Goal: Task Accomplishment & Management: Manage account settings

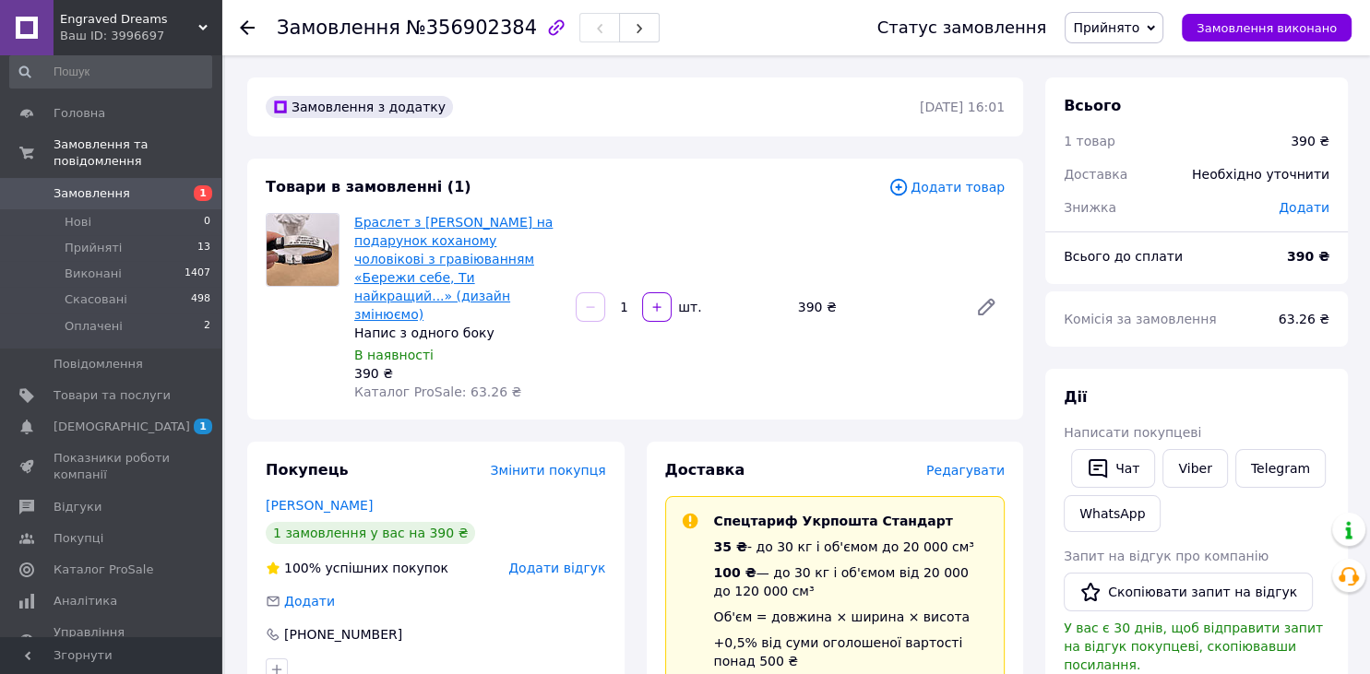
click at [410, 231] on link "Браслет з [PERSON_NAME] на подарунок коханому чоловікові з гравіюванням «Бережи…" at bounding box center [453, 268] width 198 height 107
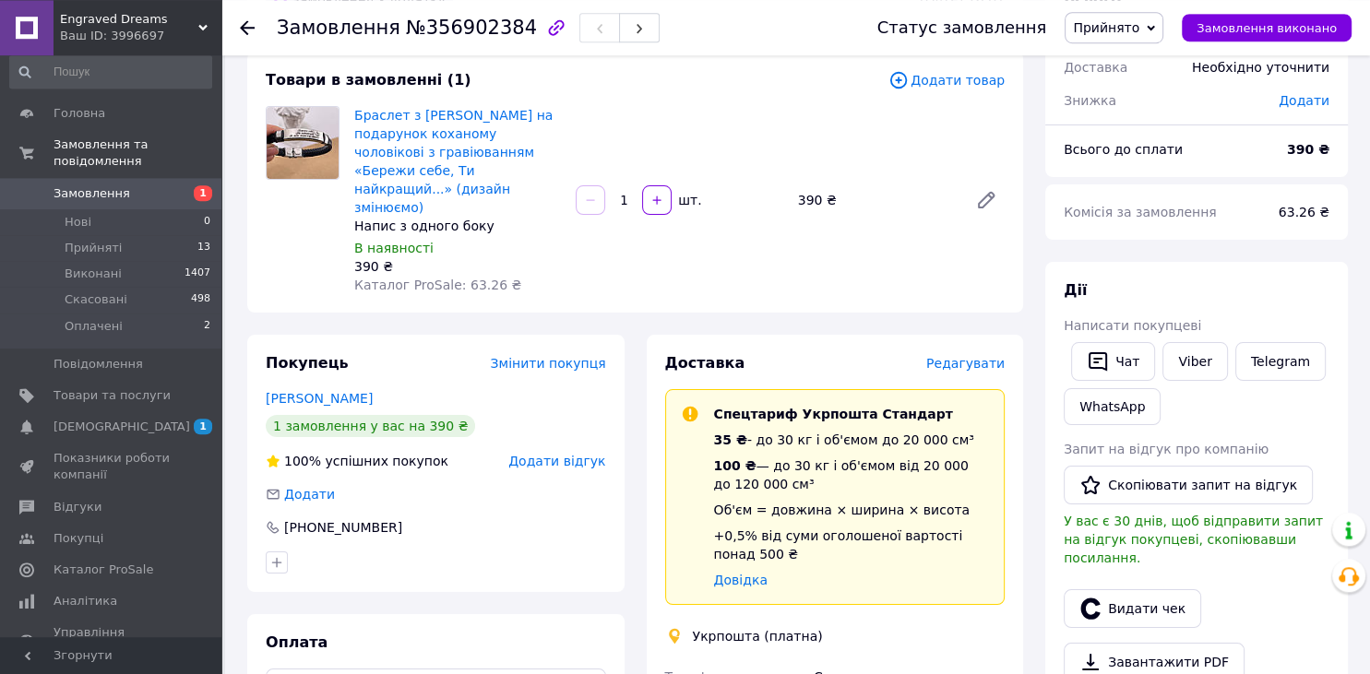
scroll to position [292, 0]
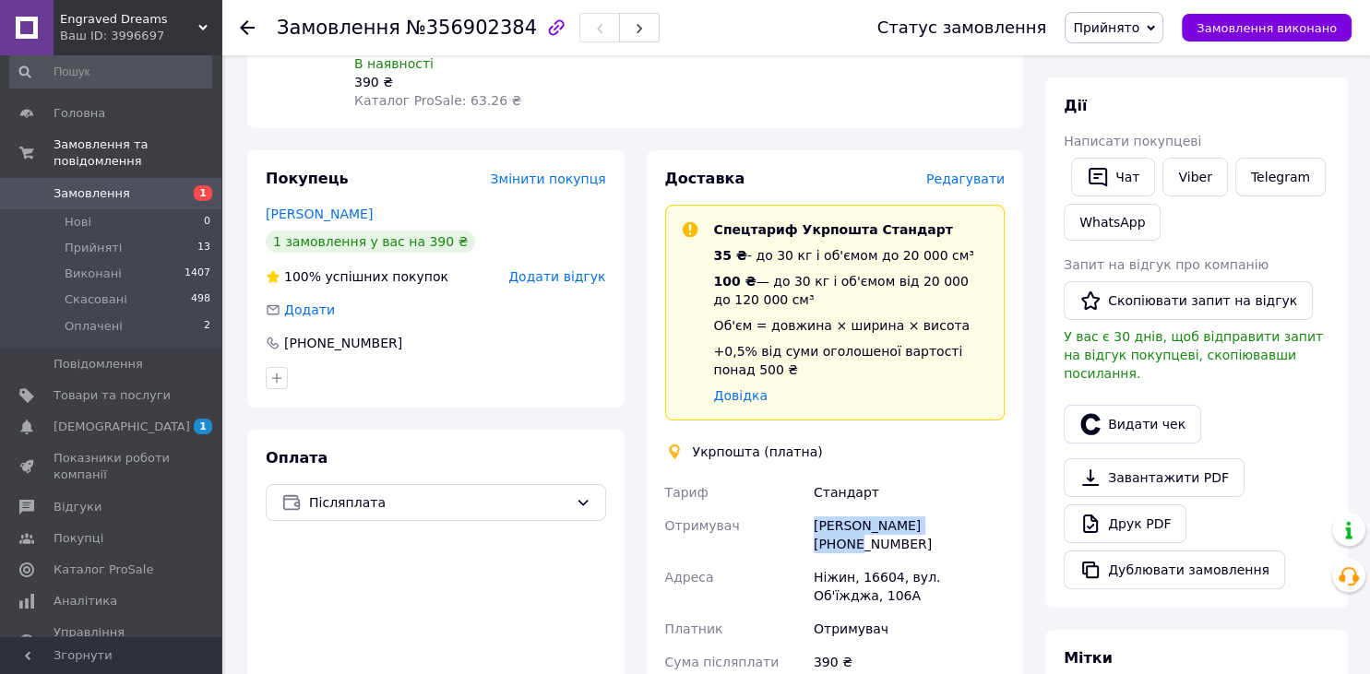
drag, startPoint x: 950, startPoint y: 493, endPoint x: 805, endPoint y: 493, distance: 144.8
click at [805, 493] on div "Тариф Стандарт Отримувач Валентина Братченко +380974881683 Адреса Ніжин, 16604,…" at bounding box center [835, 620] width 348 height 288
copy div "Отримувач Валентина Братченко"
click at [101, 240] on span "Прийняті" at bounding box center [93, 248] width 57 height 17
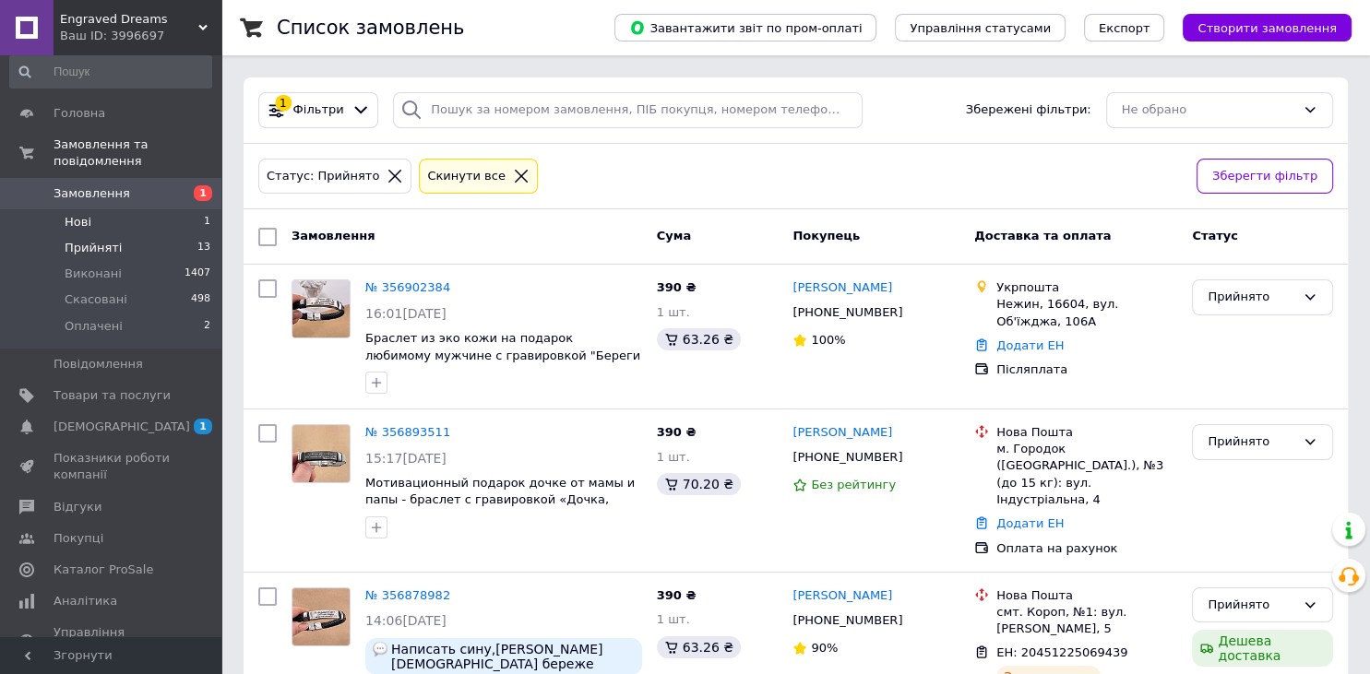
click at [164, 209] on li "Нові 1" at bounding box center [110, 222] width 221 height 26
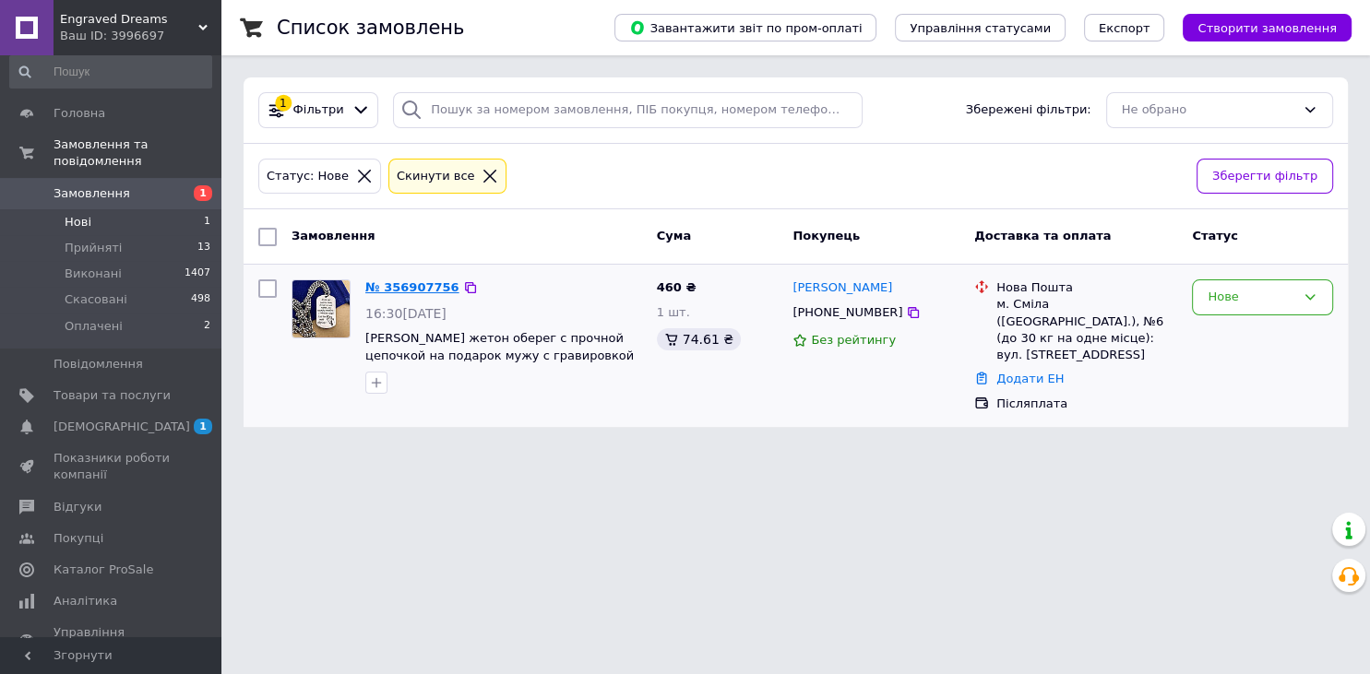
click at [386, 289] on link "№ 356907756" at bounding box center [412, 287] width 94 height 14
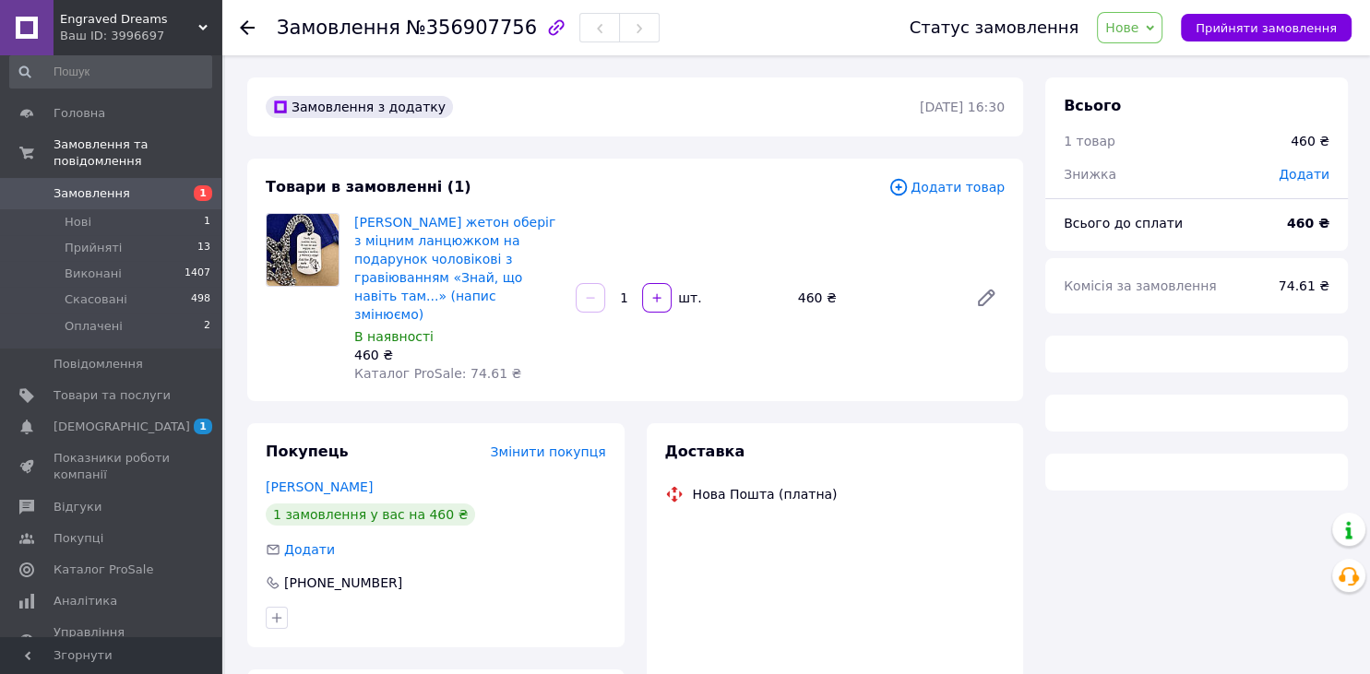
click at [1162, 32] on span "Нове" at bounding box center [1129, 27] width 65 height 31
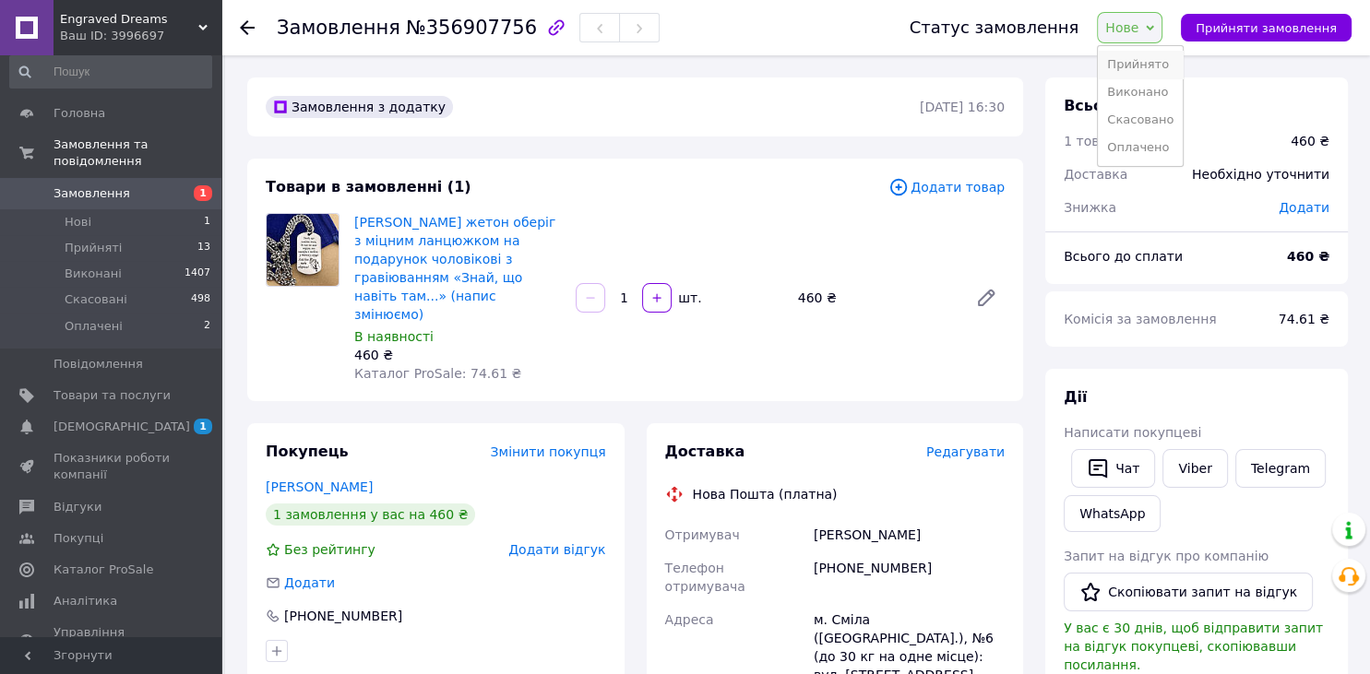
click at [1161, 61] on li "Прийнято" at bounding box center [1140, 65] width 85 height 28
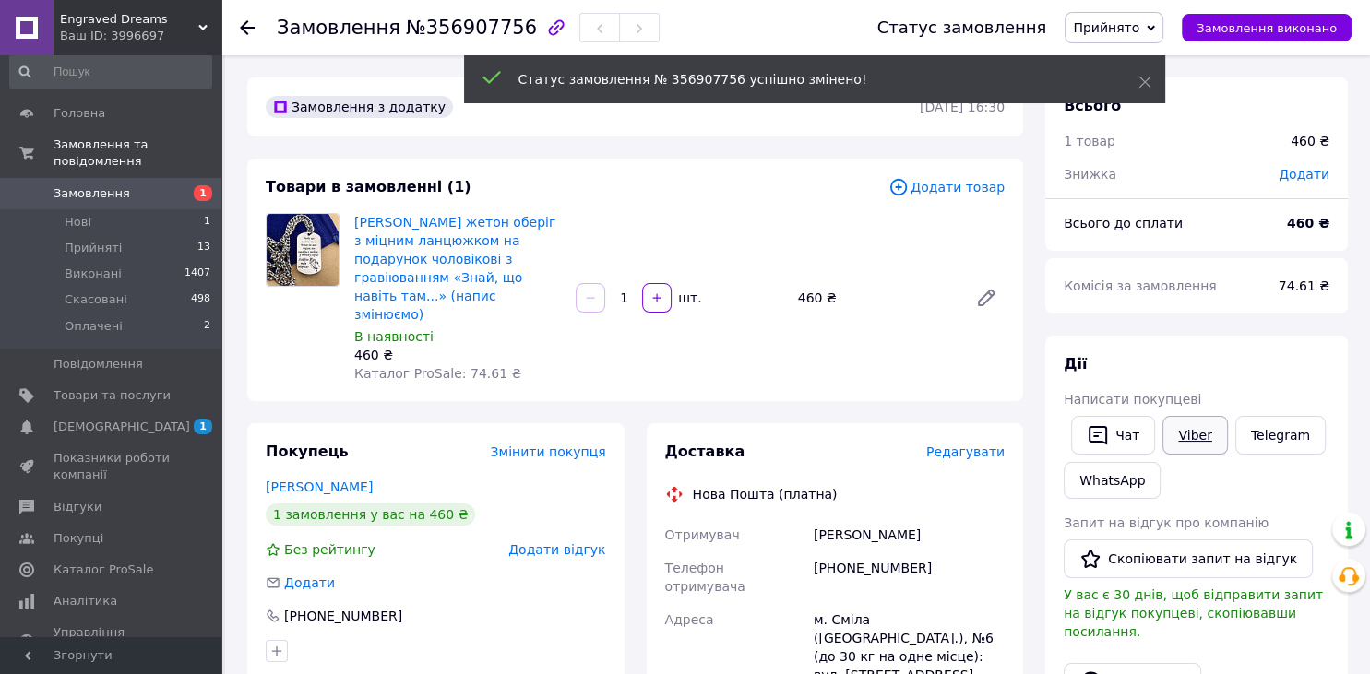
click at [1172, 442] on link "Viber" at bounding box center [1194, 435] width 65 height 39
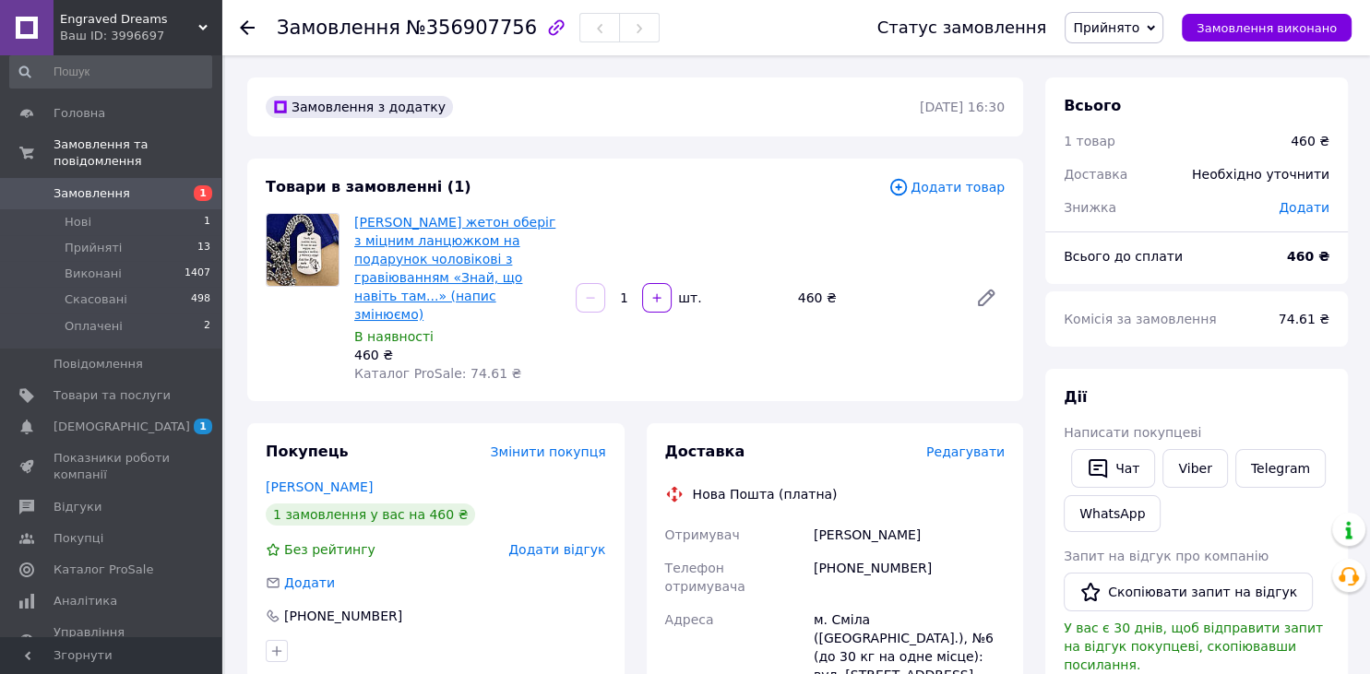
click at [445, 216] on link "[PERSON_NAME] жетон оберіг з міцним ланцюжком на подарунок чоловікові з гравіюв…" at bounding box center [454, 268] width 201 height 107
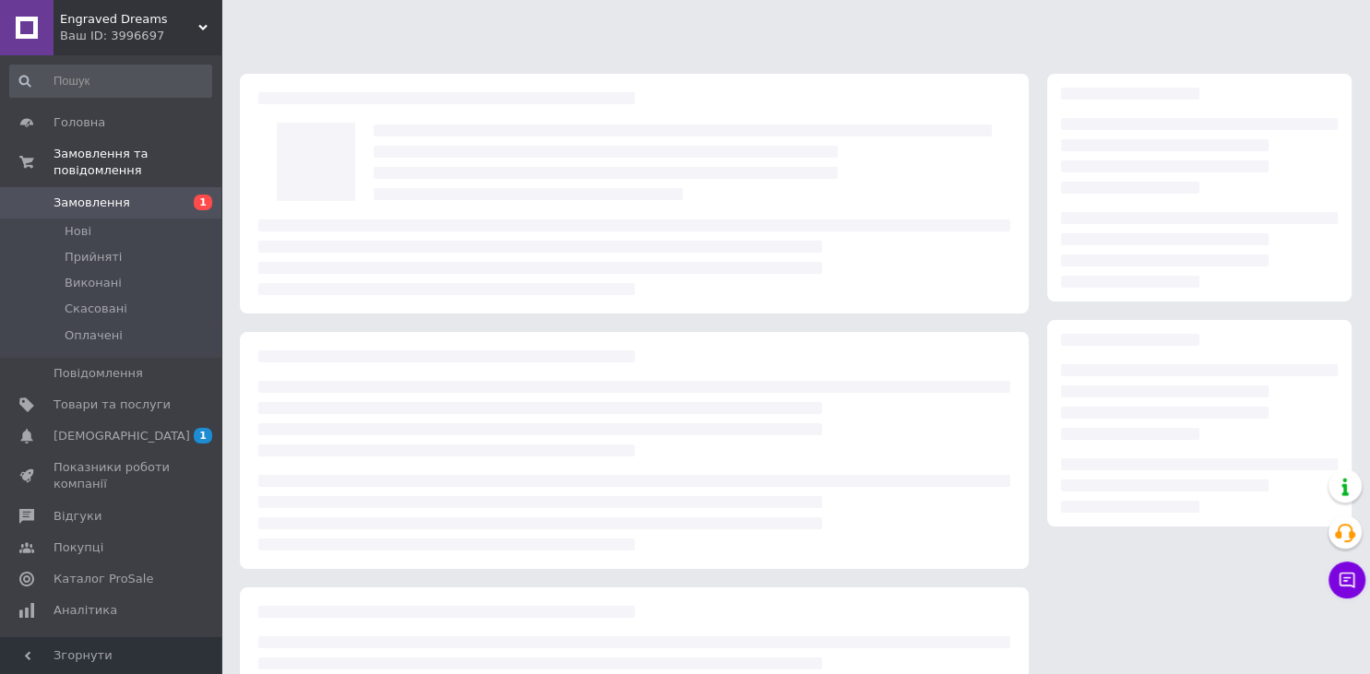
scroll to position [9, 0]
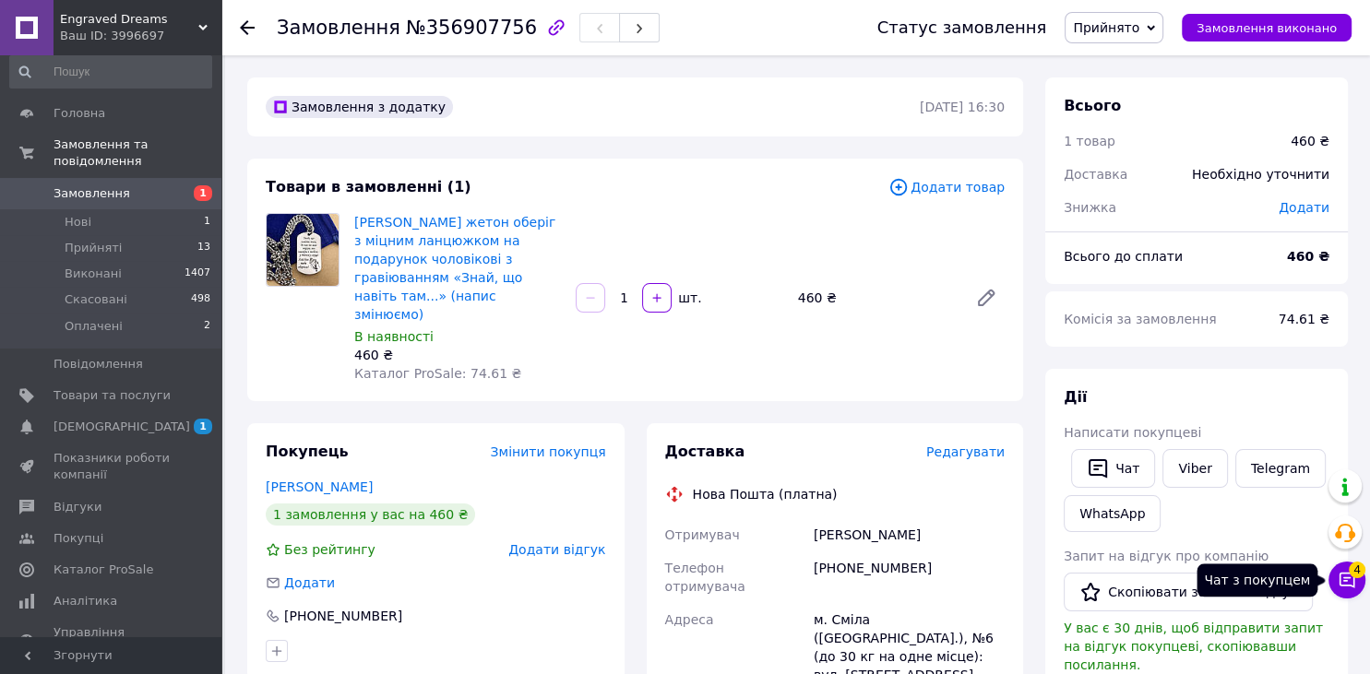
click at [1343, 597] on button "Чат з покупцем 4" at bounding box center [1346, 580] width 37 height 37
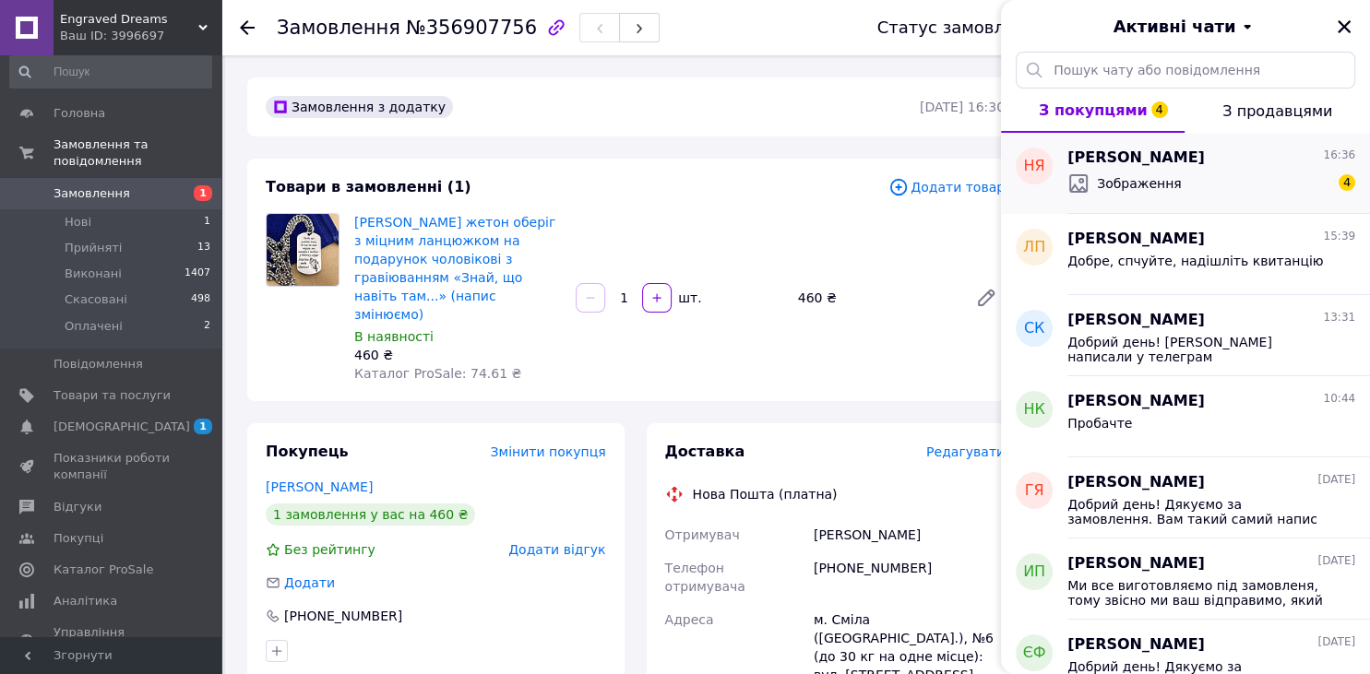
click at [1134, 185] on span "Зображення" at bounding box center [1139, 183] width 85 height 18
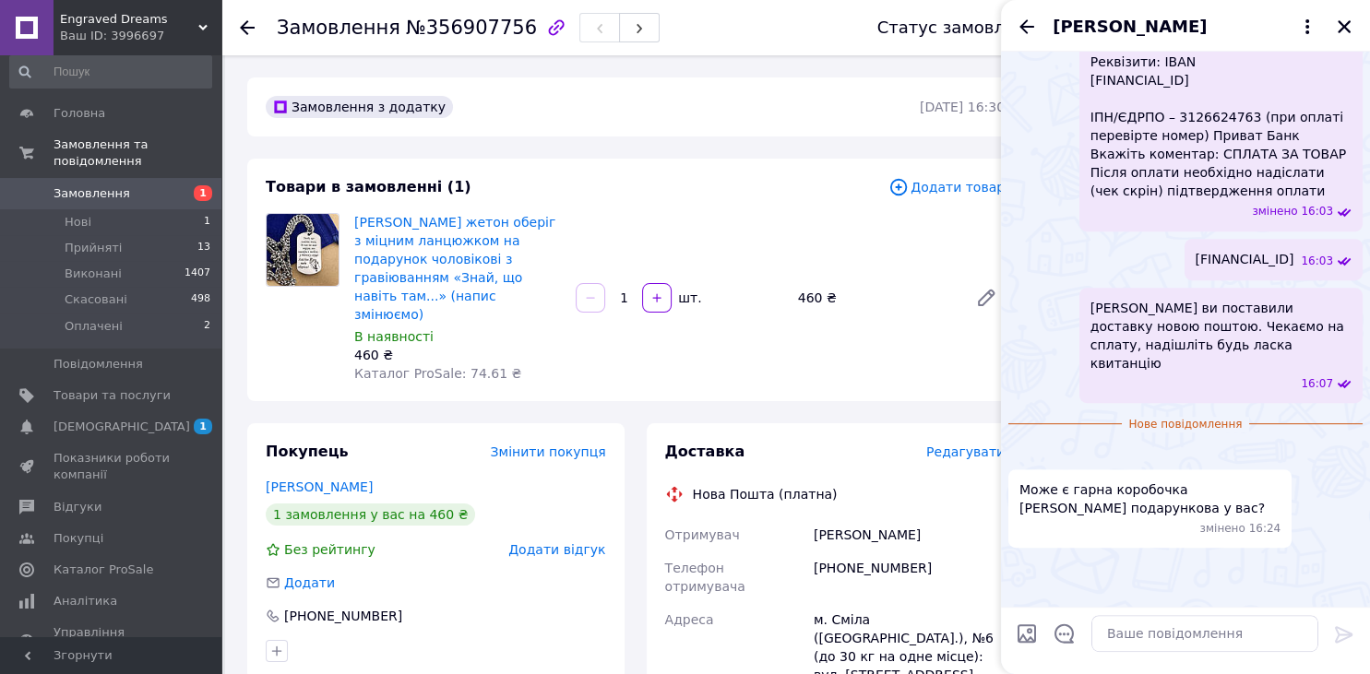
scroll to position [1480, 0]
click at [1156, 634] on textarea at bounding box center [1204, 633] width 227 height 37
type textarea "150 грн коробочки"
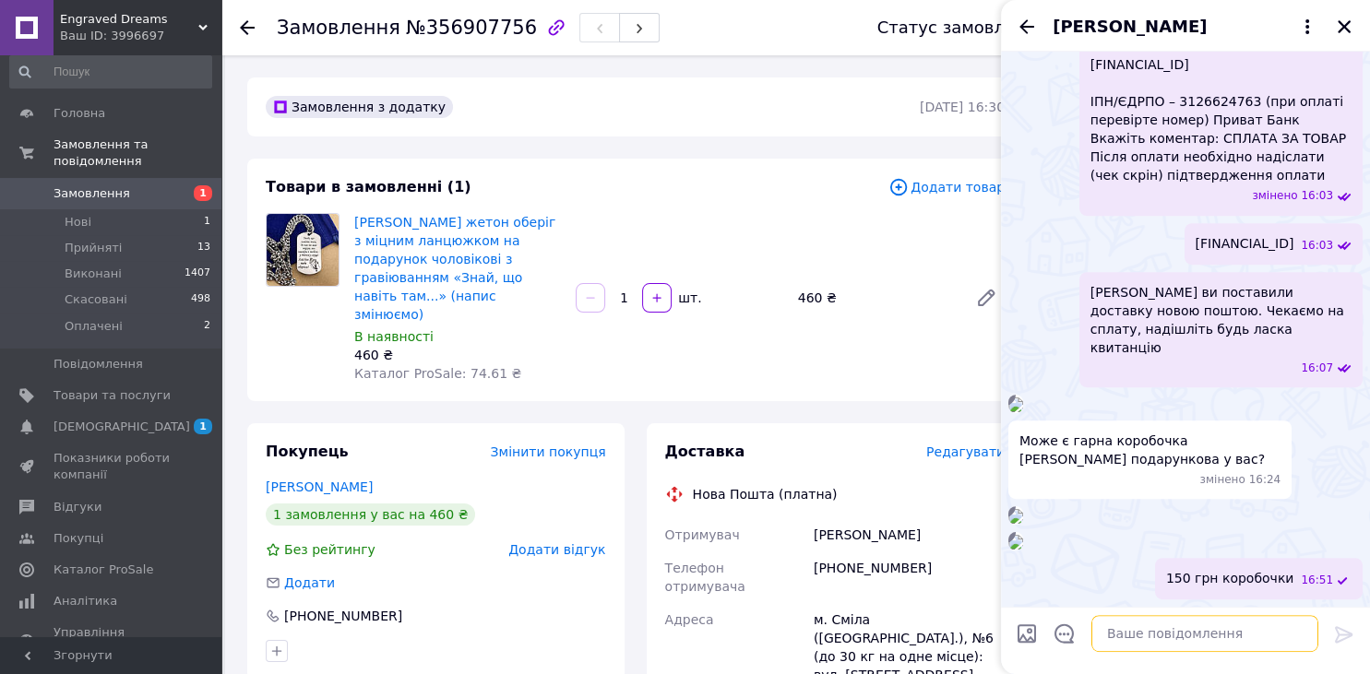
click at [1142, 627] on textarea at bounding box center [1204, 633] width 227 height 37
paste textarea "https://gravwithlove.com.ua/pakuvannya/pakuvannya-korobochki"
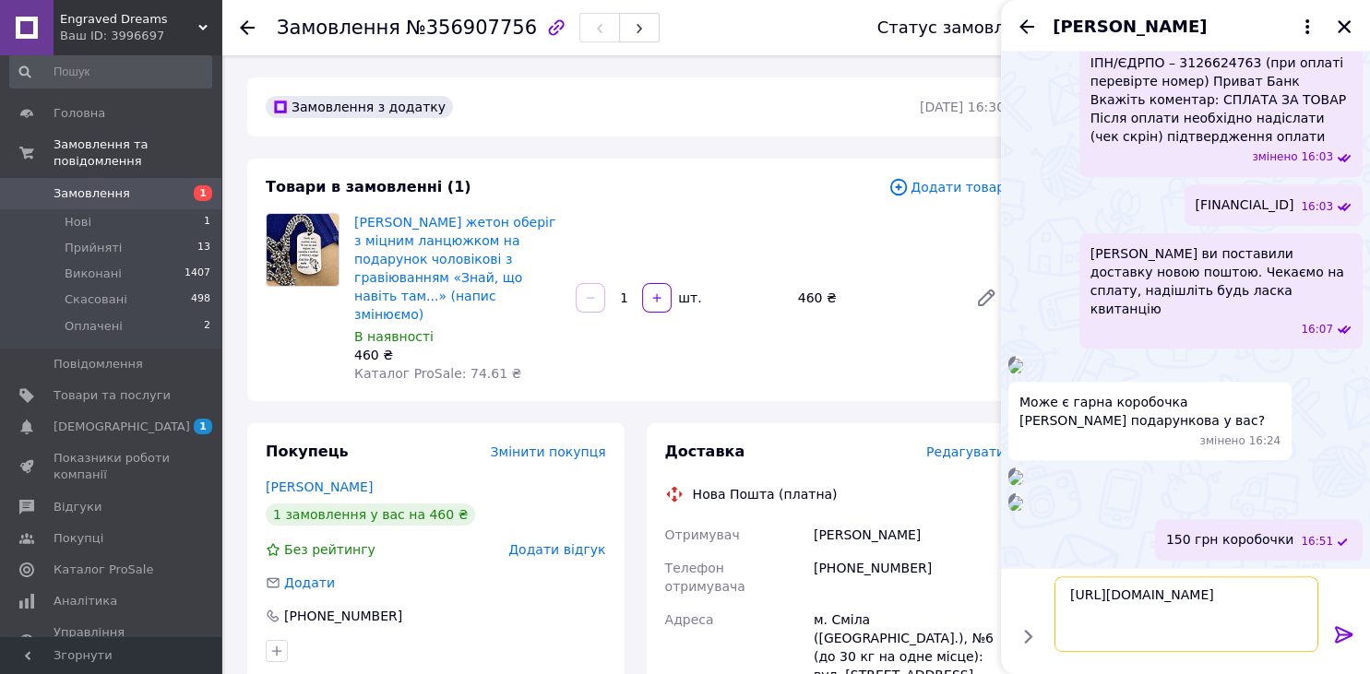
type textarea "https://gravwithlove.com.ua/pakuvannya/pakuvannya-korobochki"
drag, startPoint x: 1342, startPoint y: 634, endPoint x: 1286, endPoint y: 640, distance: 56.6
click at [1340, 635] on icon at bounding box center [1344, 634] width 18 height 17
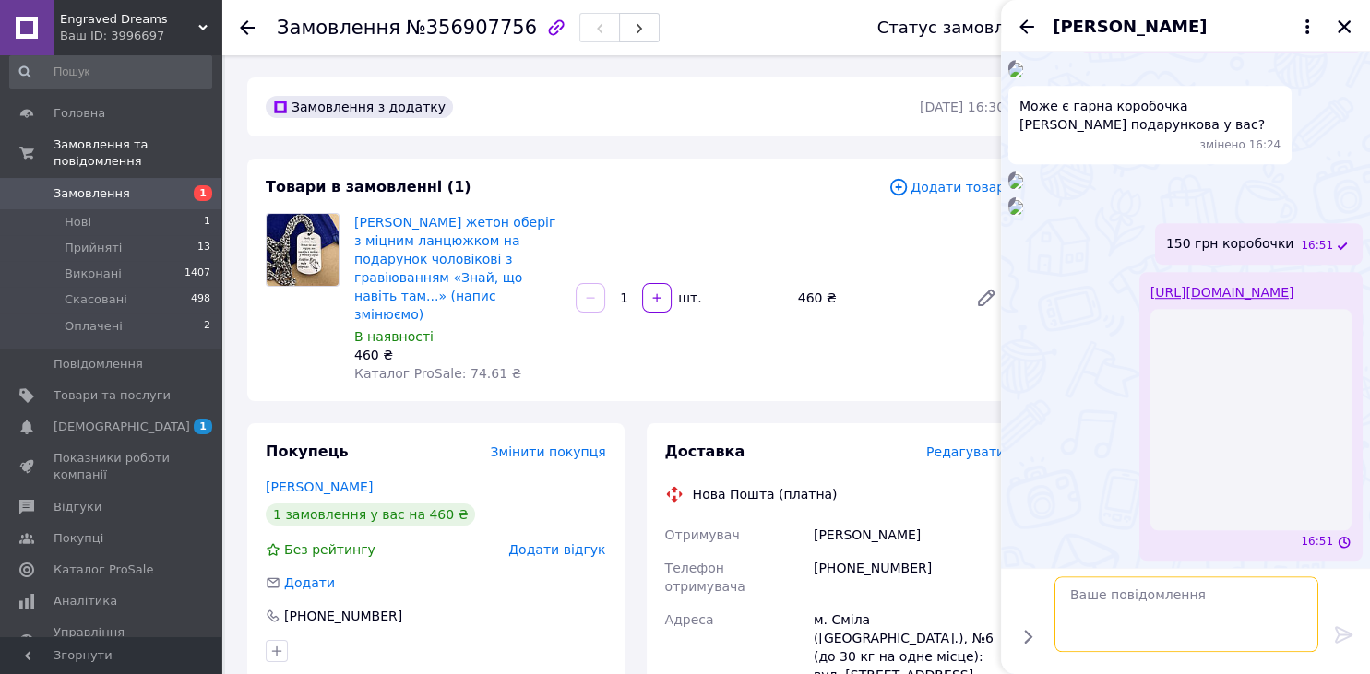
click at [1278, 634] on textarea at bounding box center [1186, 615] width 264 height 76
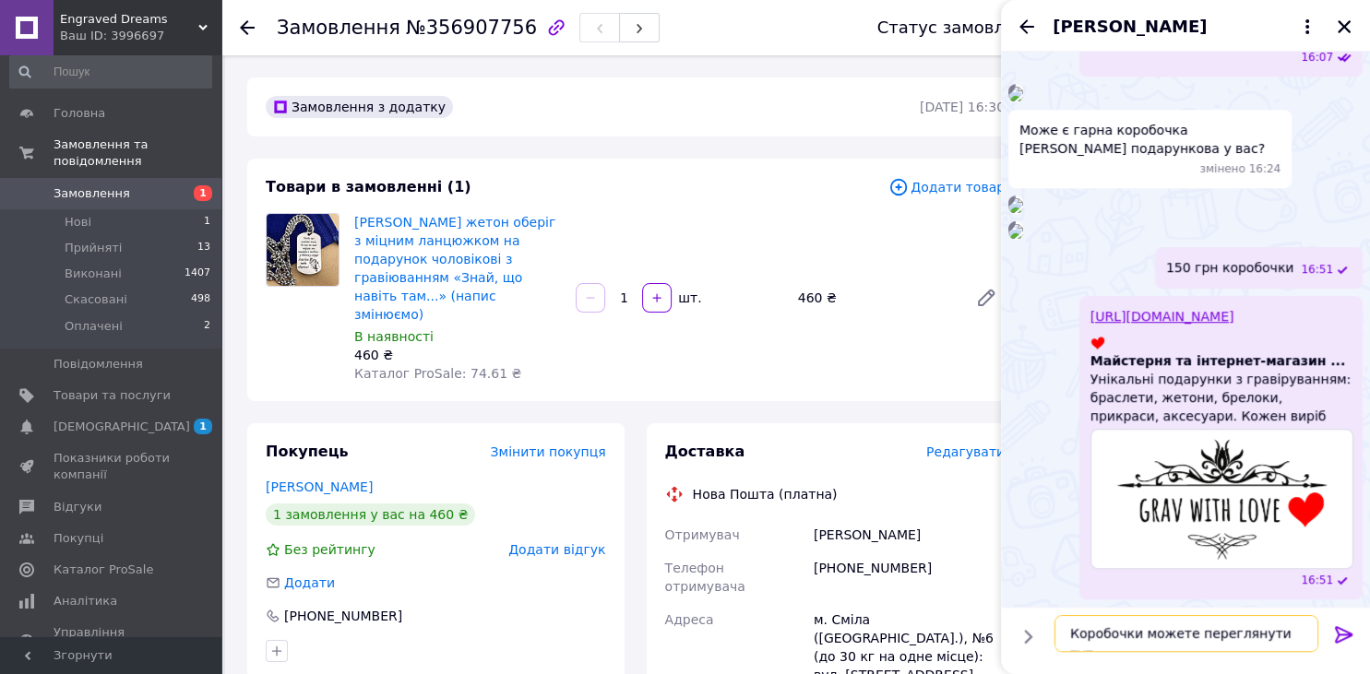
type textarea "Коробочки можете переглянути тут"
click at [1349, 638] on icon at bounding box center [1344, 635] width 22 height 22
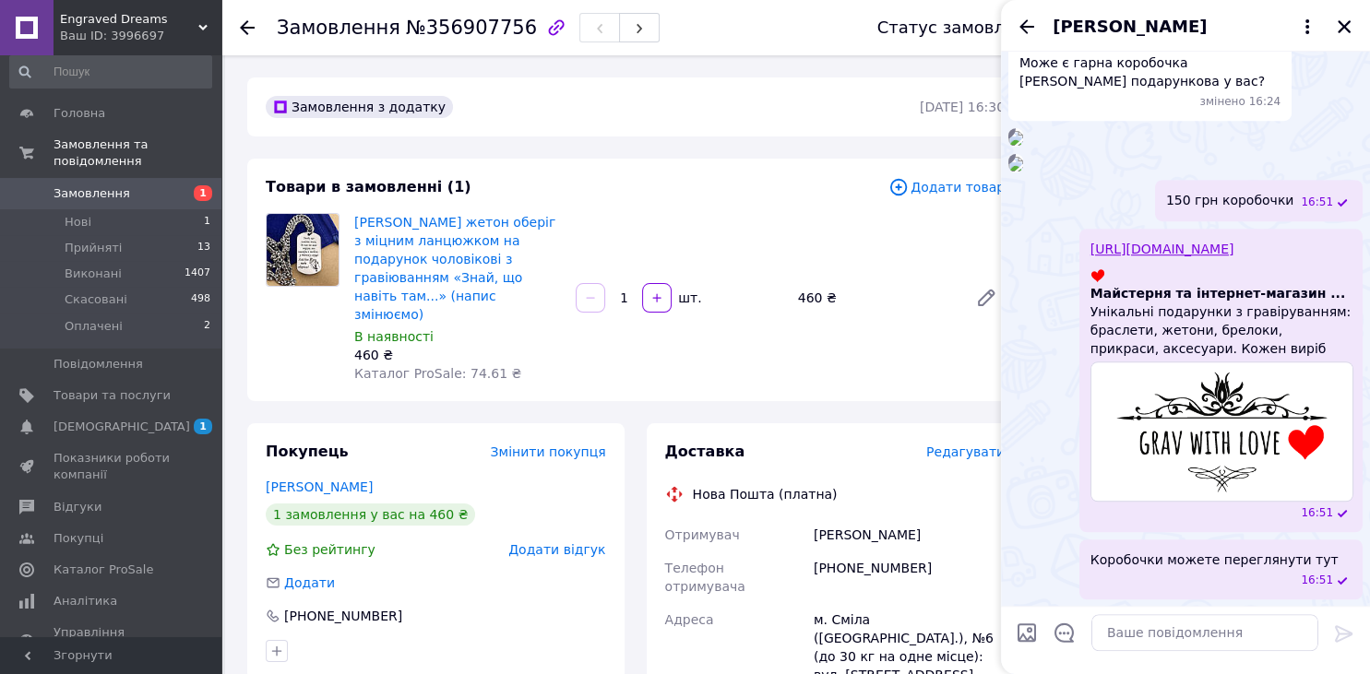
scroll to position [1875, 0]
click at [1344, 31] on icon "Закрити" at bounding box center [1344, 26] width 17 height 17
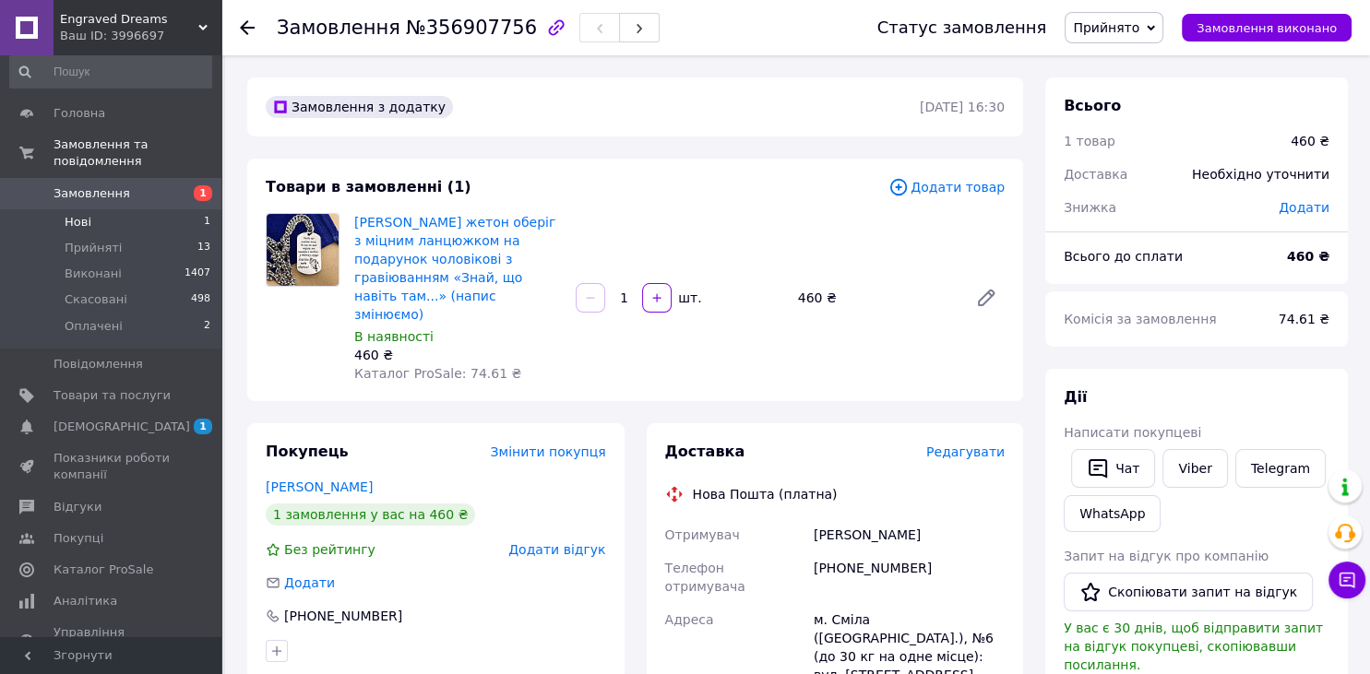
click at [128, 209] on li "Нові 1" at bounding box center [110, 222] width 221 height 26
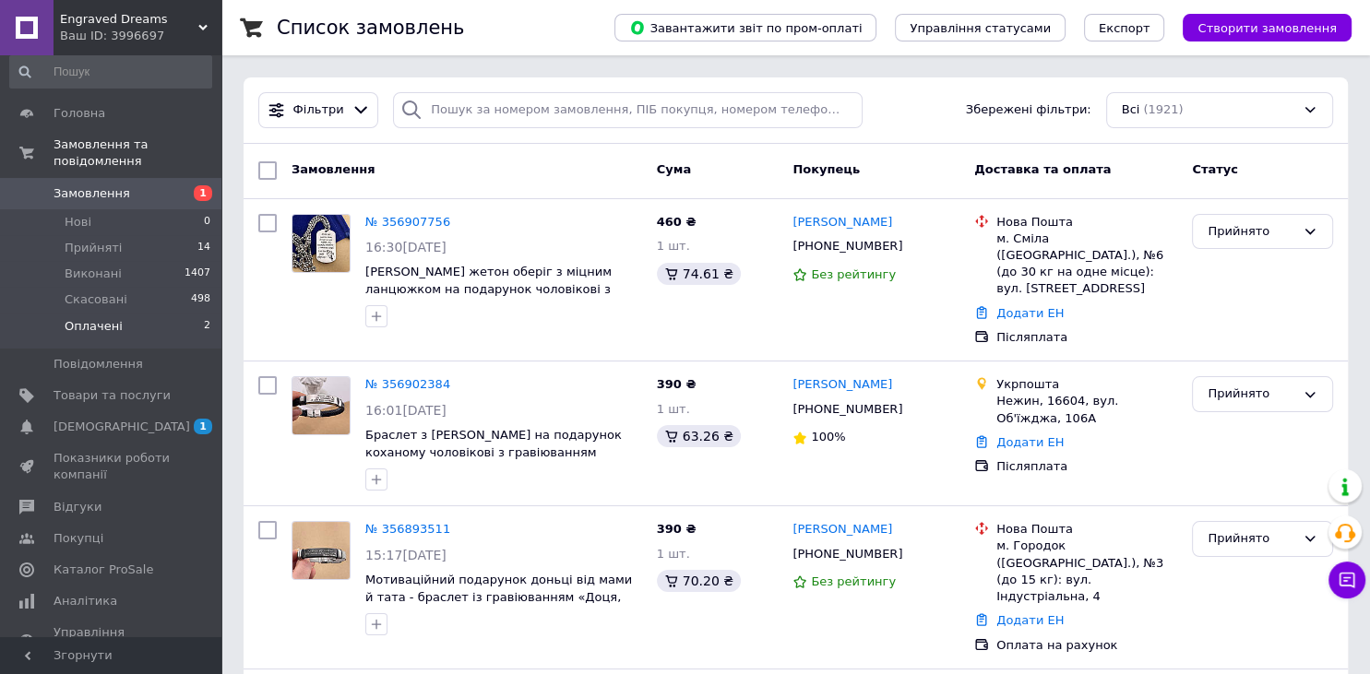
click at [102, 318] on span "Оплачені" at bounding box center [94, 326] width 58 height 17
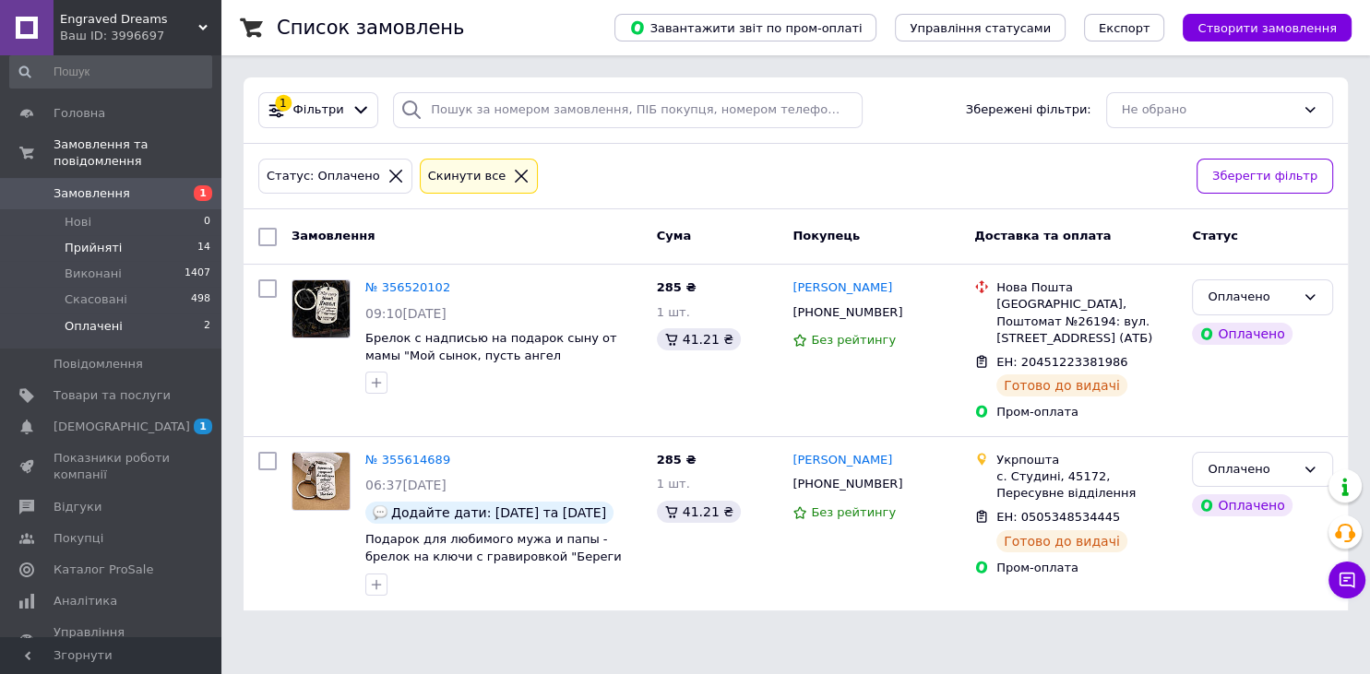
click at [95, 240] on span "Прийняті" at bounding box center [93, 248] width 57 height 17
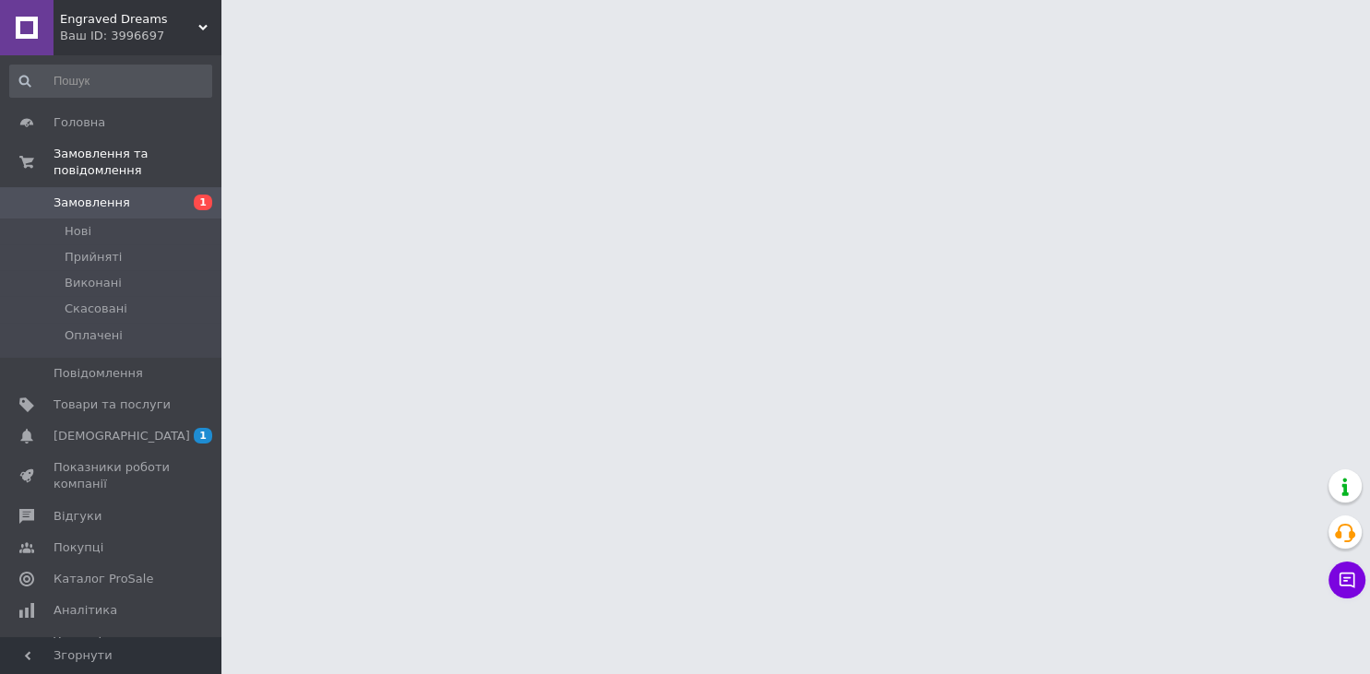
scroll to position [9, 0]
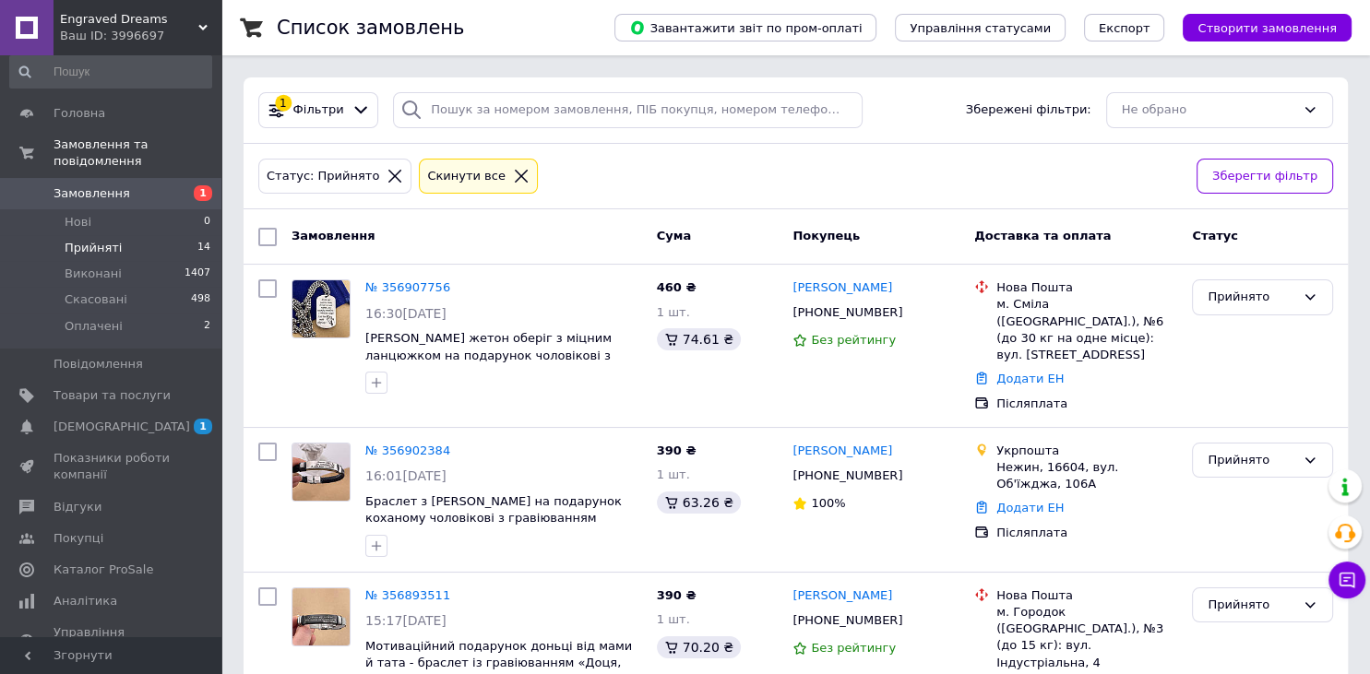
click at [109, 240] on span "Прийняті" at bounding box center [93, 248] width 57 height 17
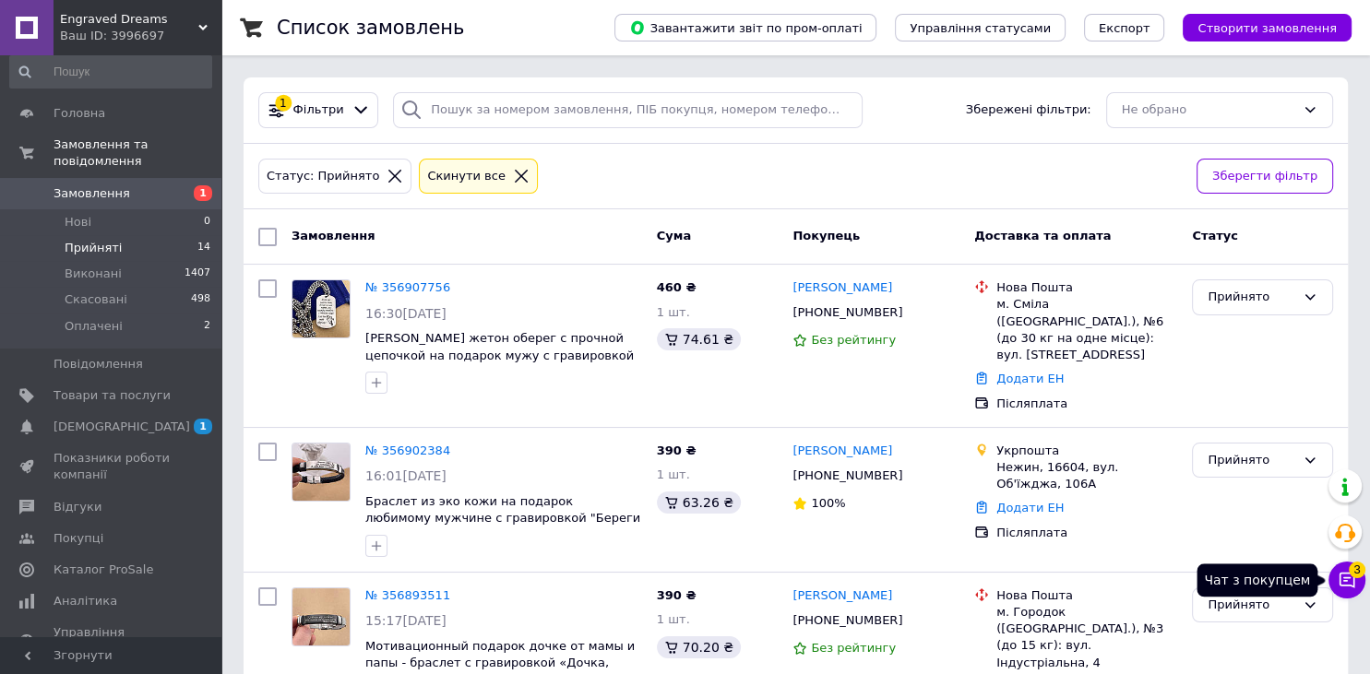
click at [1345, 589] on icon at bounding box center [1347, 580] width 18 height 18
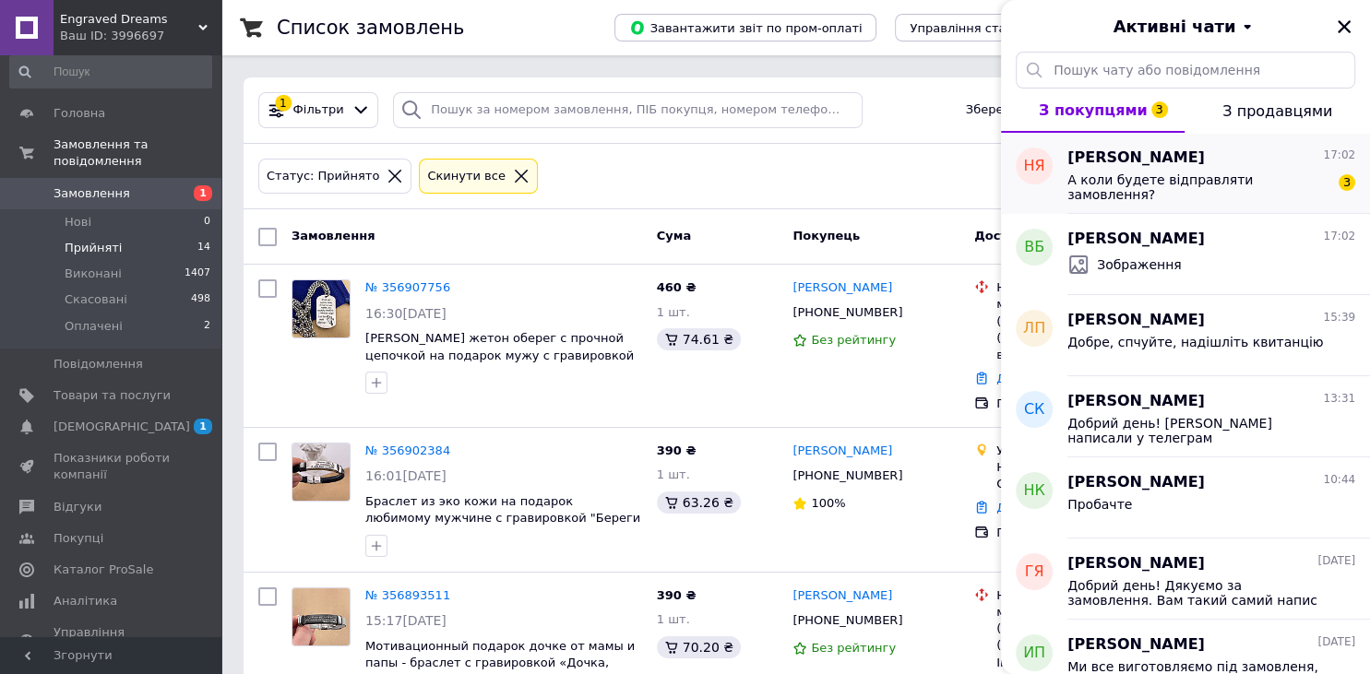
click at [1111, 193] on div "А коли будете відправляти замовлення?" at bounding box center [1198, 188] width 262 height 30
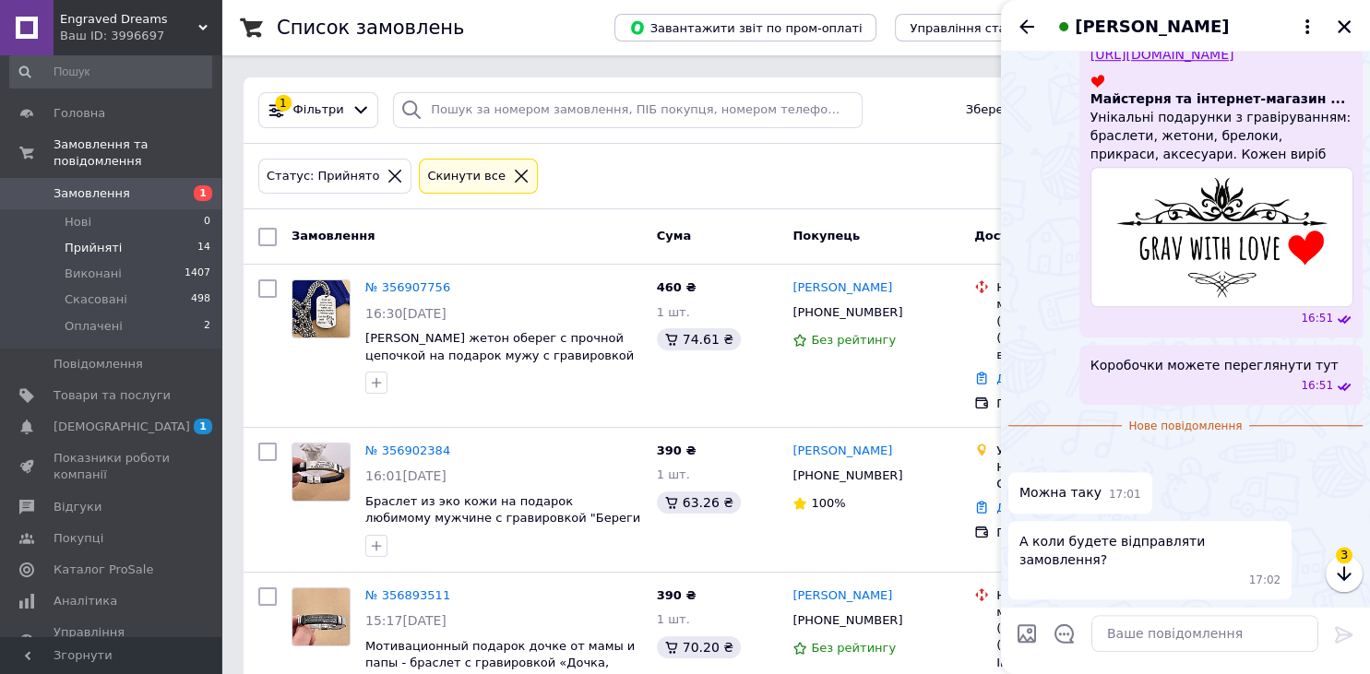
scroll to position [2308, 0]
drag, startPoint x: 1137, startPoint y: 623, endPoint x: 1153, endPoint y: 629, distance: 17.0
click at [1137, 625] on textarea at bounding box center [1204, 633] width 227 height 37
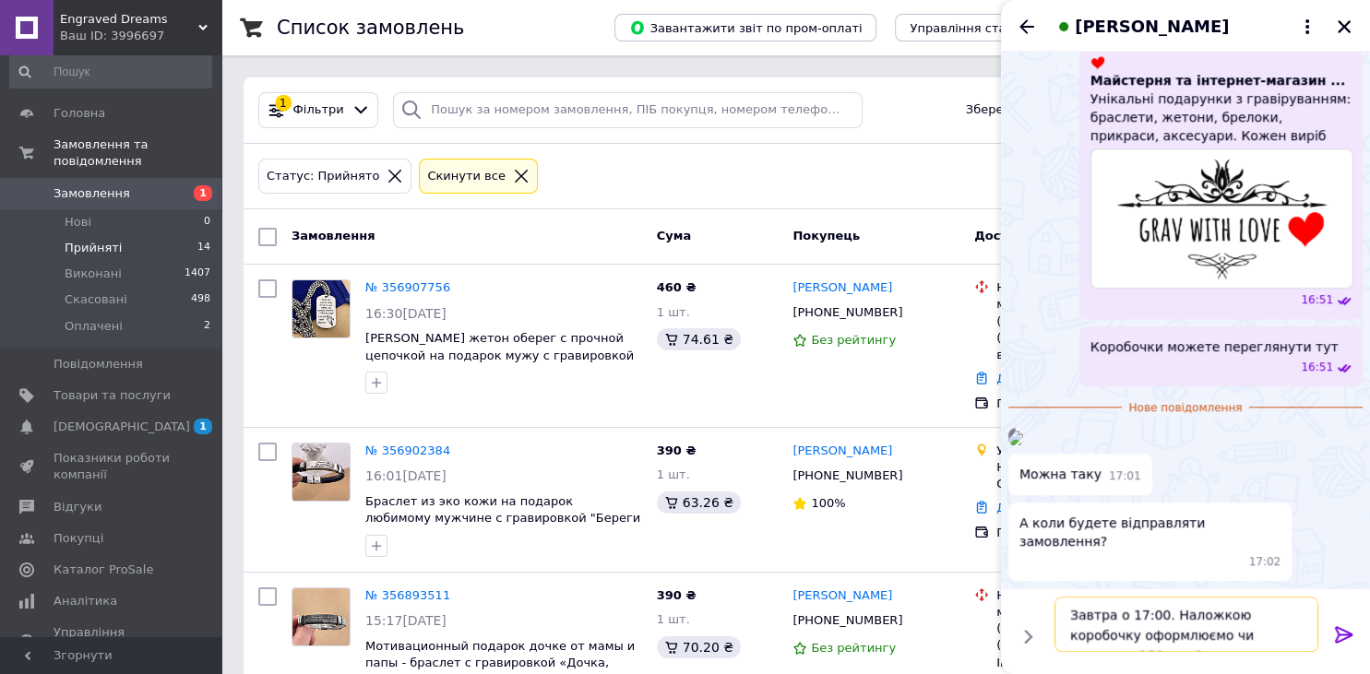
type textarea "Завтра о 17:00. Наложкою коробочку оформлюємо чи докинете 150 грн ?"
click at [1343, 635] on icon at bounding box center [1344, 634] width 18 height 17
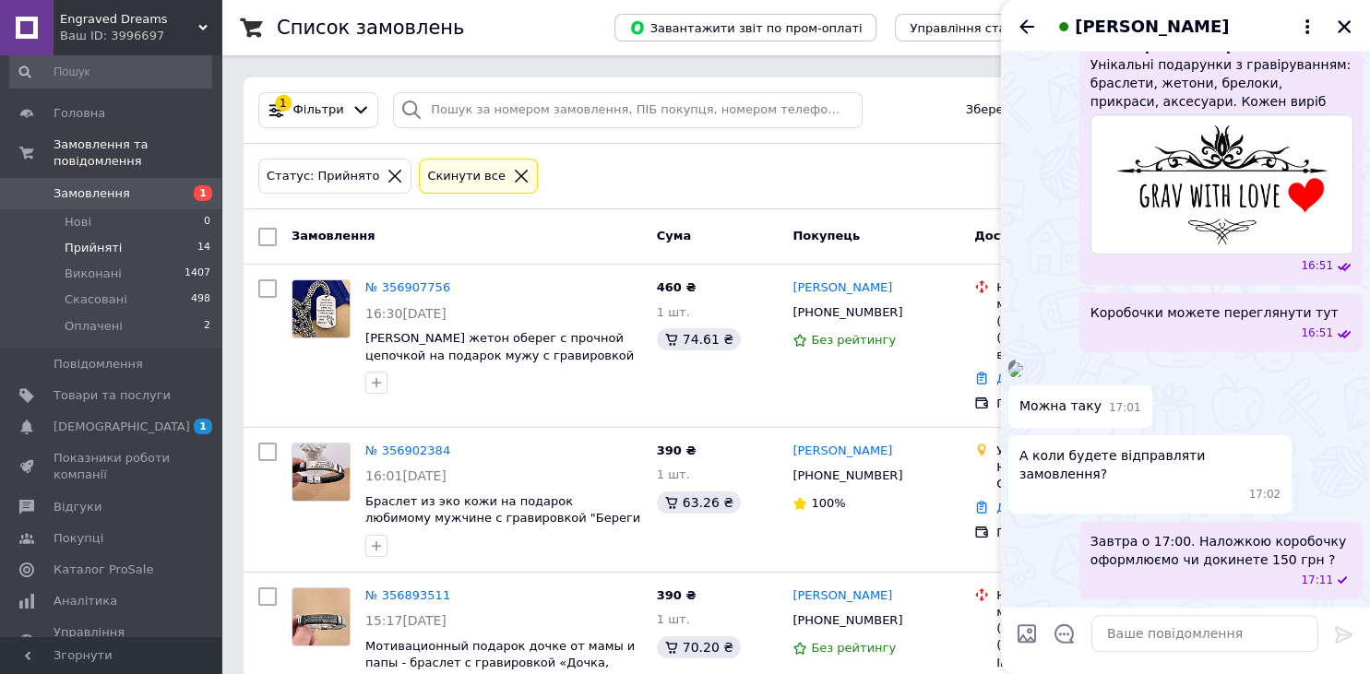
scroll to position [2361, 0]
click at [1347, 30] on icon "Закрити" at bounding box center [1344, 26] width 13 height 13
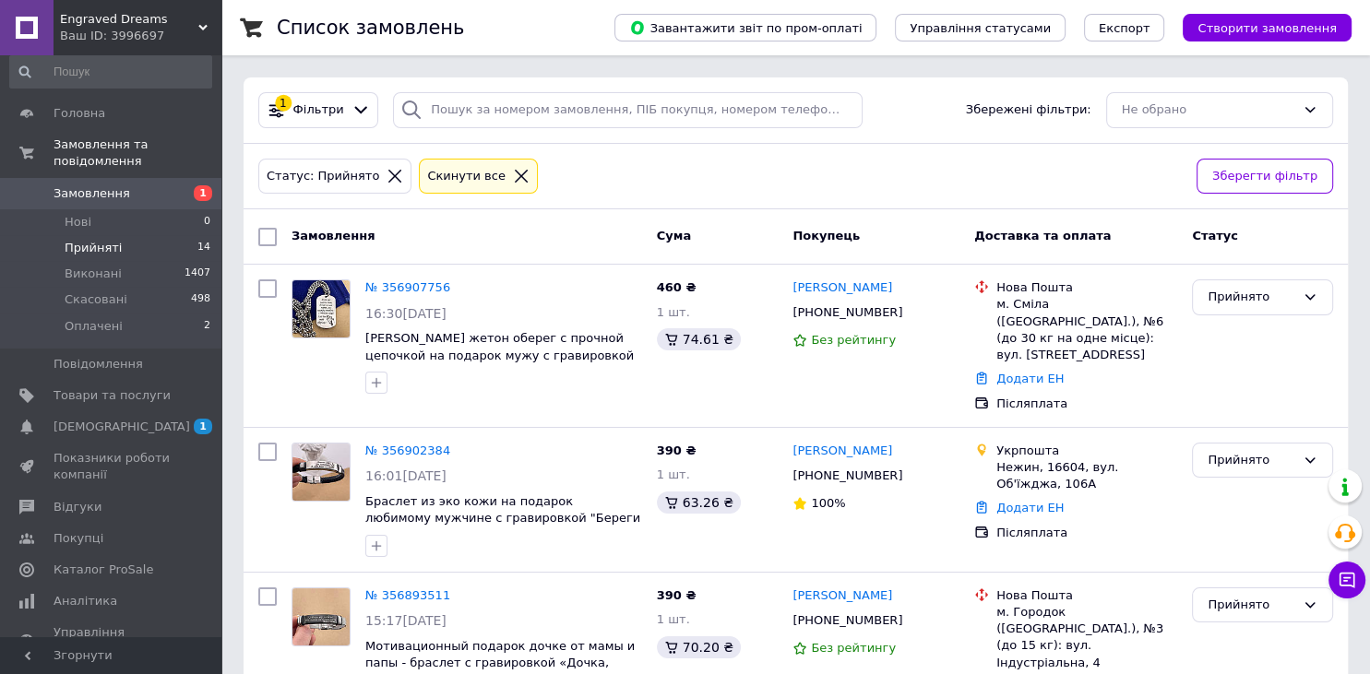
drag, startPoint x: 913, startPoint y: 103, endPoint x: 905, endPoint y: 109, distance: 10.0
click at [912, 103] on div "1 Фільтри Збережені фільтри: Не обрано" at bounding box center [796, 110] width 1090 height 36
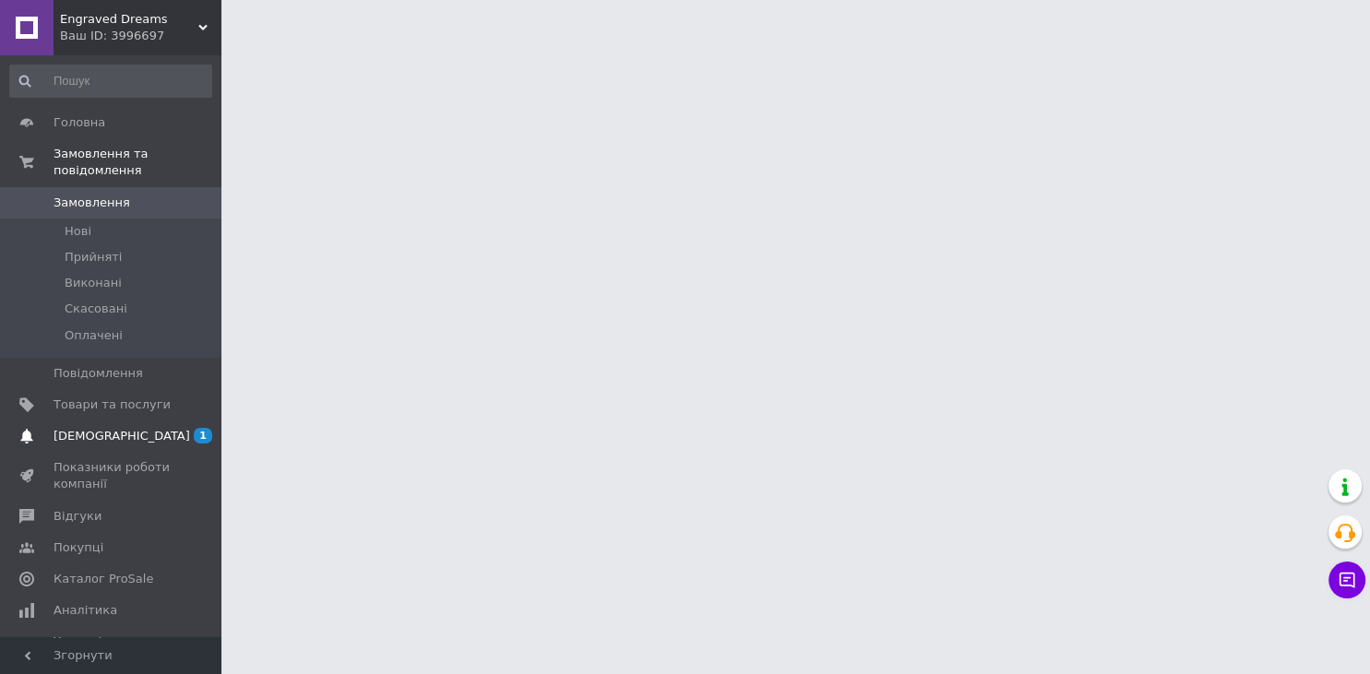
click at [105, 428] on span "[DEMOGRAPHIC_DATA]" at bounding box center [122, 436] width 137 height 17
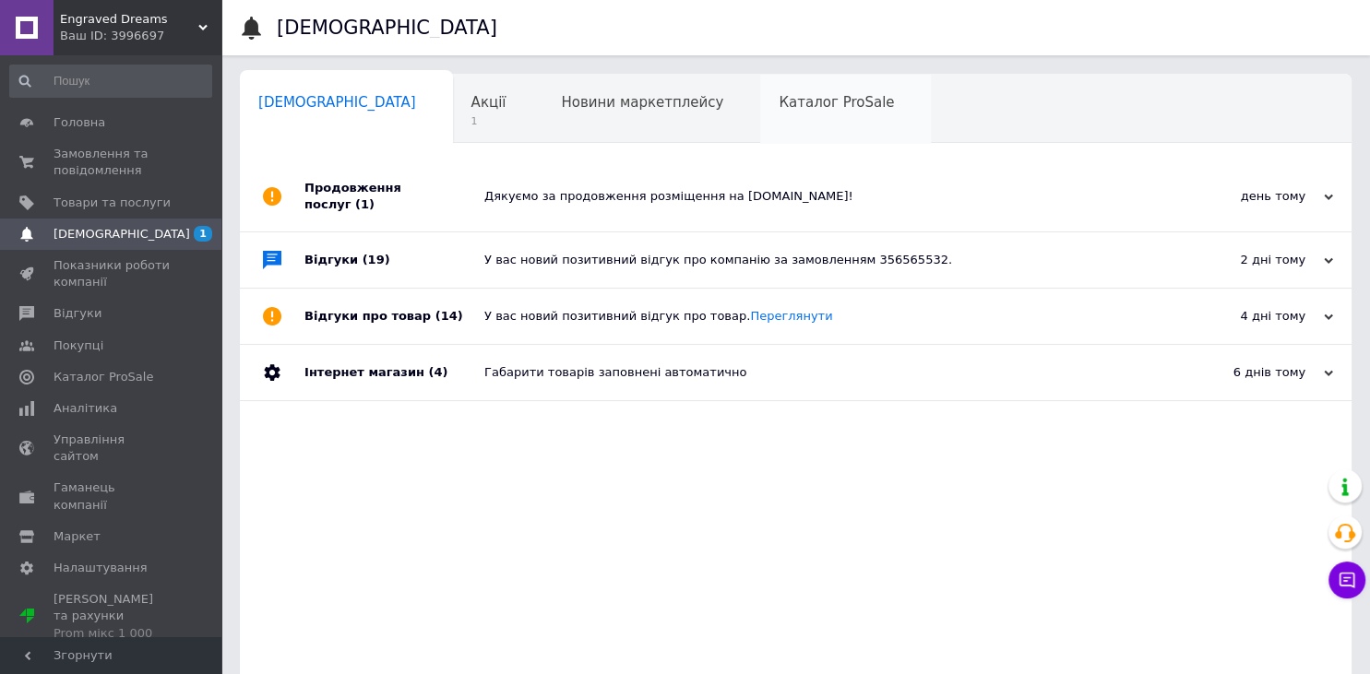
click at [779, 101] on span "Каталог ProSale" at bounding box center [836, 102] width 115 height 17
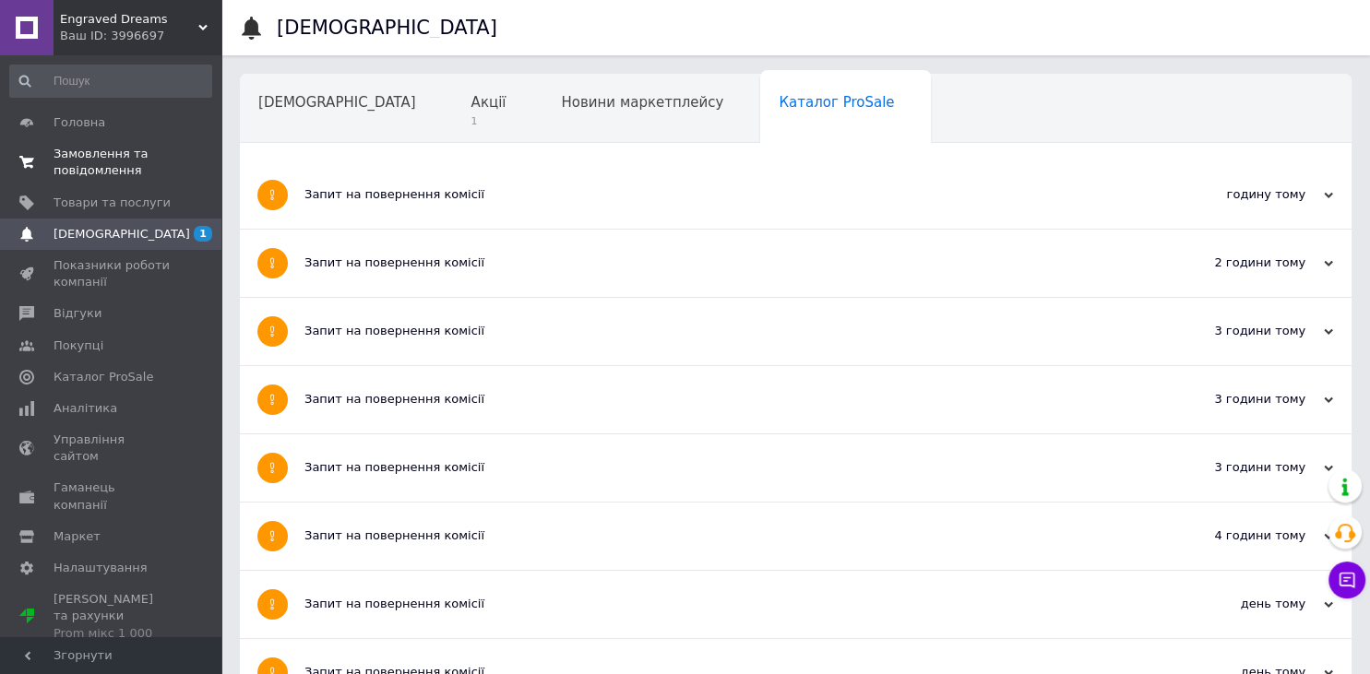
click at [109, 164] on span "Замовлення та повідомлення" at bounding box center [112, 162] width 117 height 33
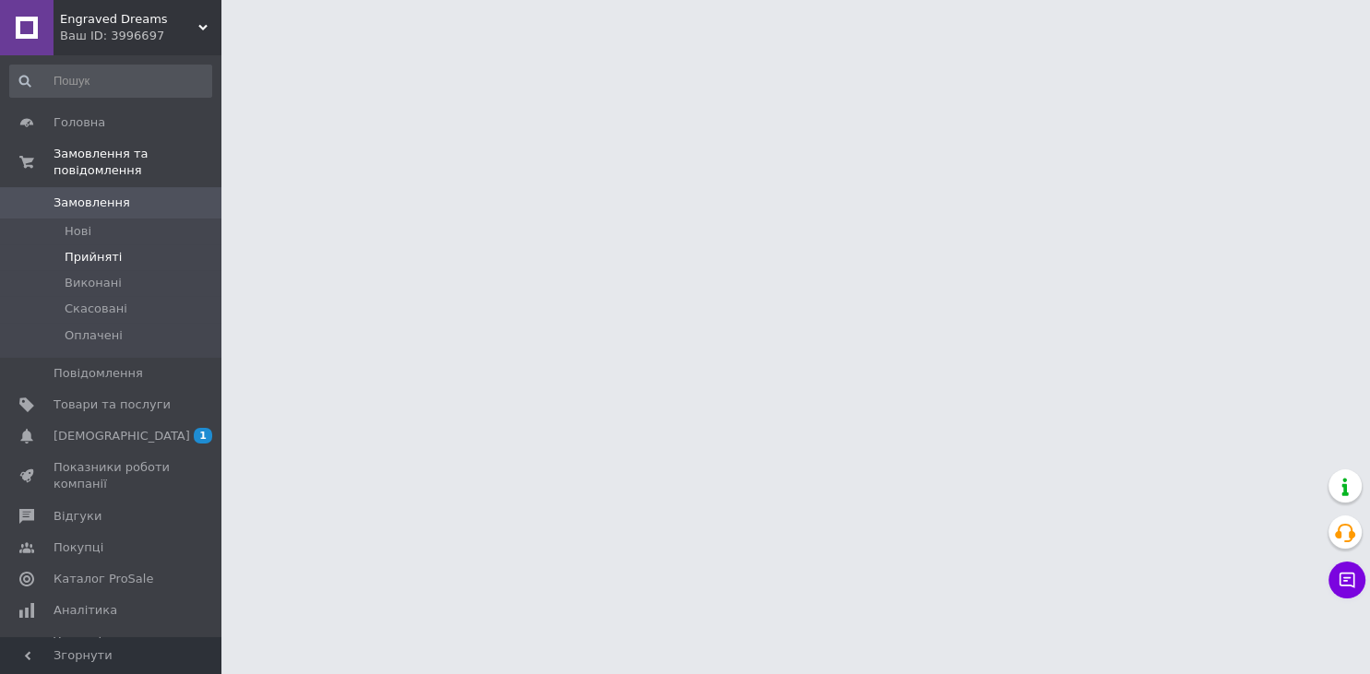
click at [82, 249] on span "Прийняті" at bounding box center [93, 257] width 57 height 17
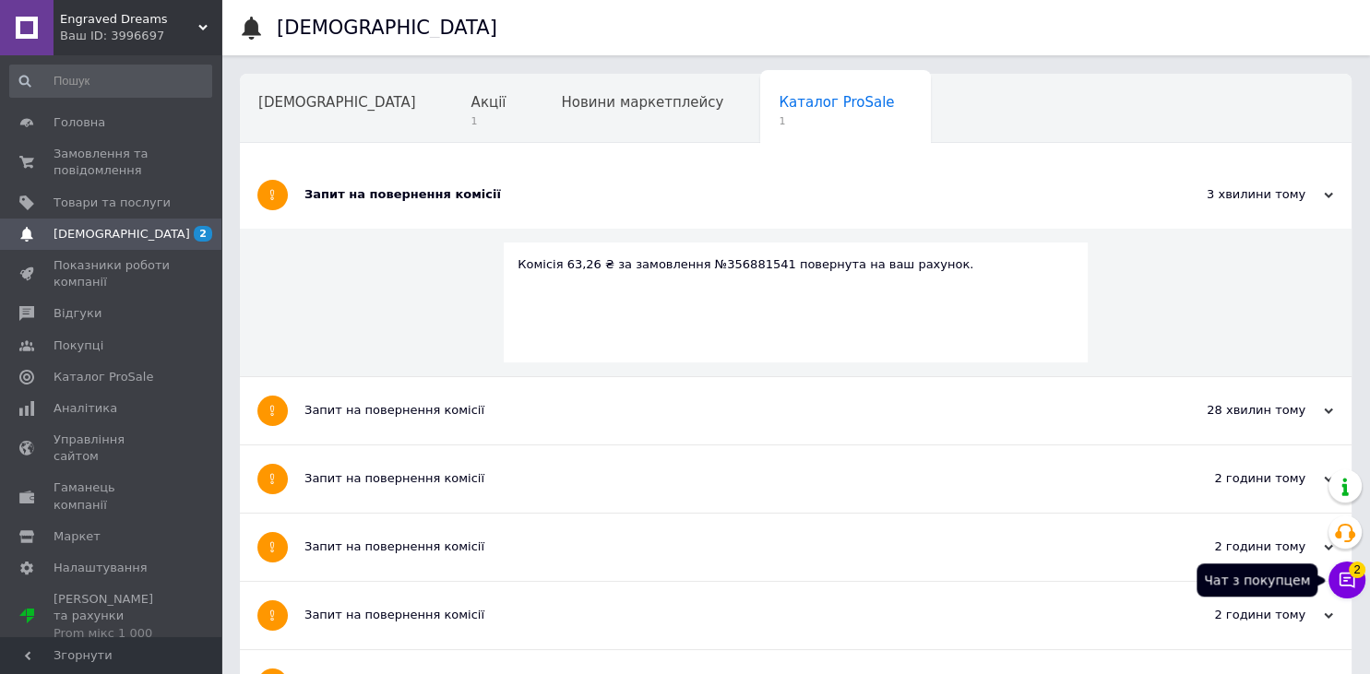
click at [1341, 585] on icon at bounding box center [1347, 580] width 18 height 18
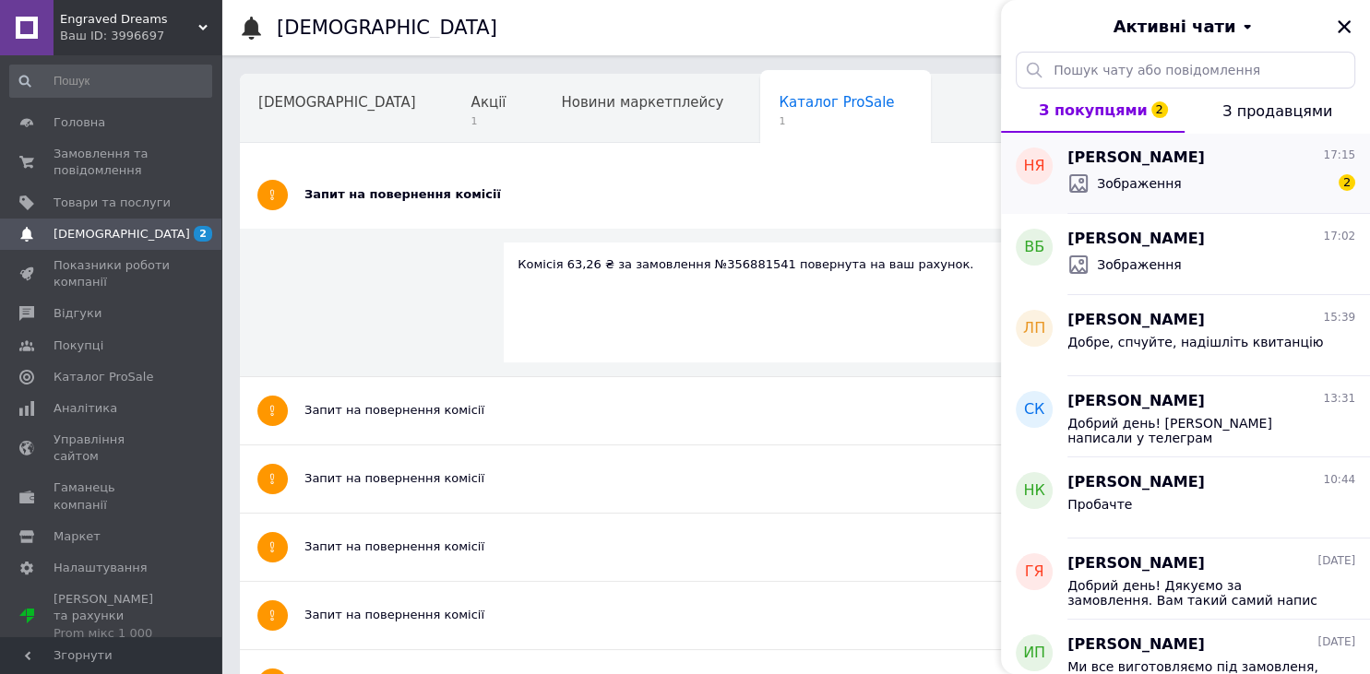
click at [1115, 200] on div "[PERSON_NAME] 17:15 Зображення 2" at bounding box center [1218, 173] width 303 height 81
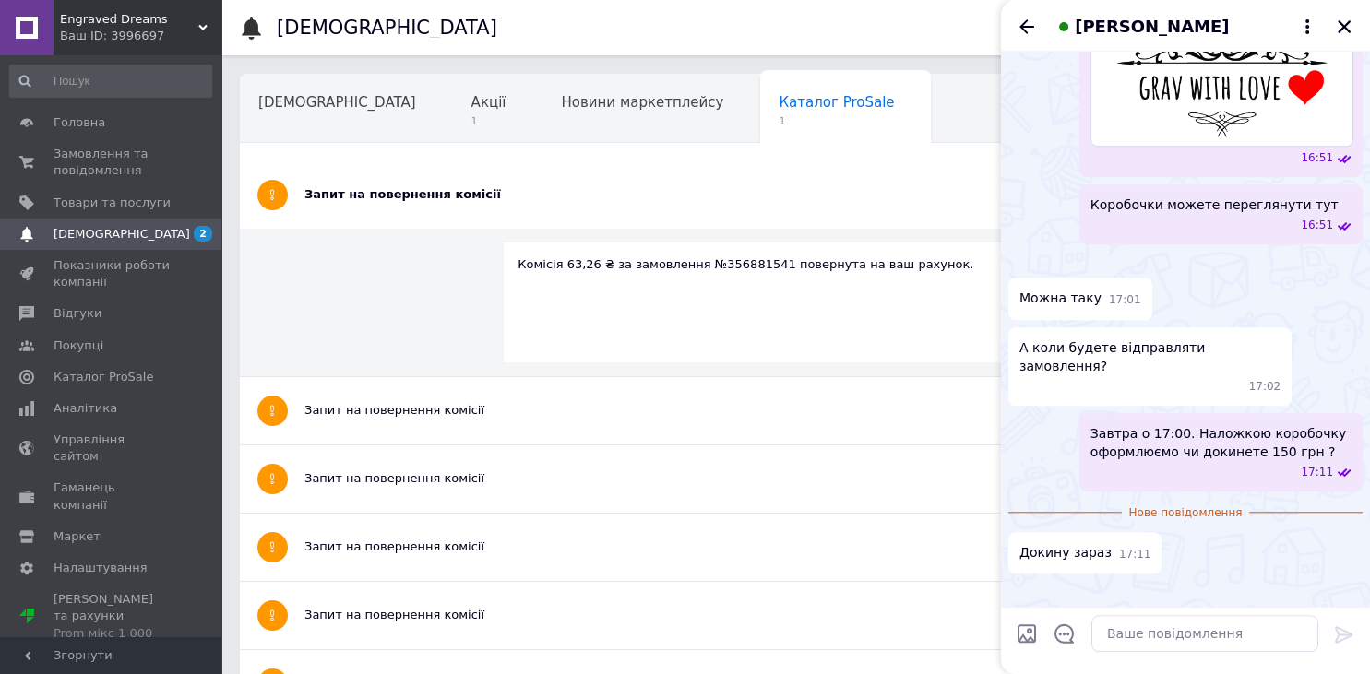
scroll to position [2727, 0]
click at [1137, 631] on textarea at bounding box center [1204, 633] width 227 height 37
paste textarea "Завтра відправимо о 17:00. Гарного та тихого вечора !"
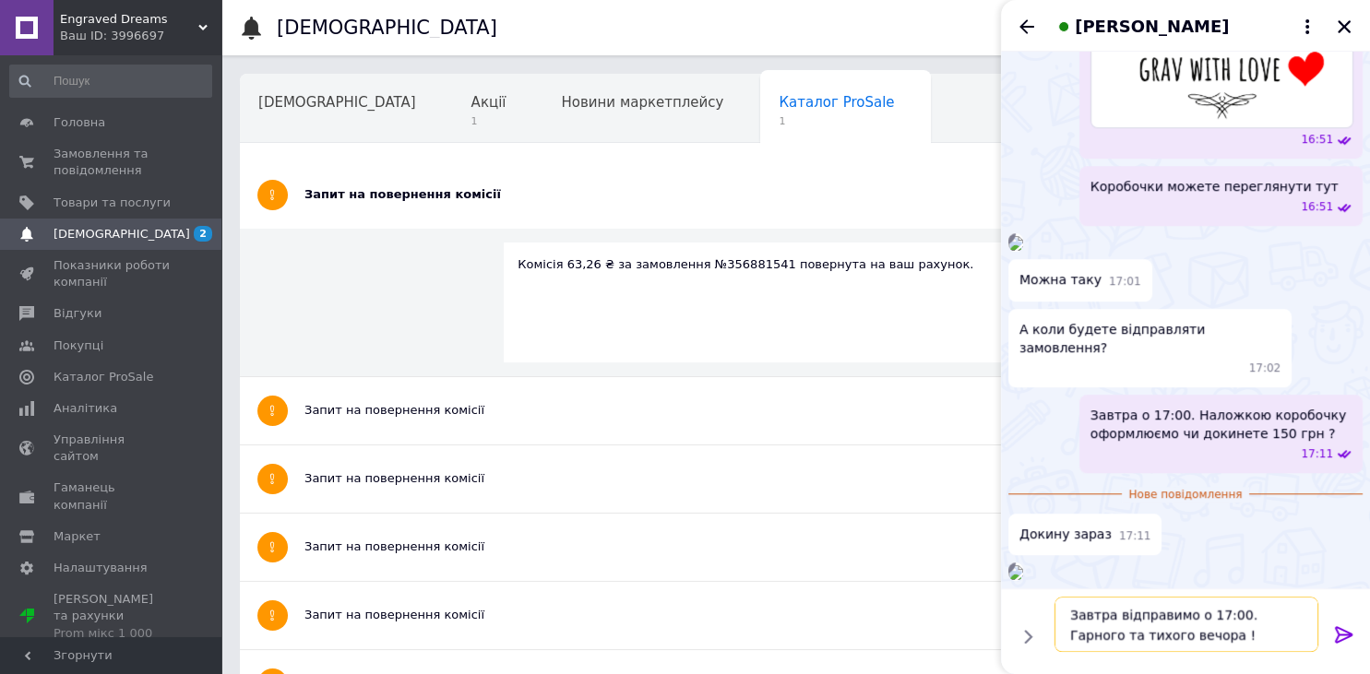
drag, startPoint x: 1157, startPoint y: 637, endPoint x: 1166, endPoint y: 655, distance: 20.6
click at [1157, 637] on textarea "Завтра відправимо о 17:00. Гарного та тихого вечора !" at bounding box center [1186, 624] width 264 height 55
type textarea "Завтра відправимо о 17:00. Гарного та тихого вечора!"
drag, startPoint x: 1345, startPoint y: 634, endPoint x: 1350, endPoint y: 608, distance: 26.2
click at [1346, 634] on icon at bounding box center [1344, 634] width 18 height 17
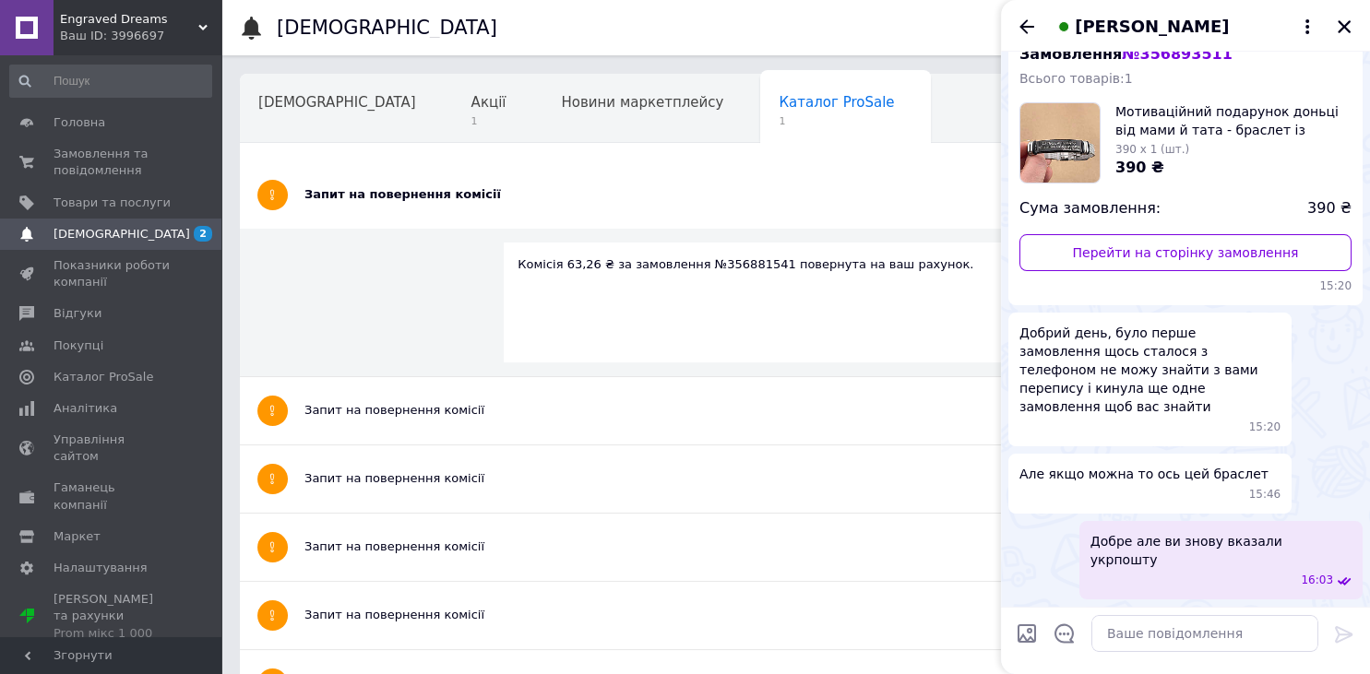
scroll to position [0, 0]
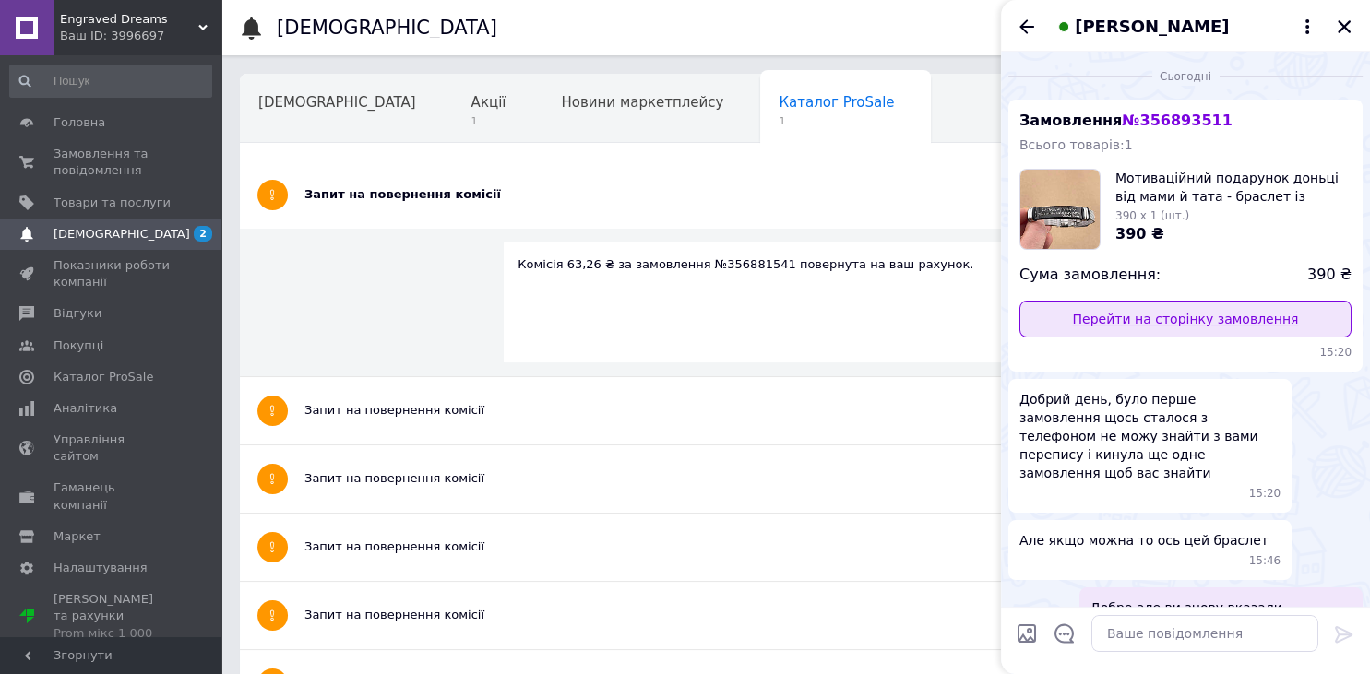
click at [1142, 306] on link "Перейти на сторінку замовлення" at bounding box center [1185, 319] width 332 height 37
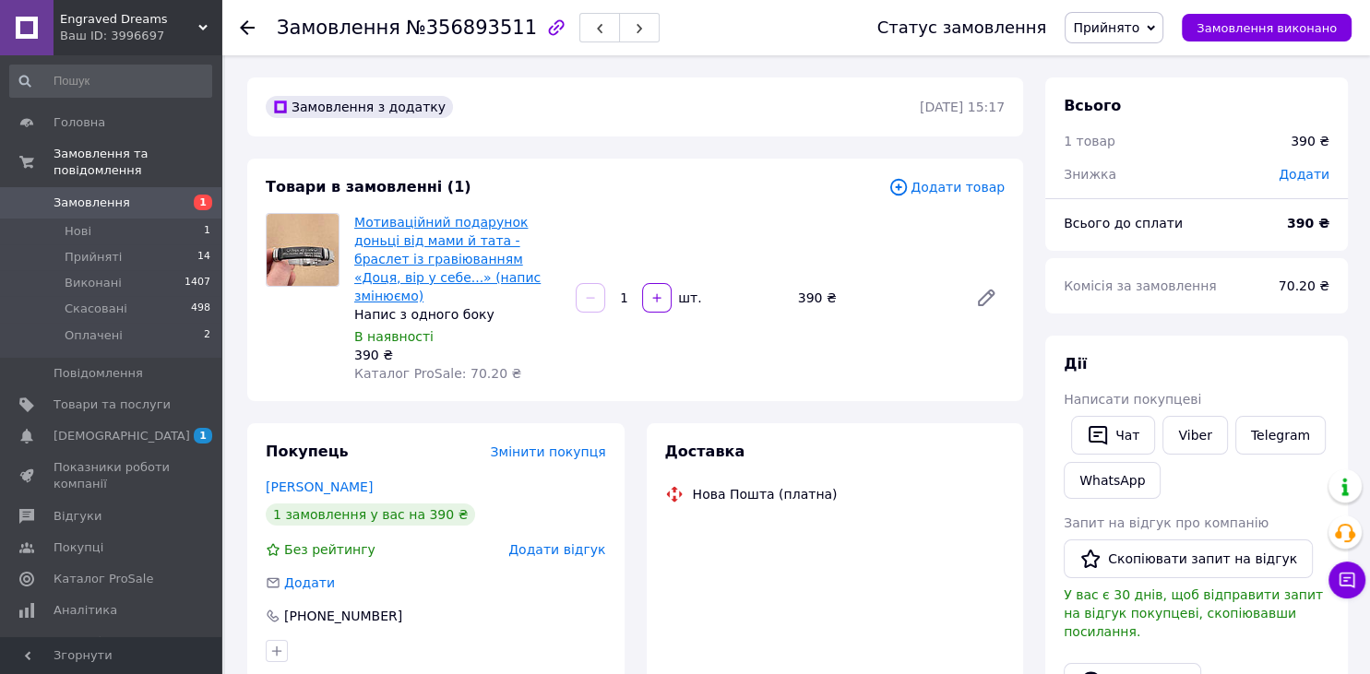
click at [430, 237] on link "Мотиваційний подарунок доньці від мами й тата - браслет із гравіюванням «Доця, …" at bounding box center [447, 259] width 186 height 89
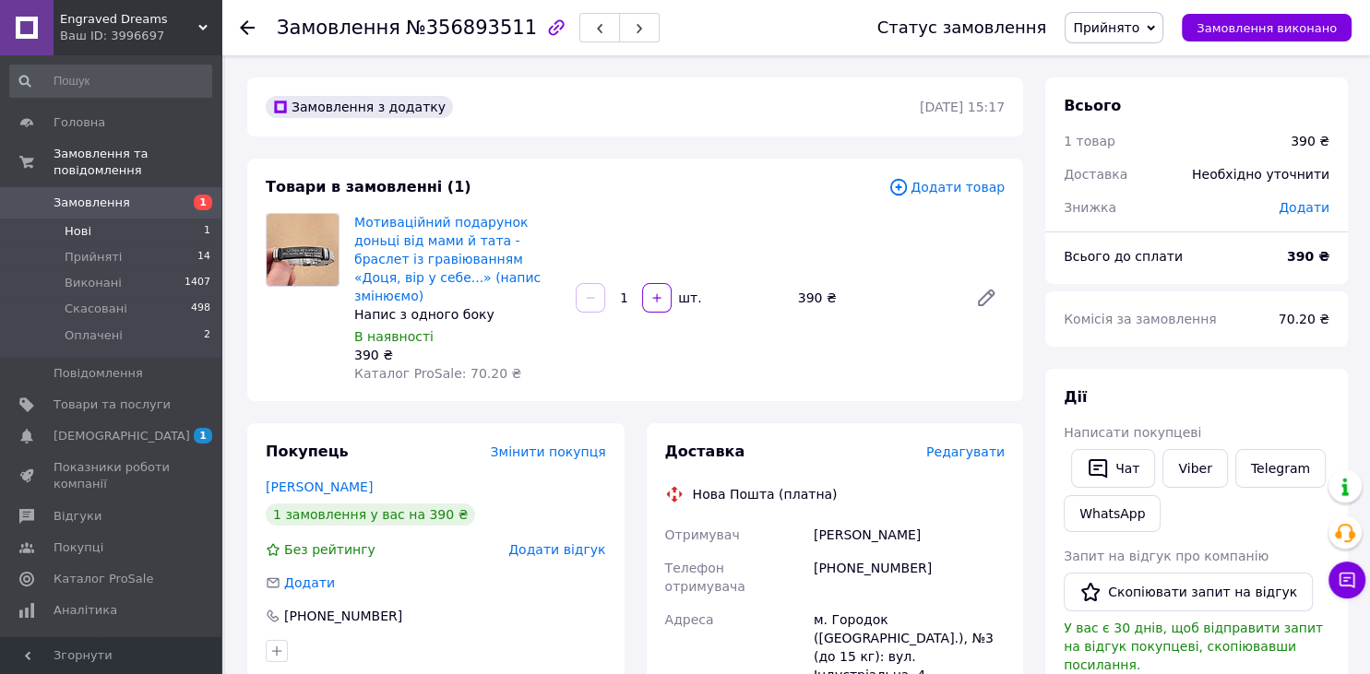
click at [87, 223] on span "Нові" at bounding box center [78, 231] width 27 height 17
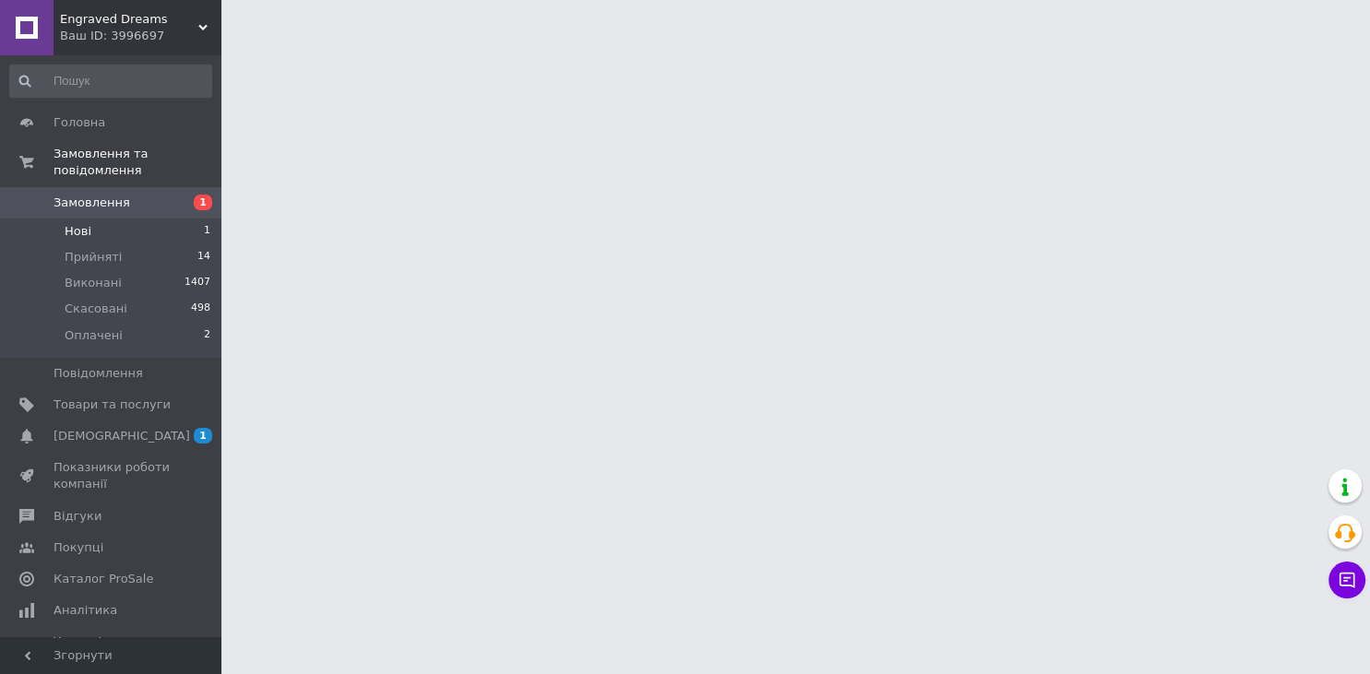
click at [77, 223] on span "Нові" at bounding box center [78, 231] width 27 height 17
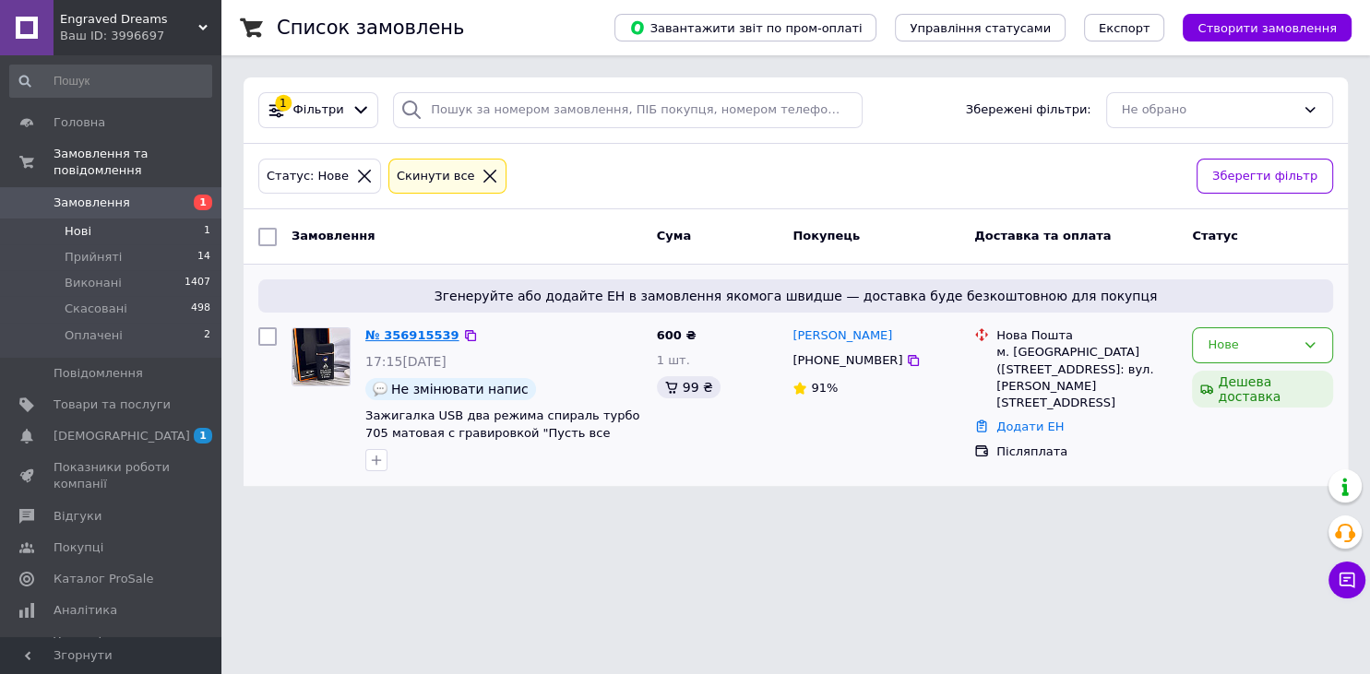
click at [412, 339] on link "№ 356915539" at bounding box center [412, 335] width 94 height 14
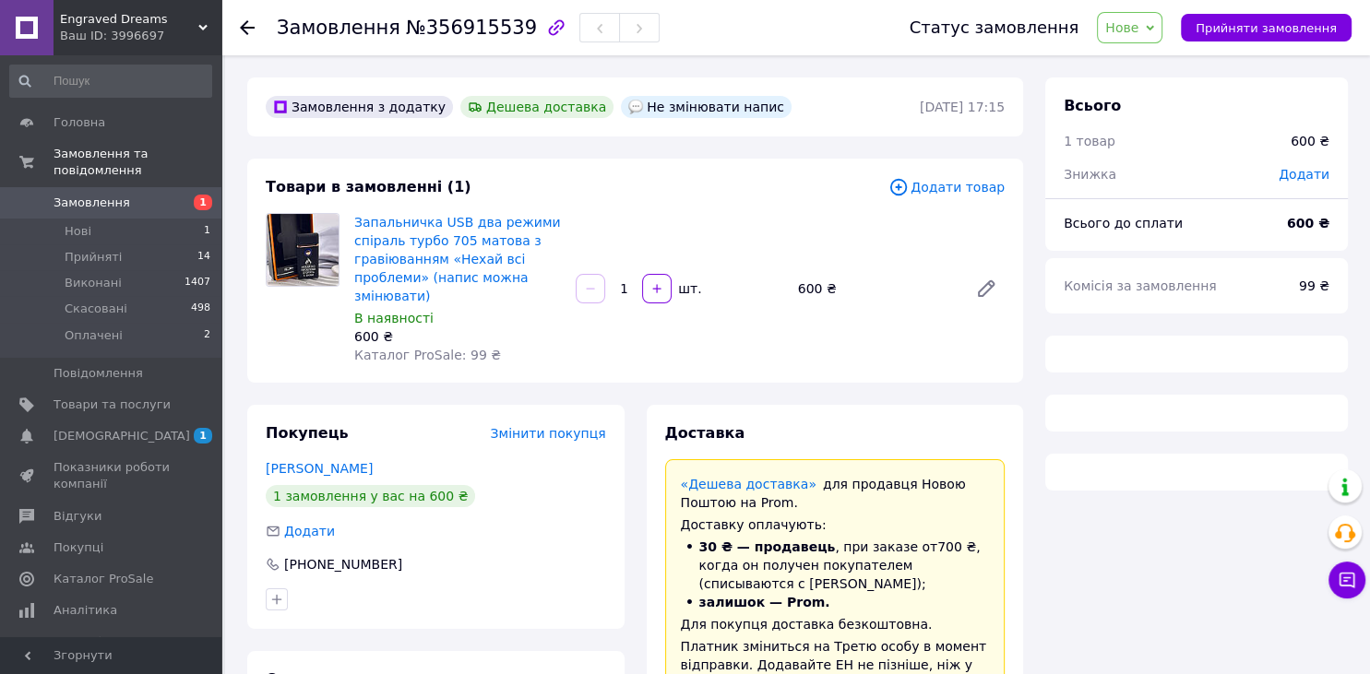
click at [1138, 35] on span "Нове" at bounding box center [1121, 27] width 33 height 15
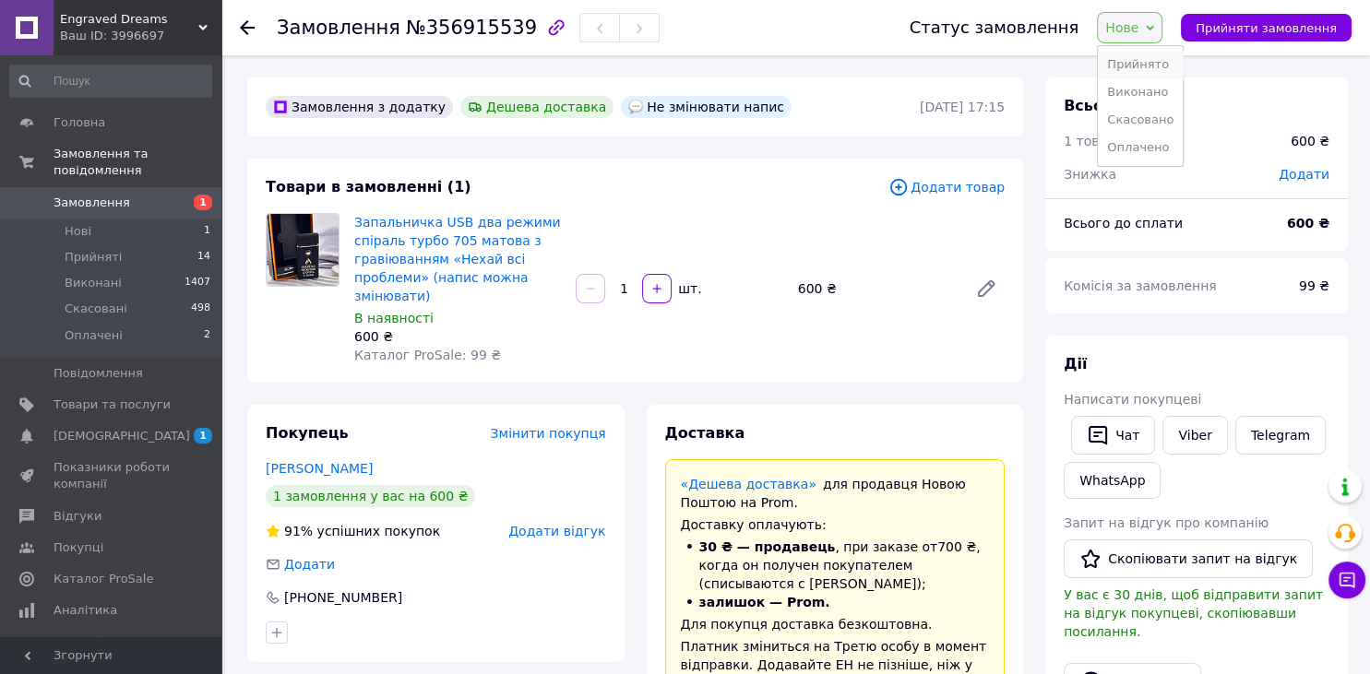
click at [1155, 65] on li "Прийнято" at bounding box center [1140, 65] width 85 height 28
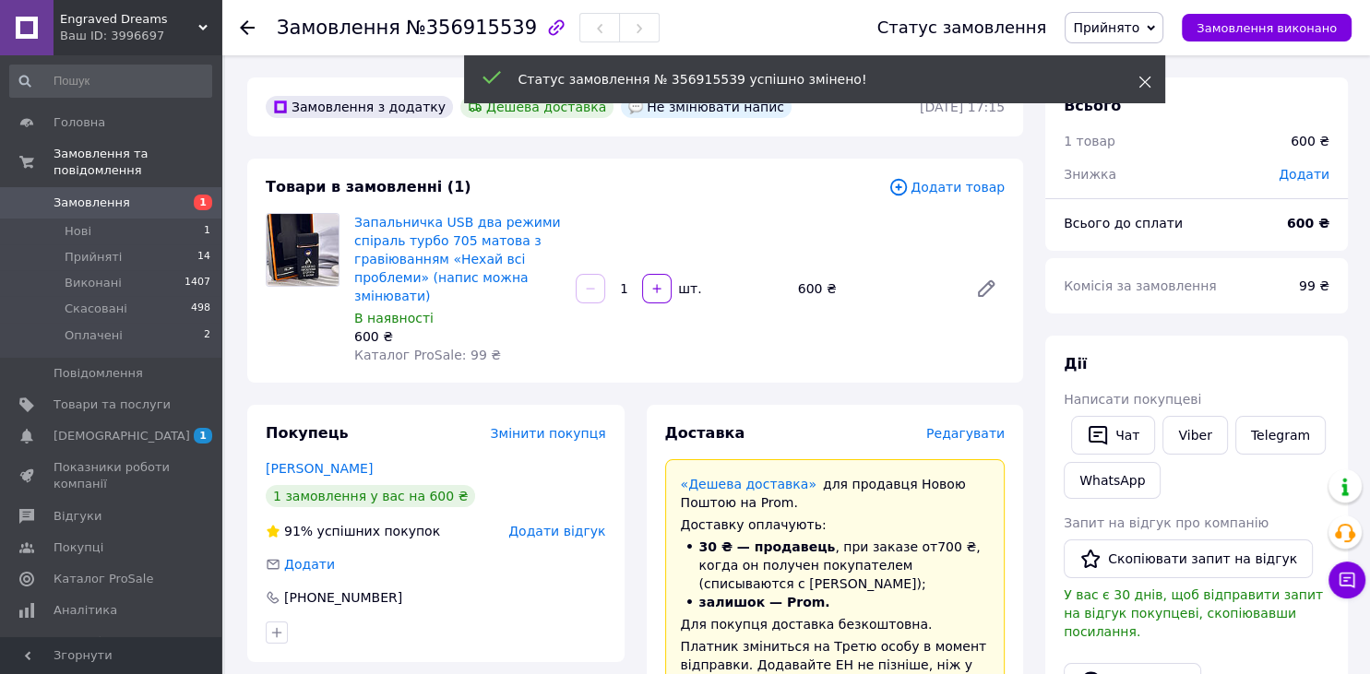
click at [1146, 81] on use at bounding box center [1144, 83] width 12 height 12
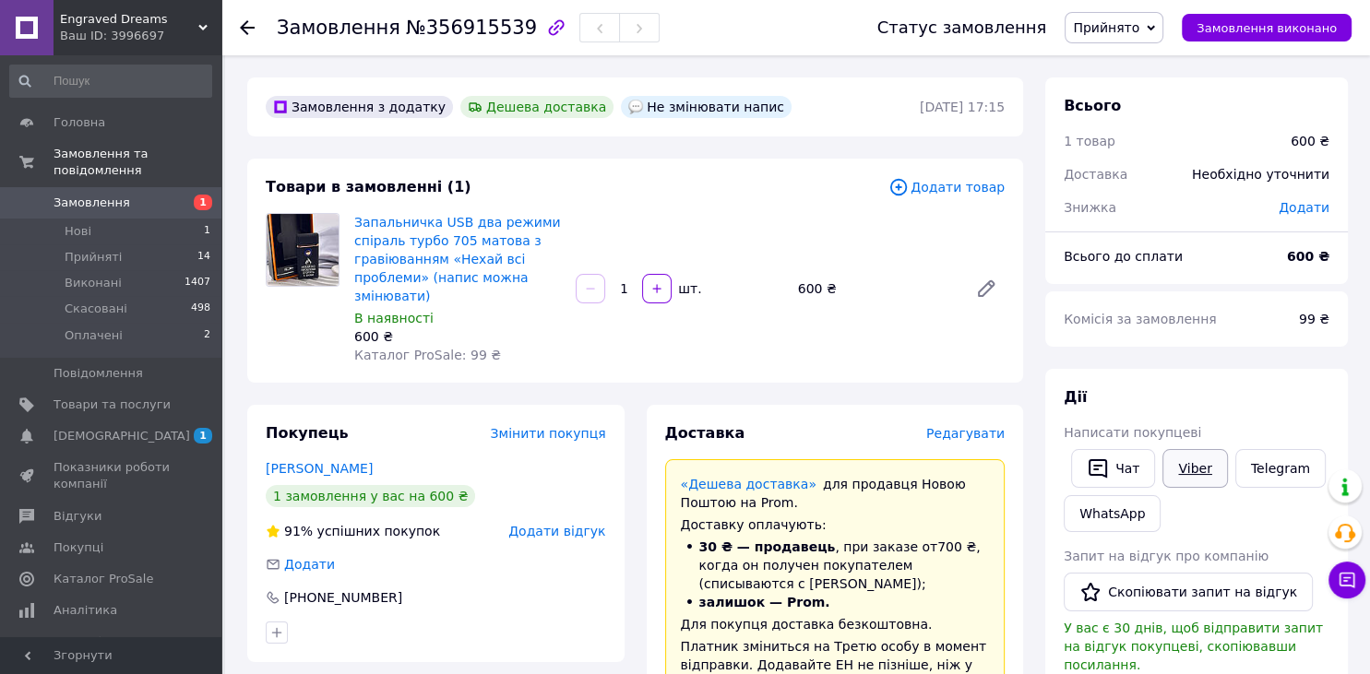
click at [1190, 464] on link "Viber" at bounding box center [1194, 468] width 65 height 39
click at [384, 239] on link "Запальничка USB два режими спіраль турбо 705 матова з гравіюванням «Нехай всі п…" at bounding box center [457, 259] width 207 height 89
click at [78, 249] on span "Прийняті" at bounding box center [93, 257] width 57 height 17
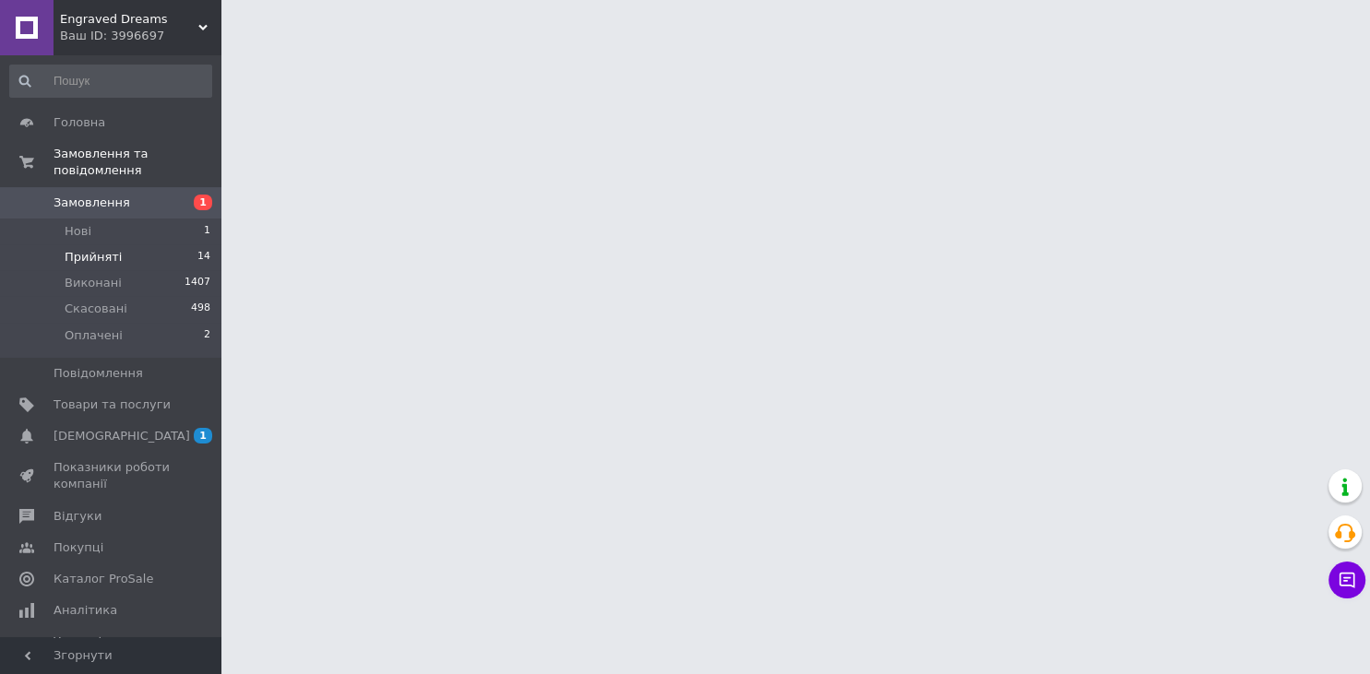
click at [78, 249] on span "Прийняті" at bounding box center [93, 257] width 57 height 17
click at [75, 249] on span "Прийняті" at bounding box center [93, 257] width 57 height 17
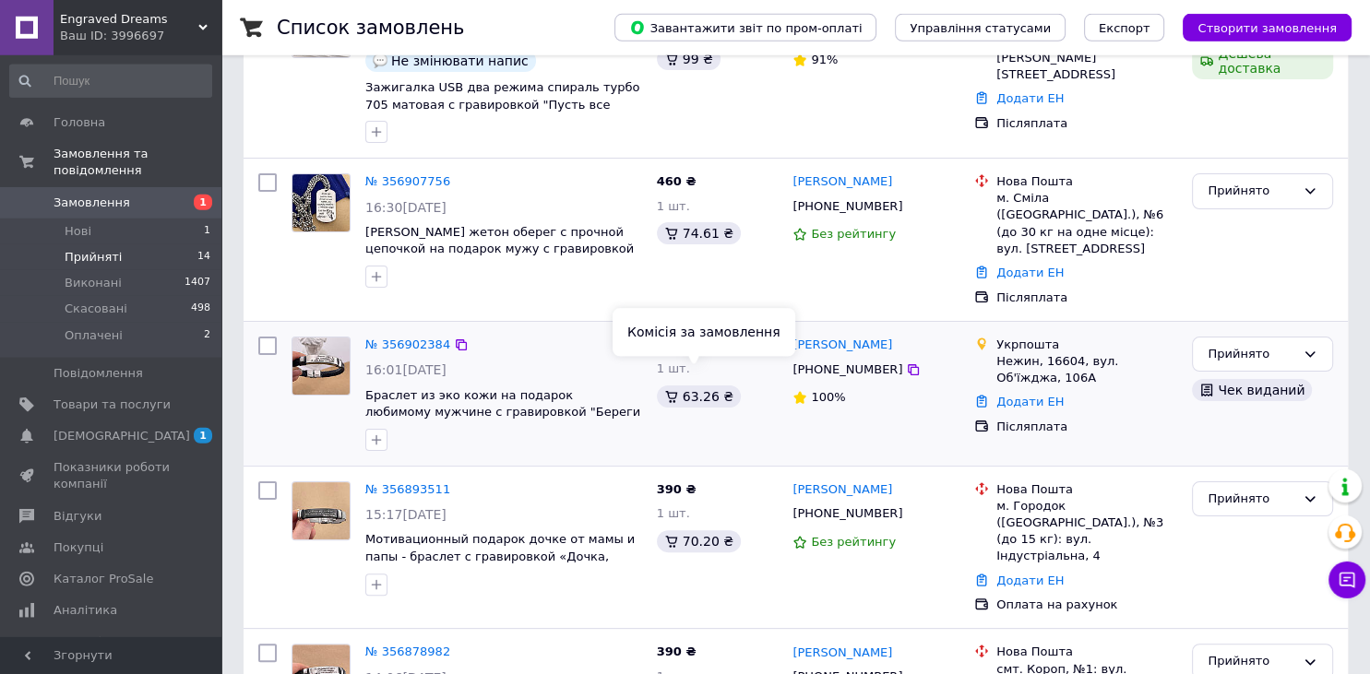
scroll to position [389, 0]
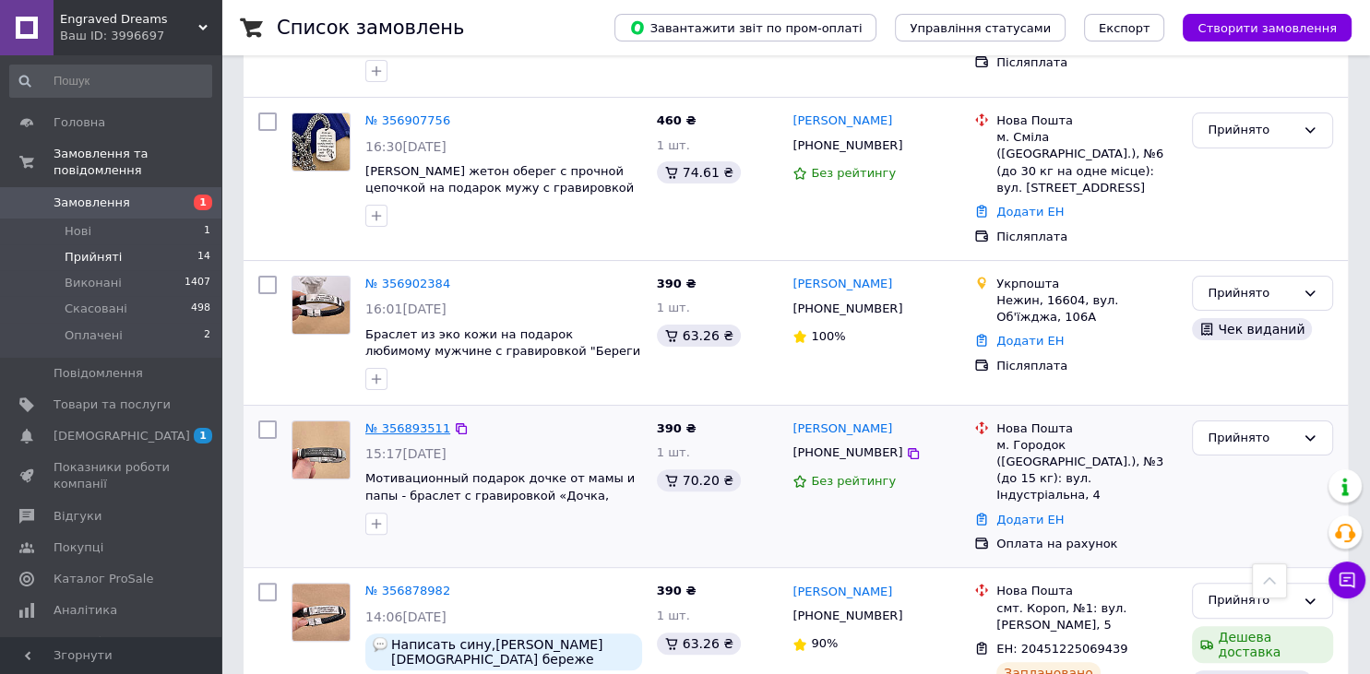
click at [408, 422] on link "№ 356893511" at bounding box center [407, 429] width 85 height 14
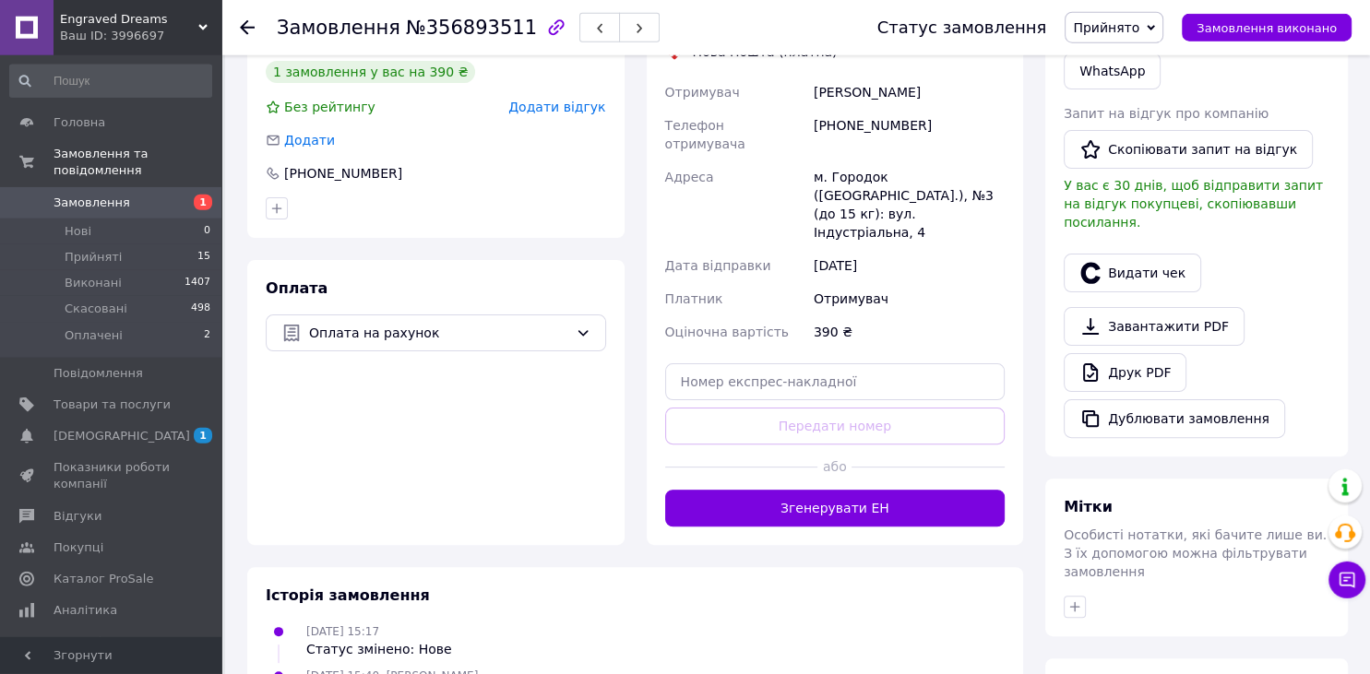
scroll to position [460, 0]
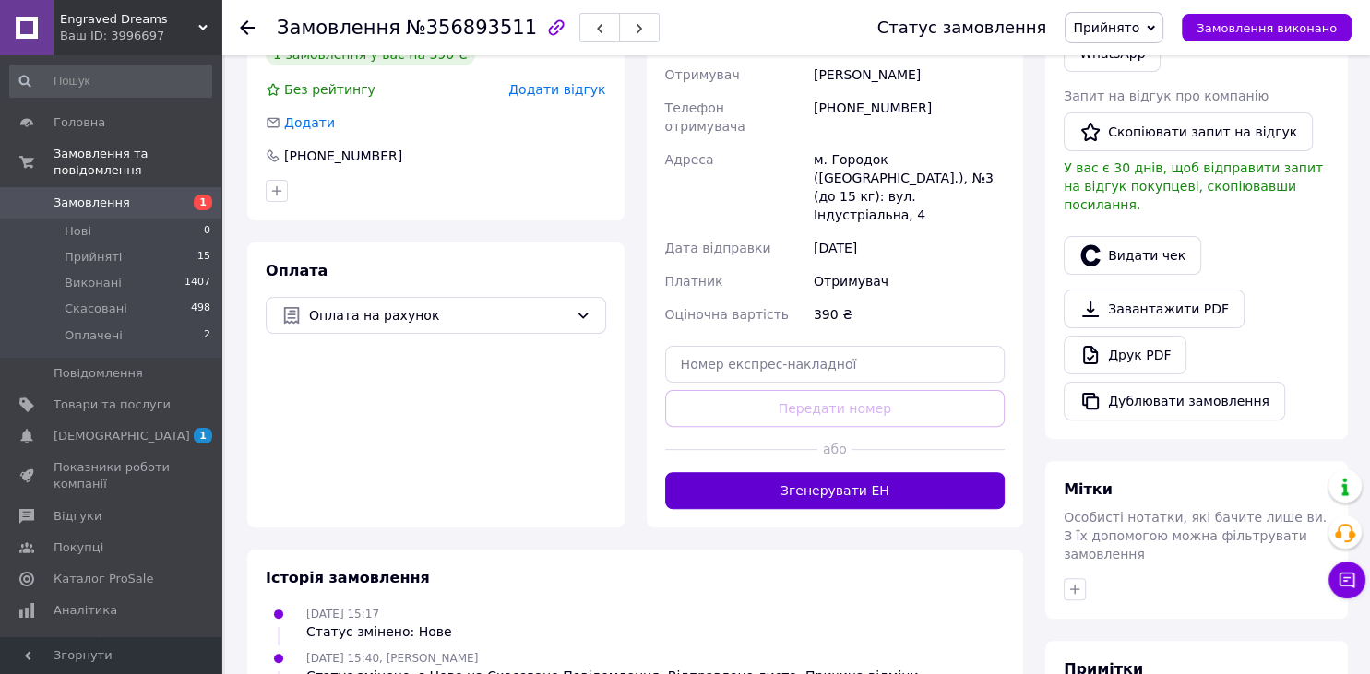
click at [796, 472] on button "Згенерувати ЕН" at bounding box center [835, 490] width 340 height 37
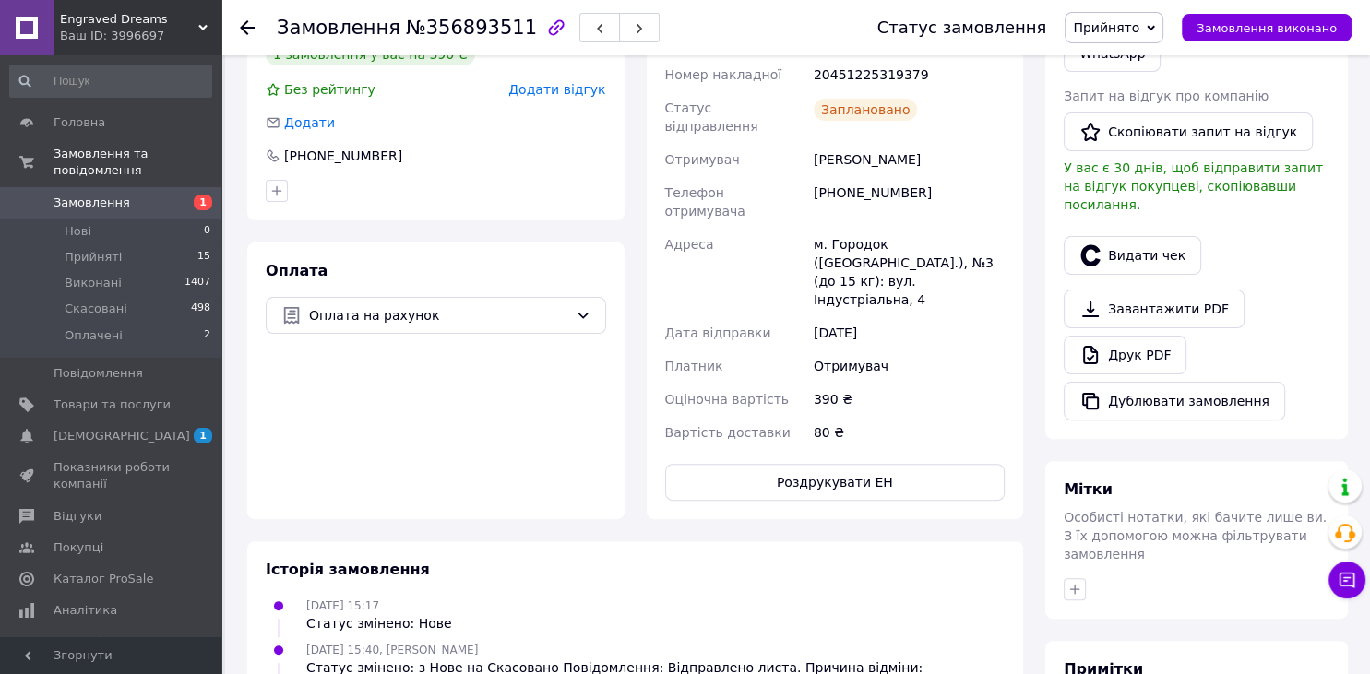
drag, startPoint x: 881, startPoint y: 133, endPoint x: 816, endPoint y: 126, distance: 65.8
click at [816, 143] on div "[PERSON_NAME]" at bounding box center [909, 159] width 198 height 33
copy div "[PERSON_NAME]"
click at [1351, 590] on button "Чат з покупцем" at bounding box center [1346, 580] width 37 height 37
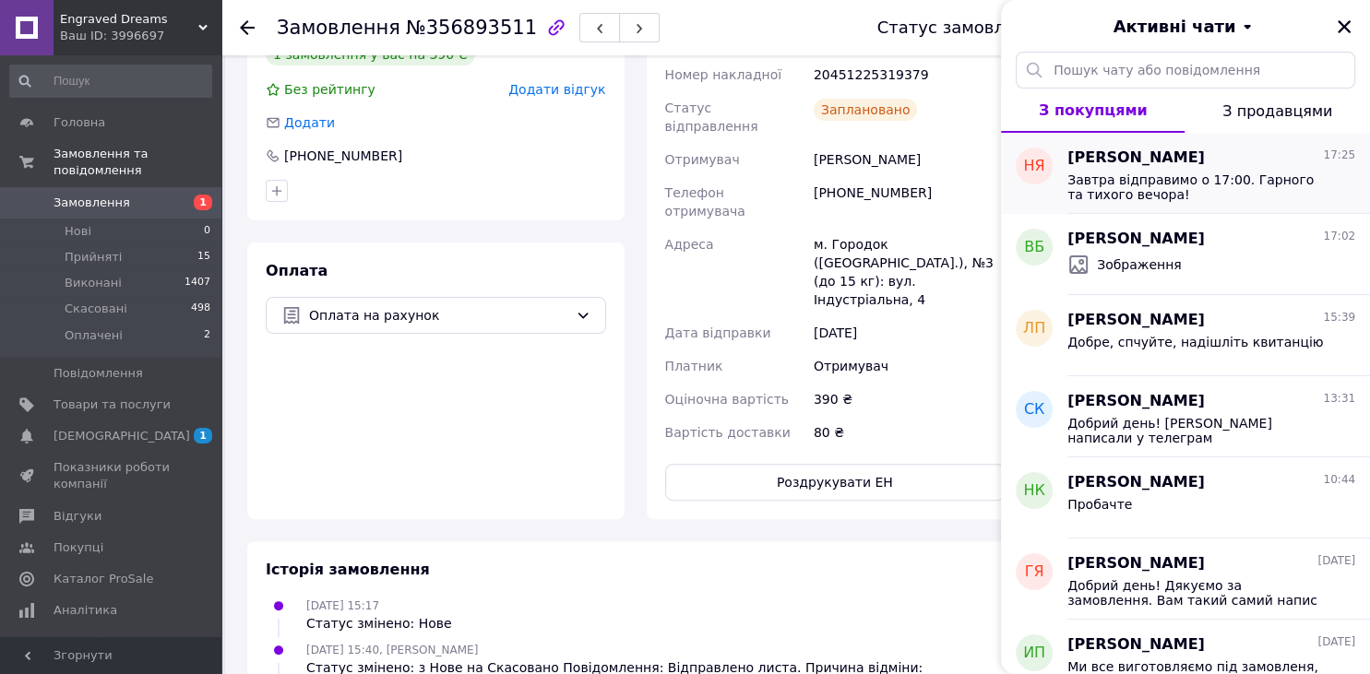
click at [1112, 185] on span "Завтра відправимо о 17:00. Гарного та тихого вечора!" at bounding box center [1198, 188] width 262 height 30
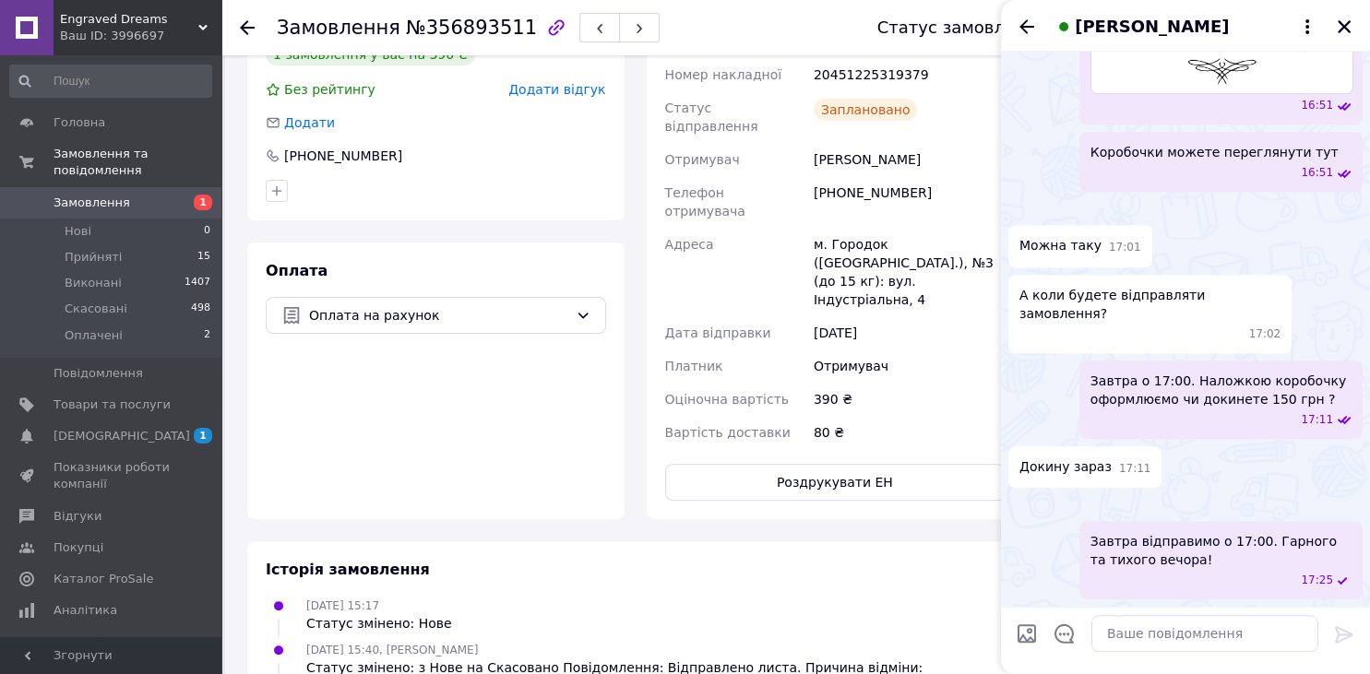
scroll to position [1647, 0]
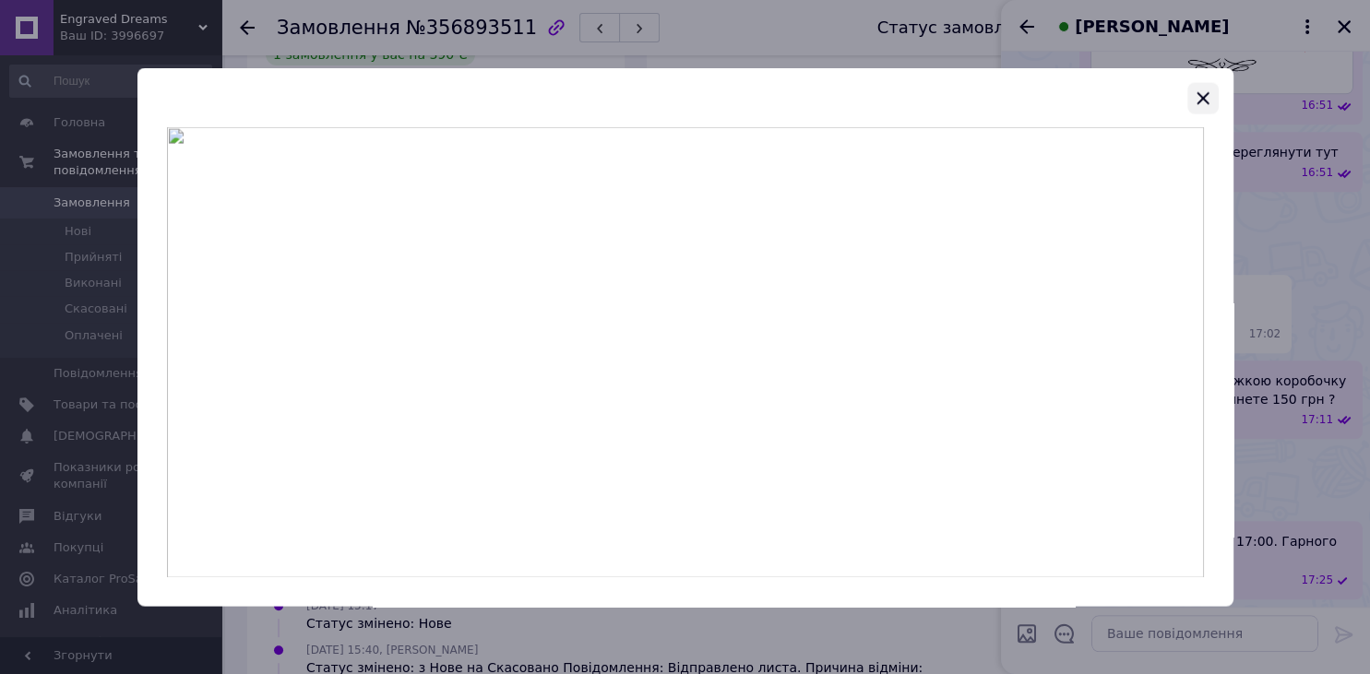
click at [1204, 101] on icon "button" at bounding box center [1203, 98] width 22 height 22
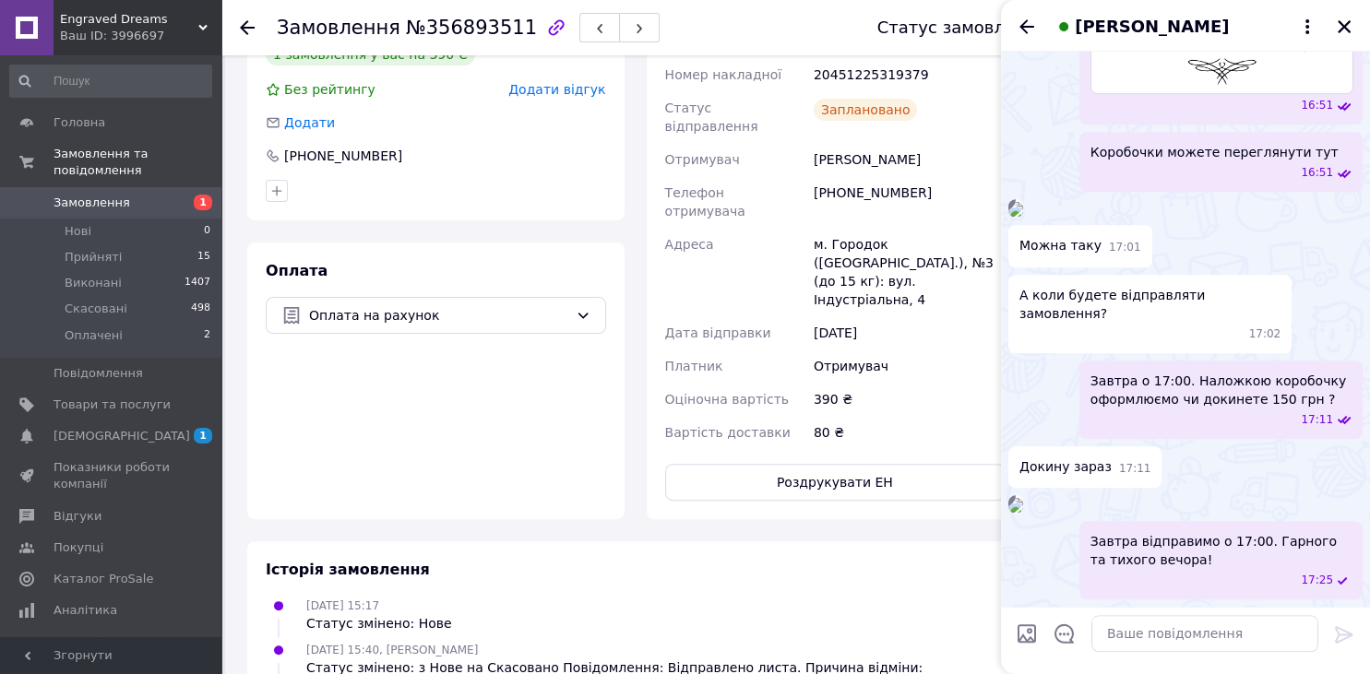
drag, startPoint x: 1346, startPoint y: 28, endPoint x: 1318, endPoint y: 39, distance: 29.8
click at [1345, 28] on icon "Закрити" at bounding box center [1344, 26] width 13 height 13
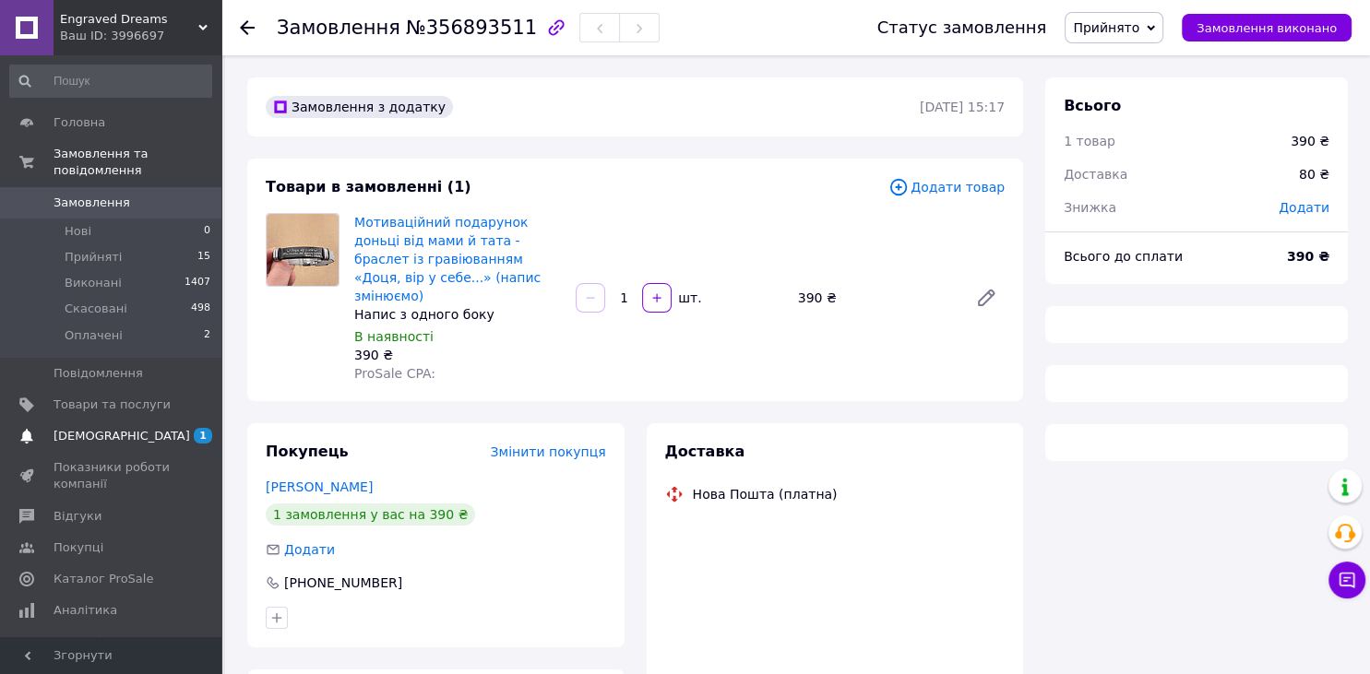
click at [72, 428] on span "[DEMOGRAPHIC_DATA]" at bounding box center [122, 436] width 137 height 17
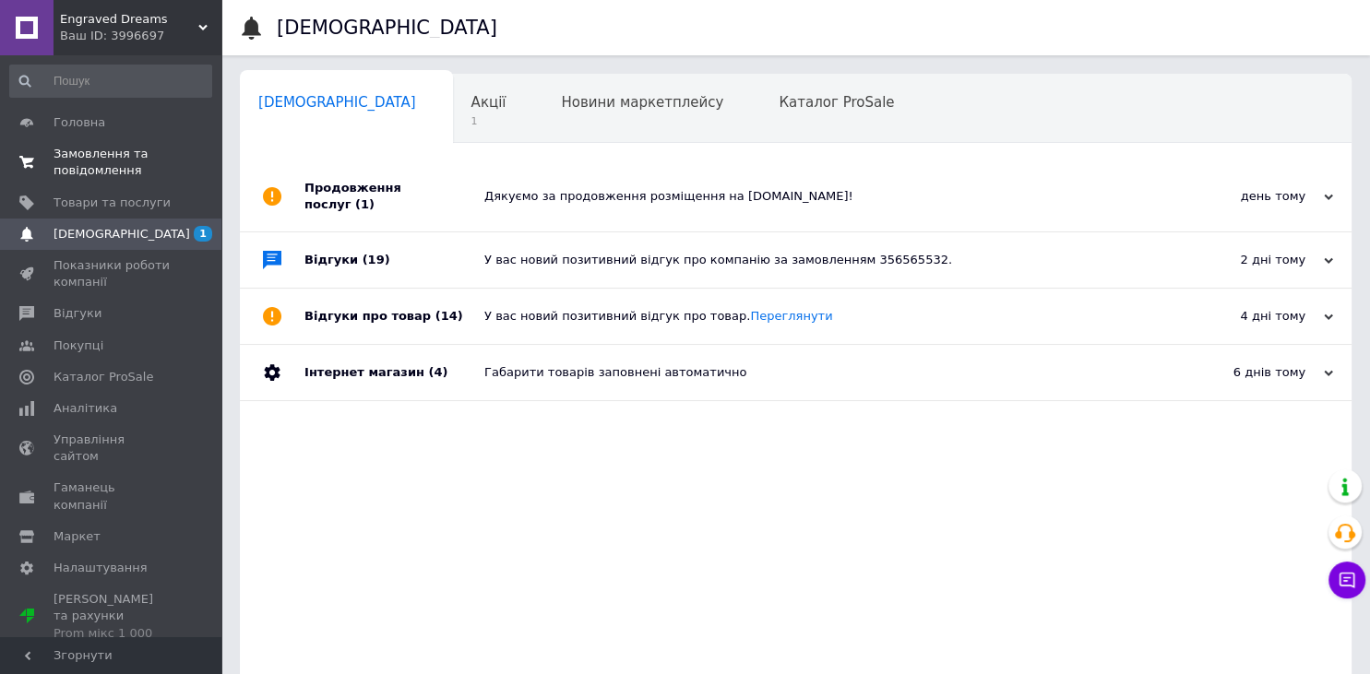
click at [104, 163] on span "Замовлення та повідомлення" at bounding box center [112, 162] width 117 height 33
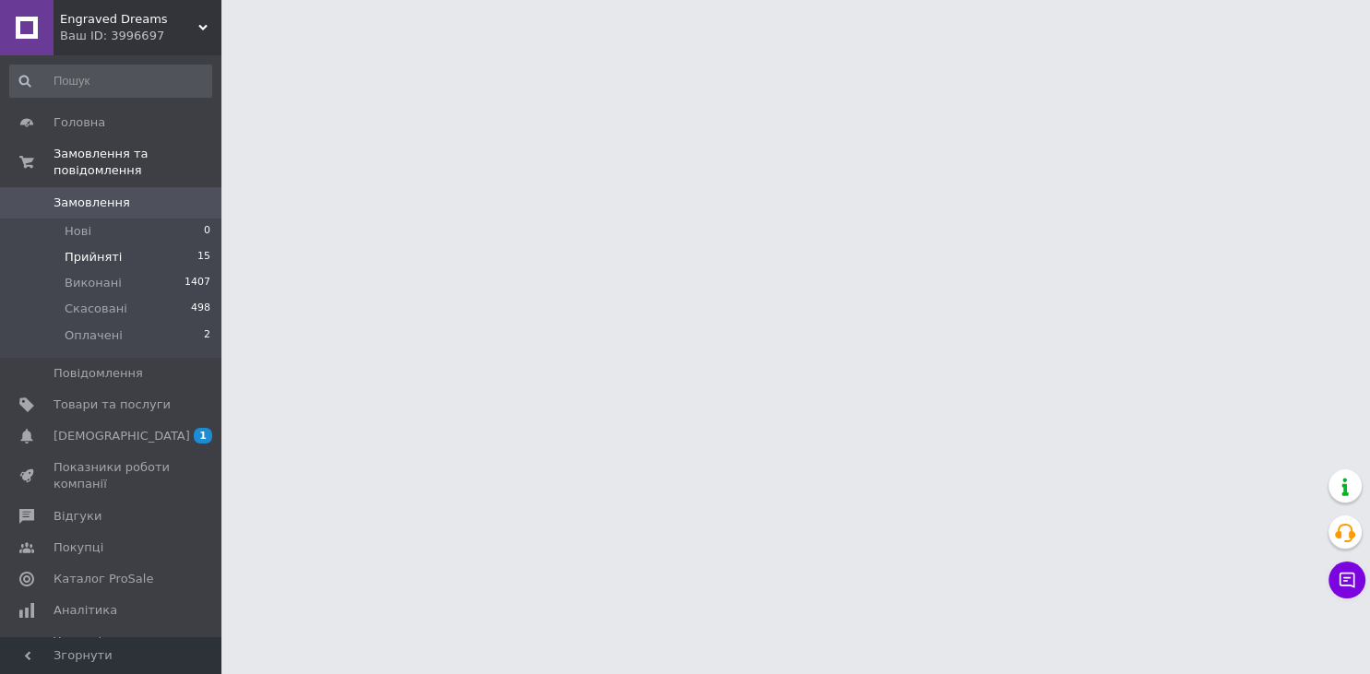
click at [110, 249] on span "Прийняті" at bounding box center [93, 257] width 57 height 17
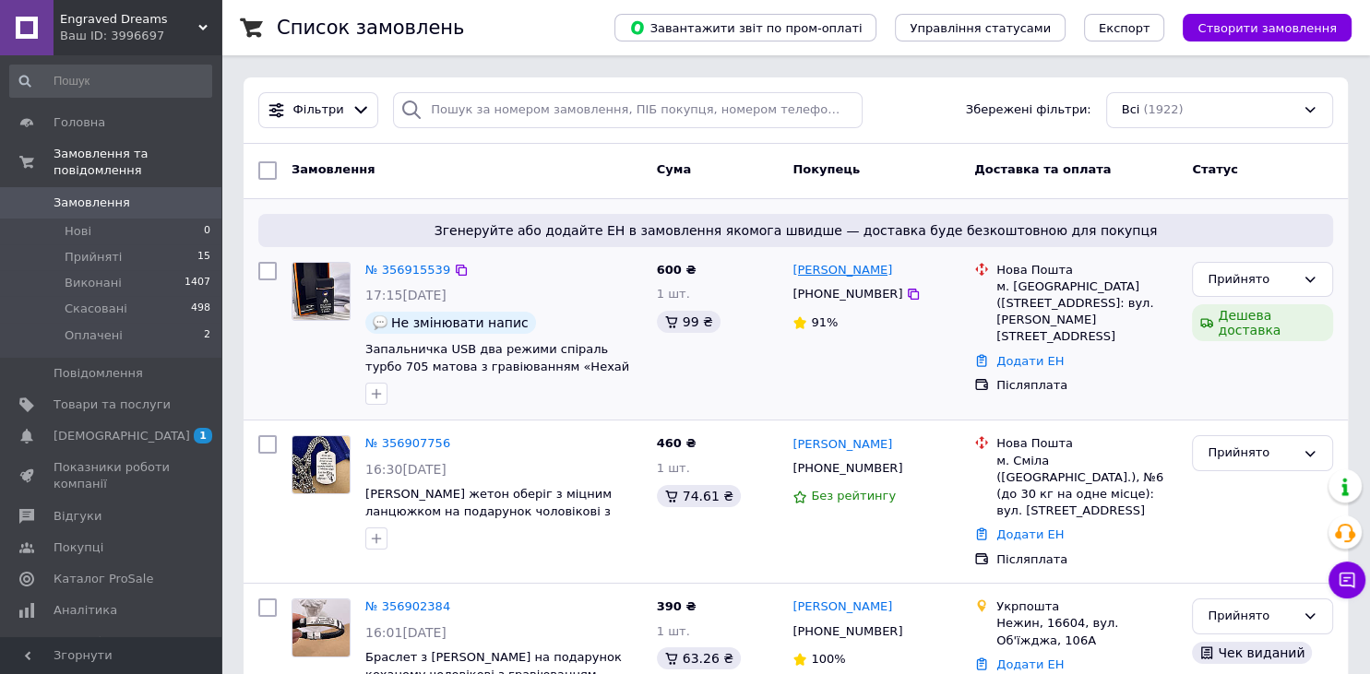
click at [860, 270] on link "[PERSON_NAME]" at bounding box center [842, 271] width 100 height 18
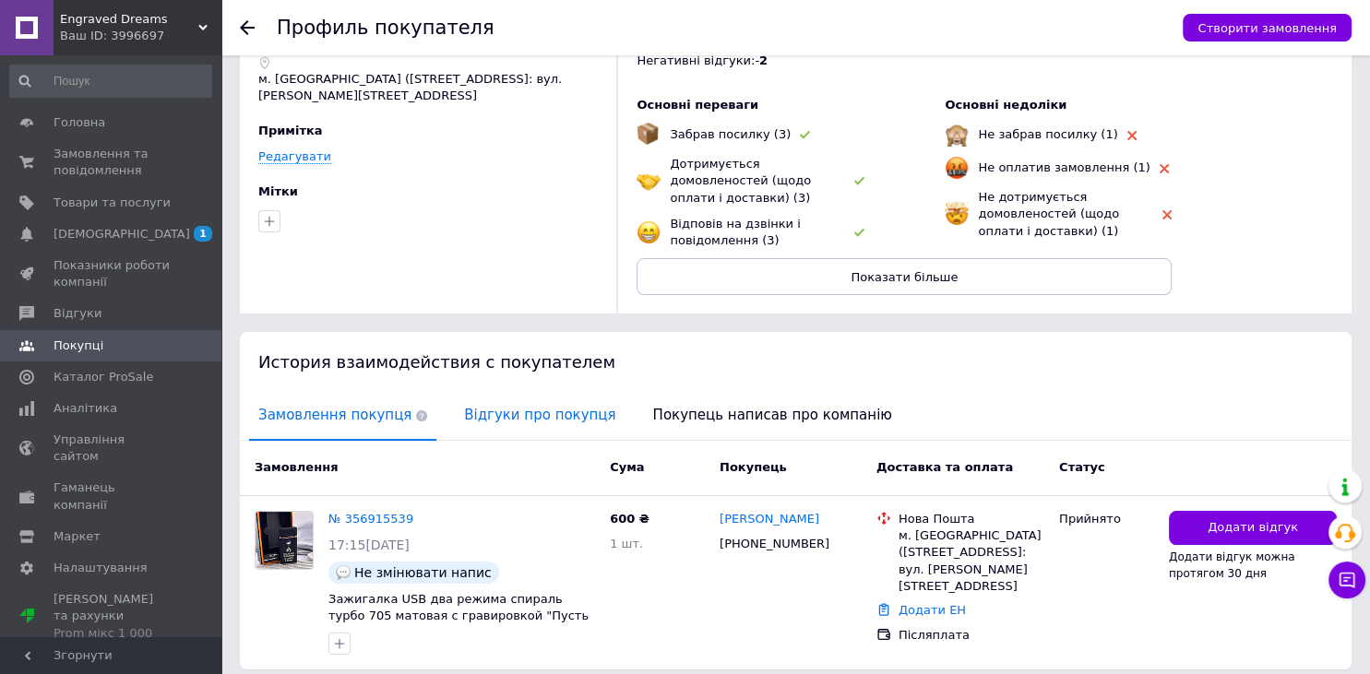
click at [504, 413] on span "Відгуки про покупця" at bounding box center [540, 415] width 170 height 47
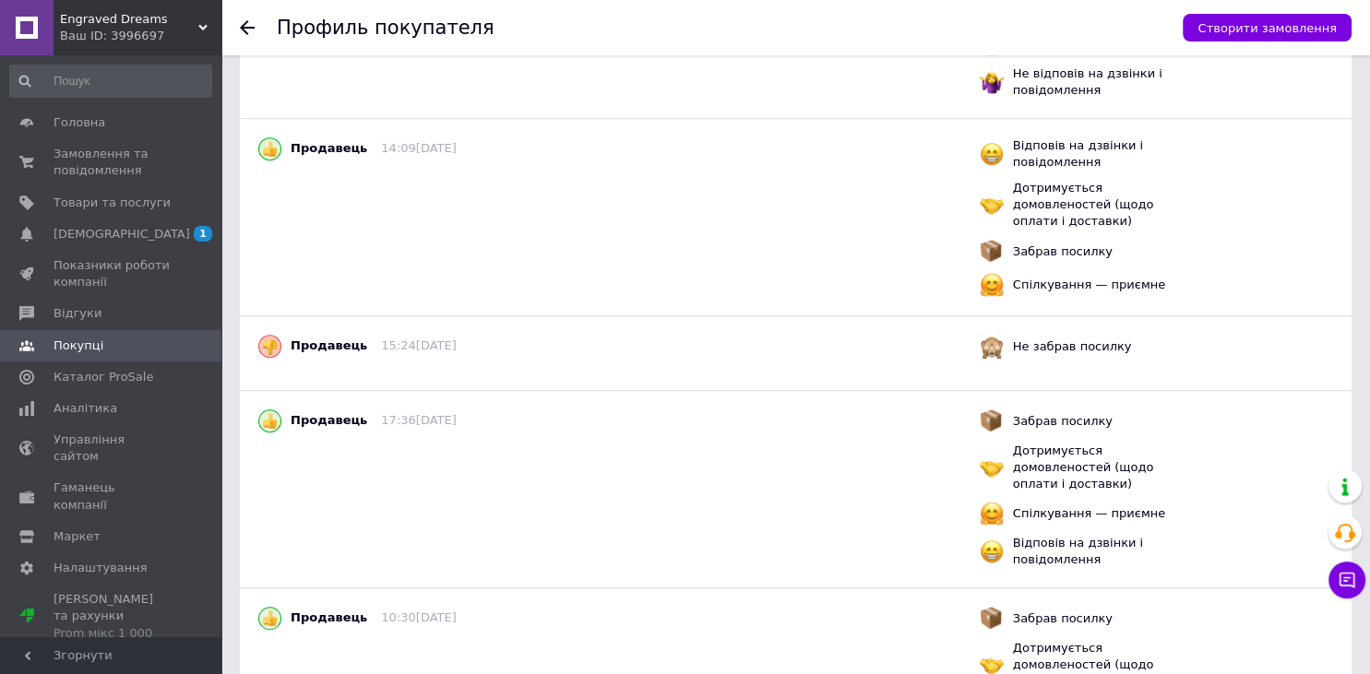
scroll to position [1266, 0]
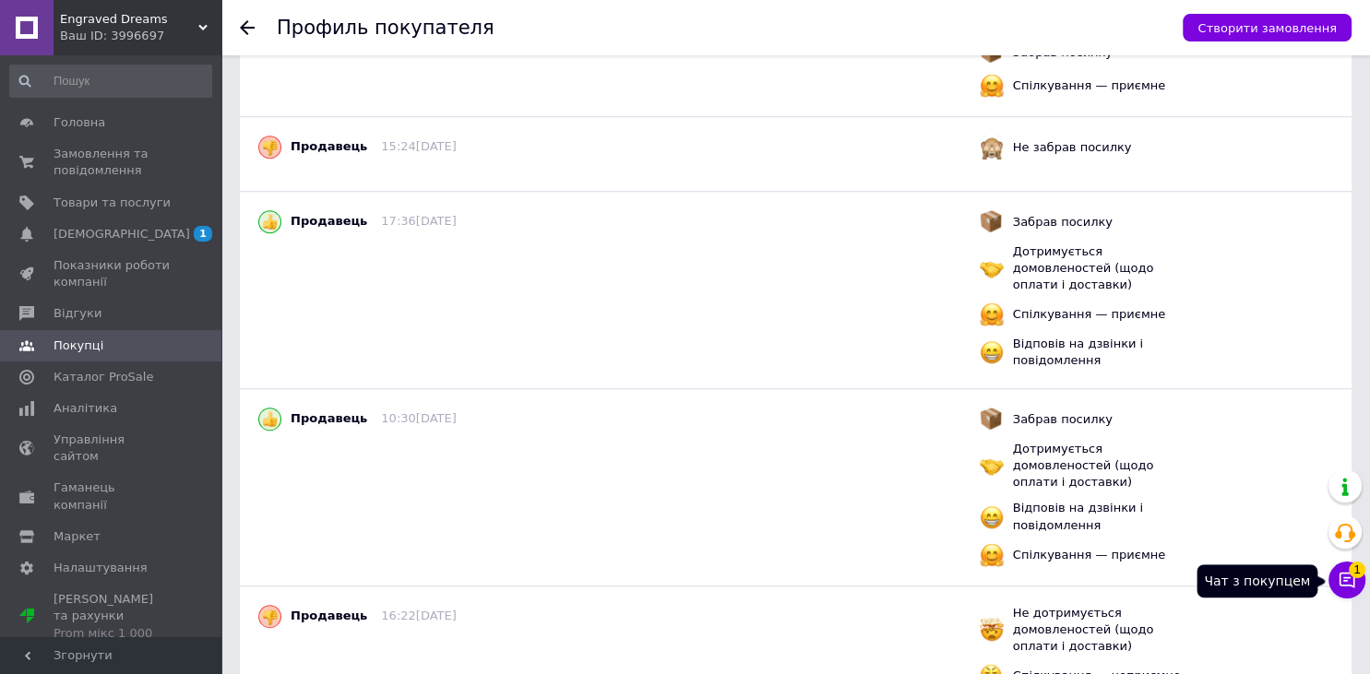
click at [1336, 592] on button "Чат з покупцем 1" at bounding box center [1346, 580] width 37 height 37
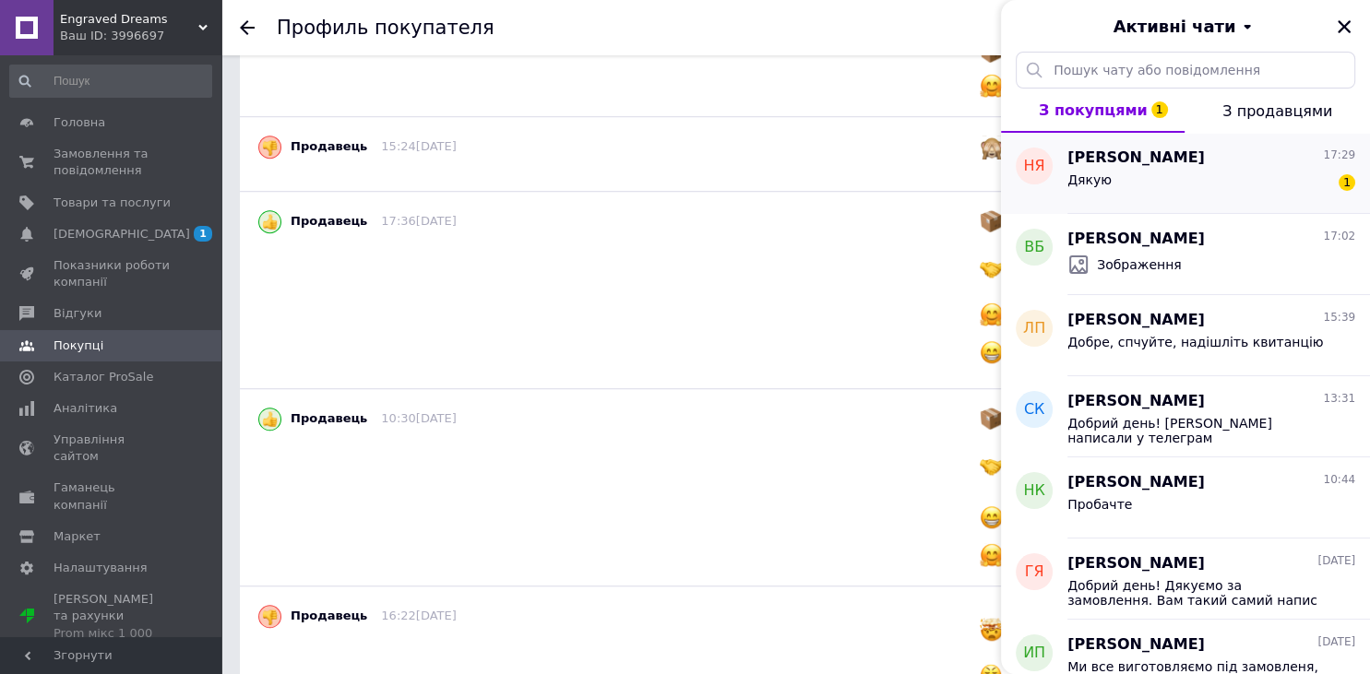
click at [1163, 186] on div "Дякую 1" at bounding box center [1211, 184] width 288 height 30
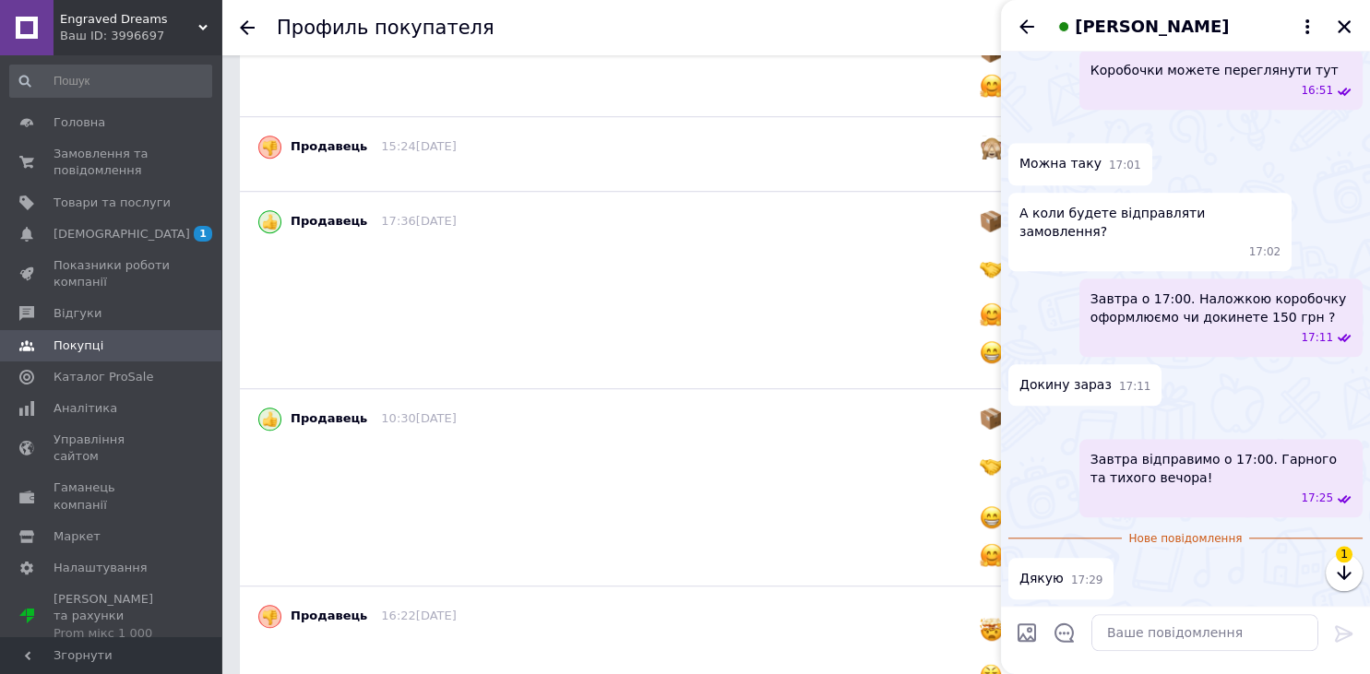
scroll to position [2862, 0]
click at [1340, 23] on icon "Закрити" at bounding box center [1344, 26] width 13 height 13
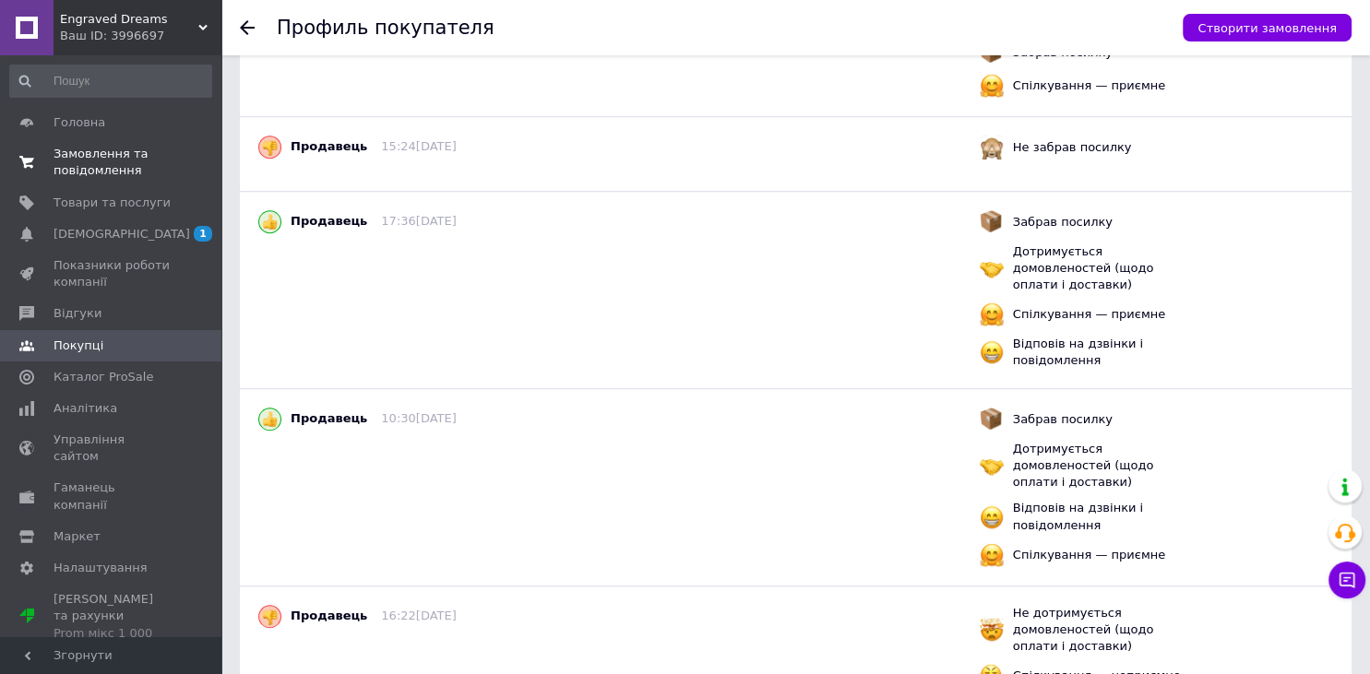
click at [96, 161] on span "Замовлення та повідомлення" at bounding box center [112, 162] width 117 height 33
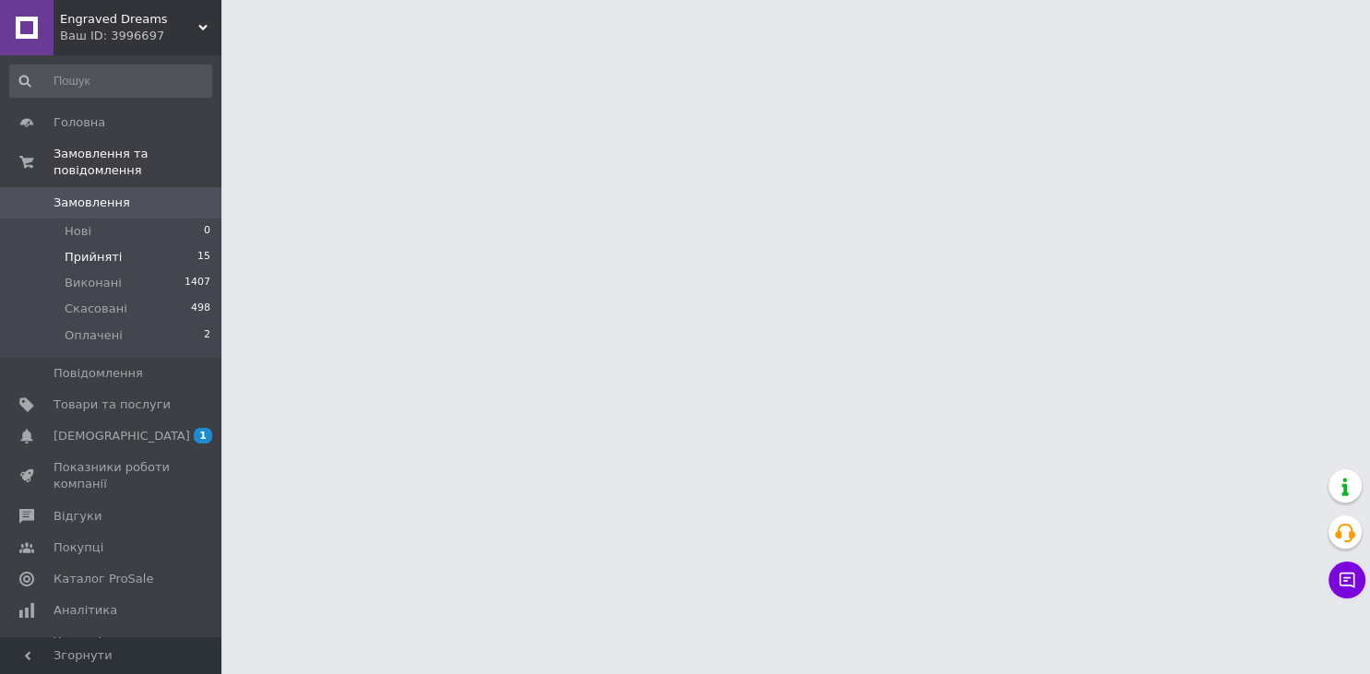
click at [92, 249] on span "Прийняті" at bounding box center [93, 257] width 57 height 17
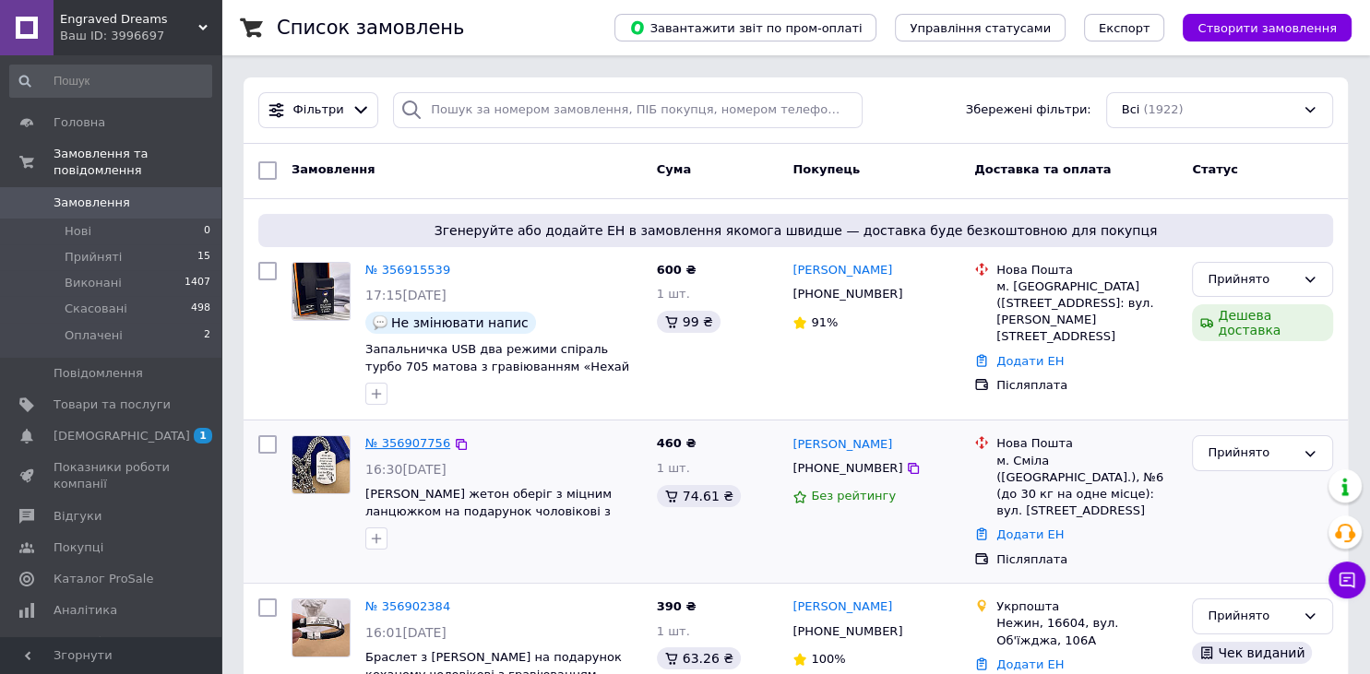
click at [399, 436] on link "№ 356907756" at bounding box center [407, 443] width 85 height 14
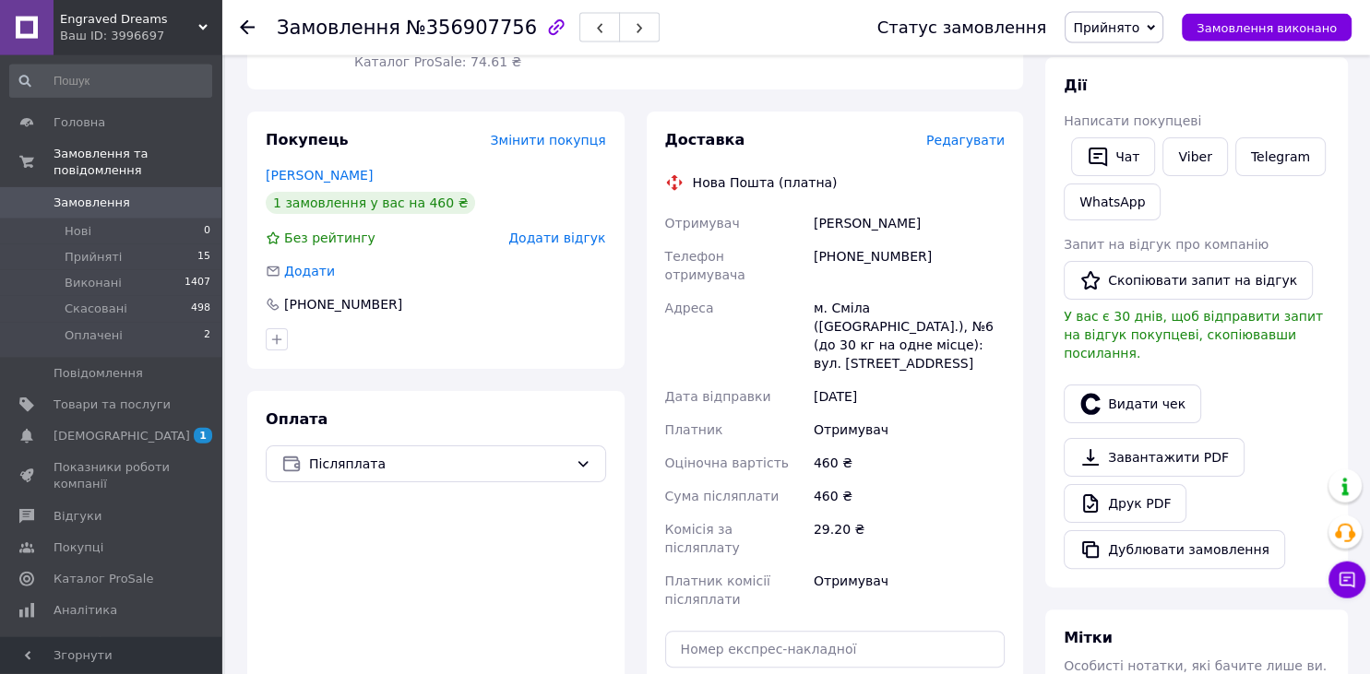
scroll to position [487, 0]
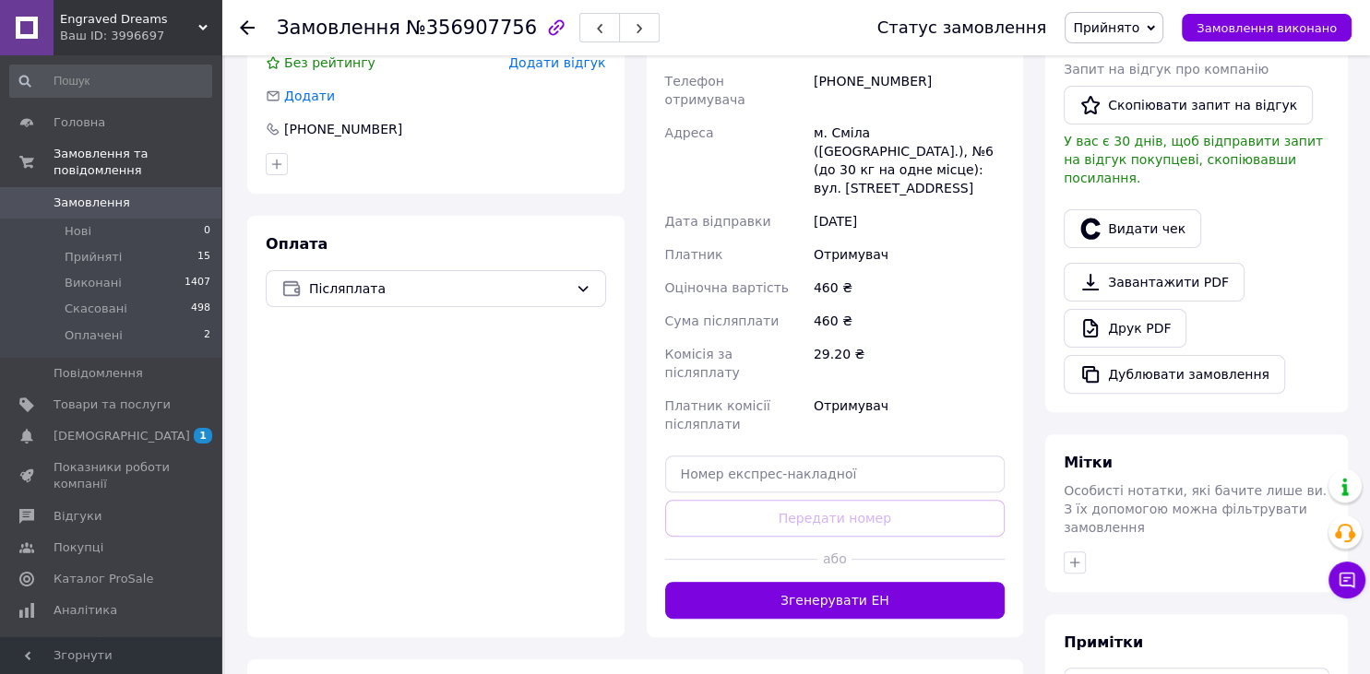
drag, startPoint x: 807, startPoint y: 518, endPoint x: 816, endPoint y: 509, distance: 12.4
click at [806, 582] on button "Згенерувати ЕН" at bounding box center [835, 600] width 340 height 37
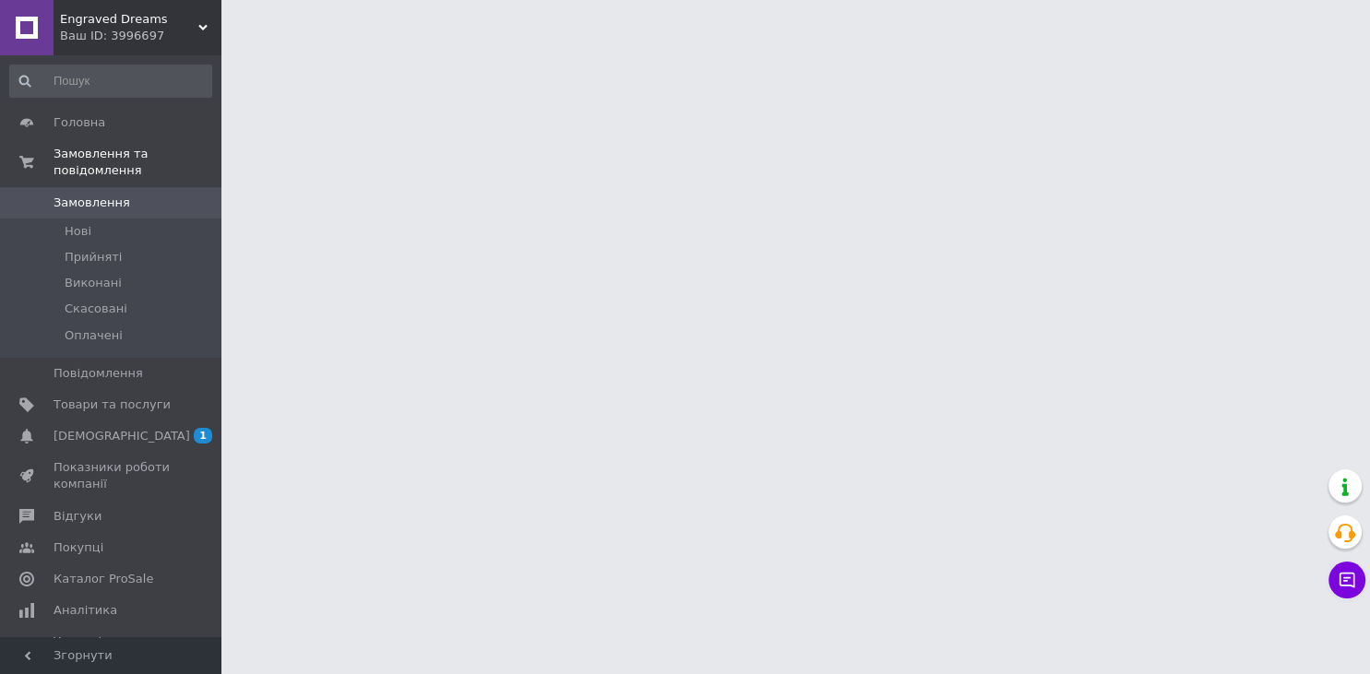
scroll to position [9, 0]
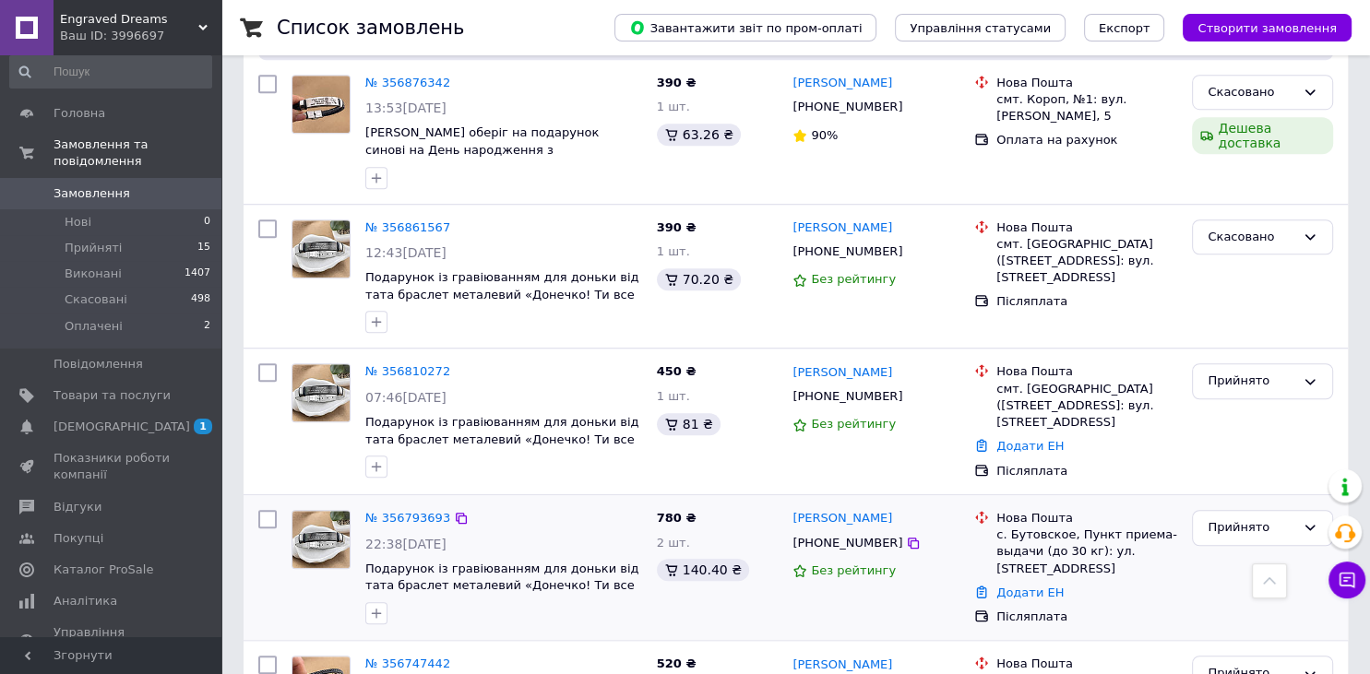
scroll to position [1461, 0]
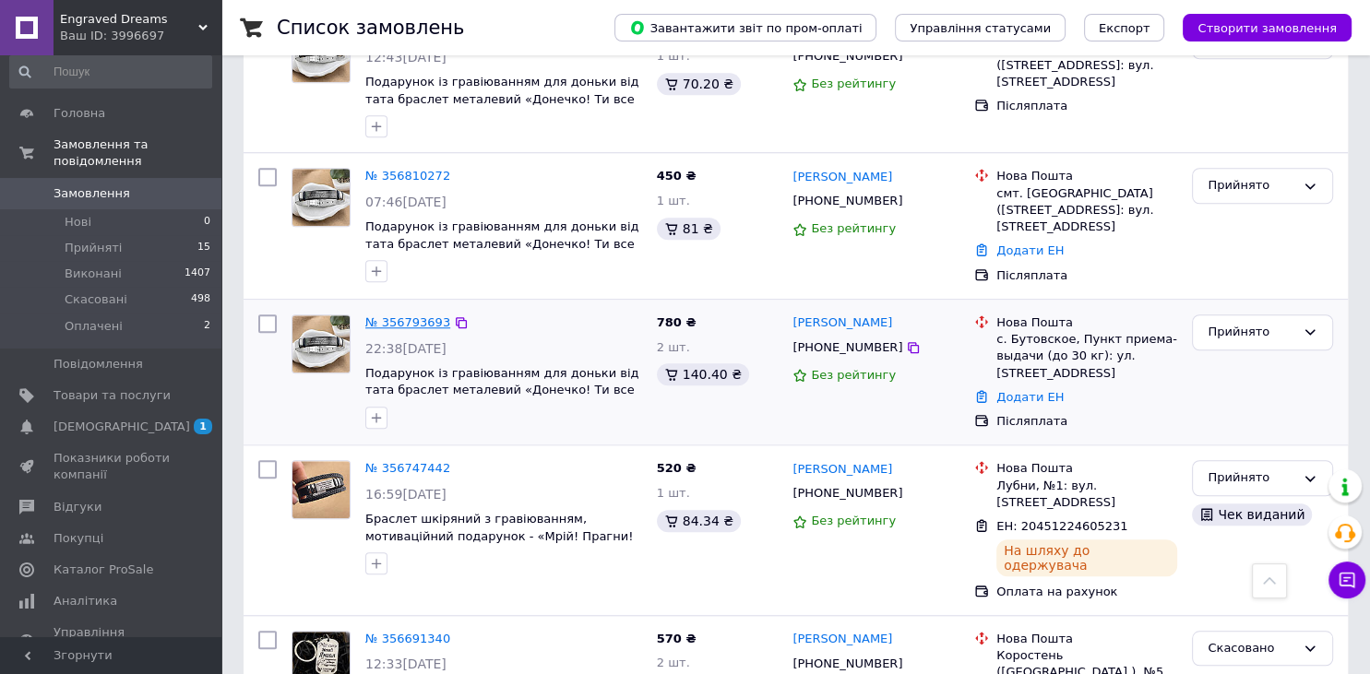
click at [399, 316] on link "№ 356793693" at bounding box center [407, 323] width 85 height 14
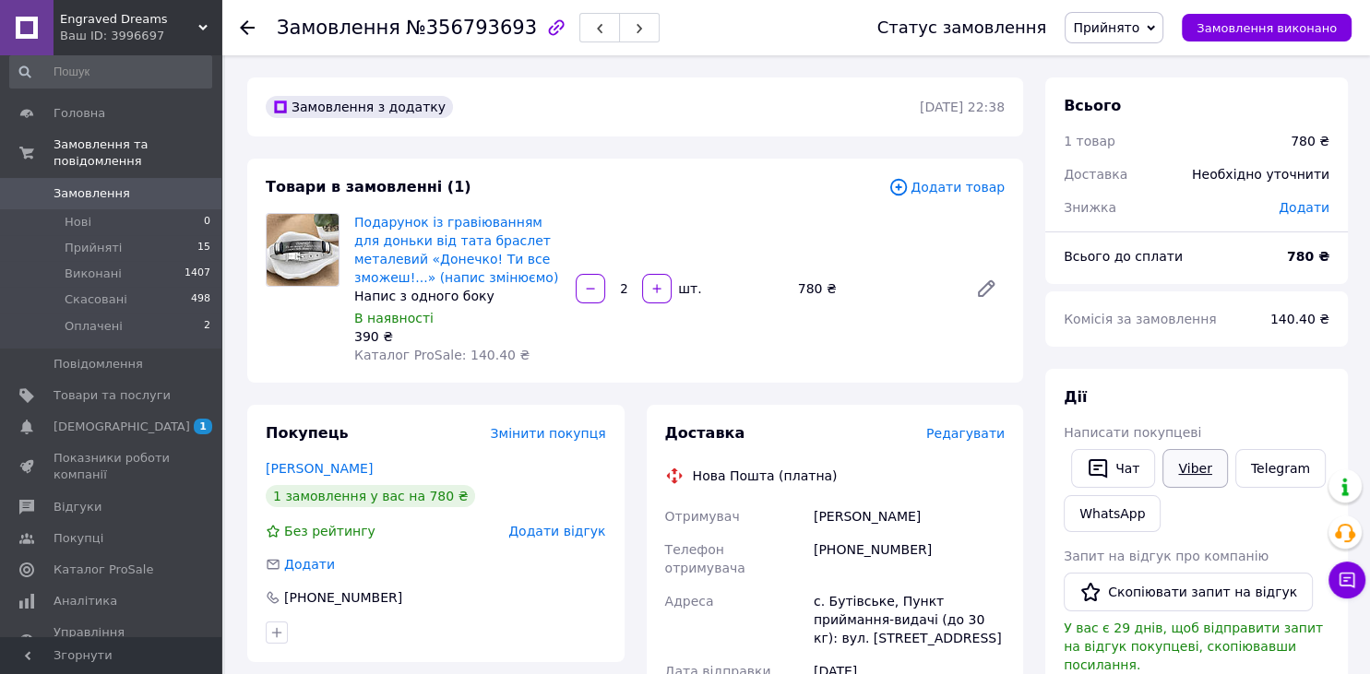
click at [1200, 467] on link "Viber" at bounding box center [1194, 468] width 65 height 39
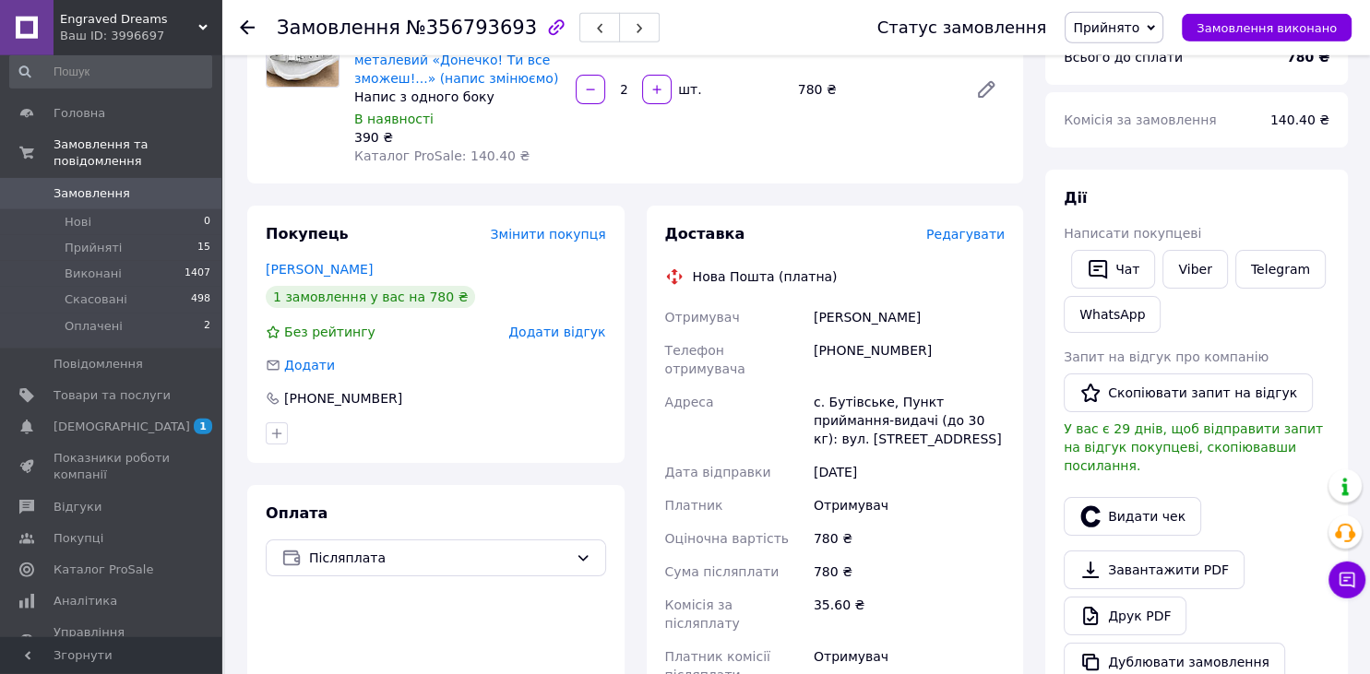
scroll to position [195, 0]
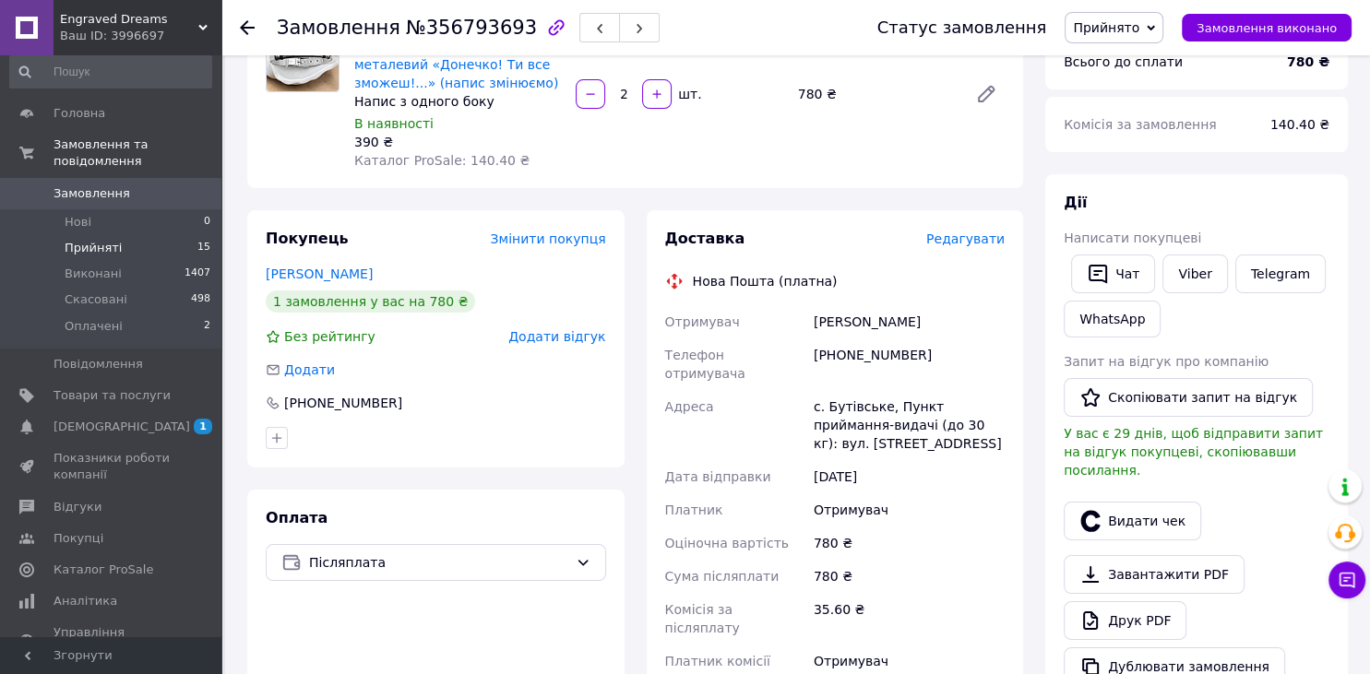
click at [98, 240] on span "Прийняті" at bounding box center [93, 248] width 57 height 17
